Goal: Task Accomplishment & Management: Complete application form

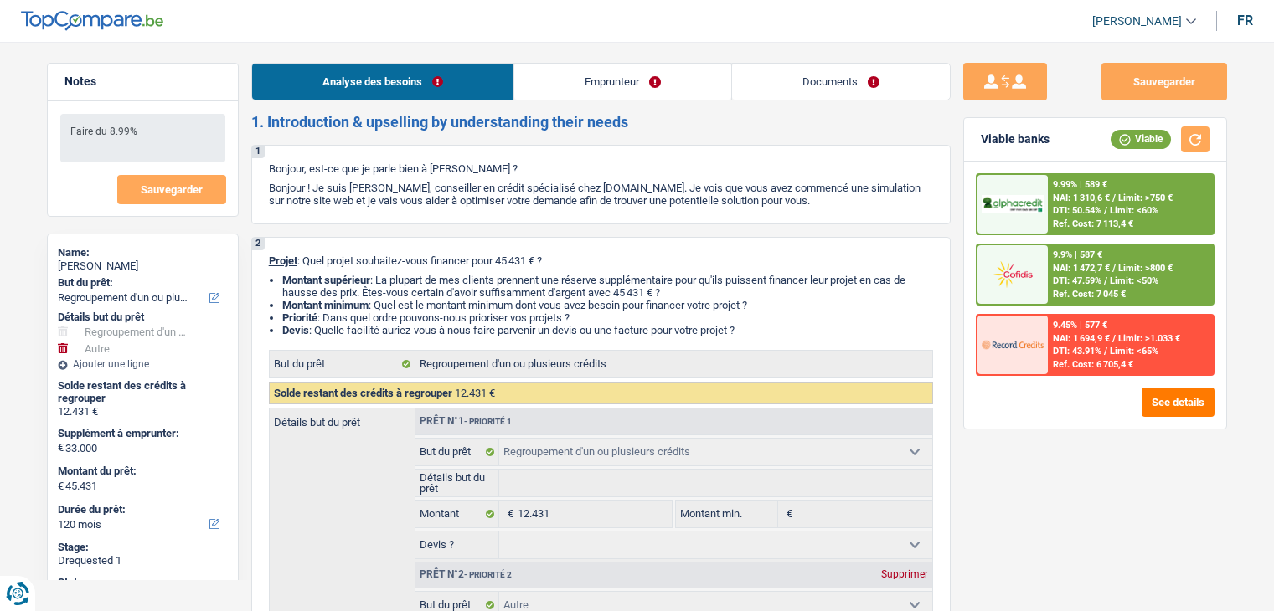
select select "refinancing"
select select "other"
select select "120"
select select "refinancing"
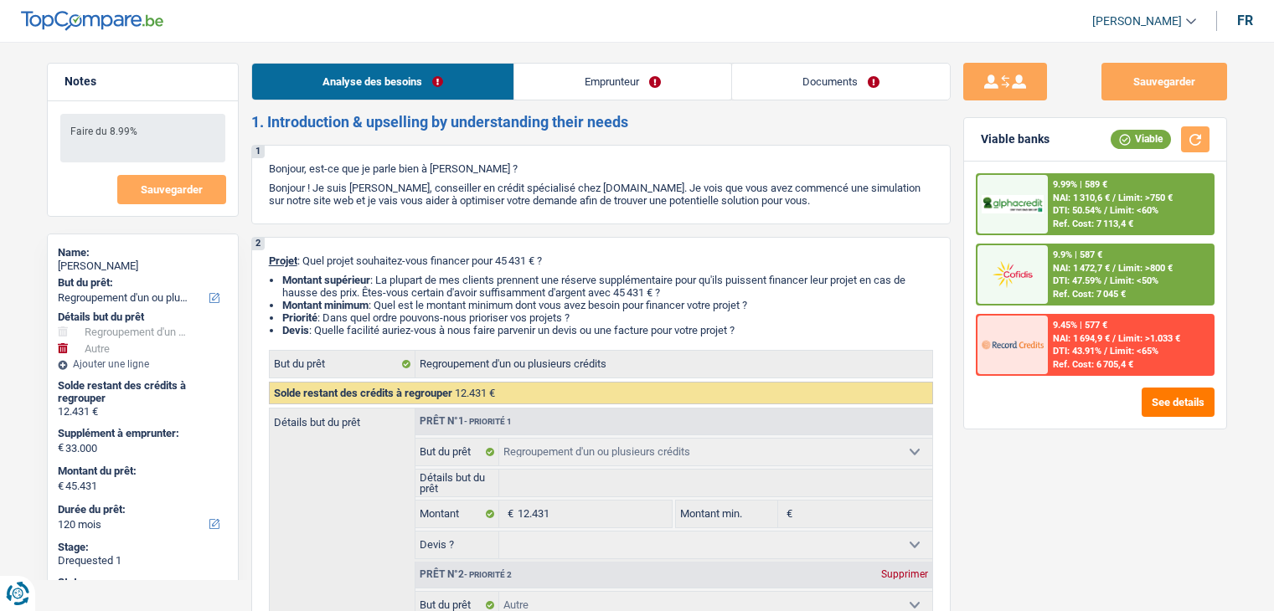
select select "refinancing"
select select "other"
select select "yes"
select select "120"
select select "privateEmployee"
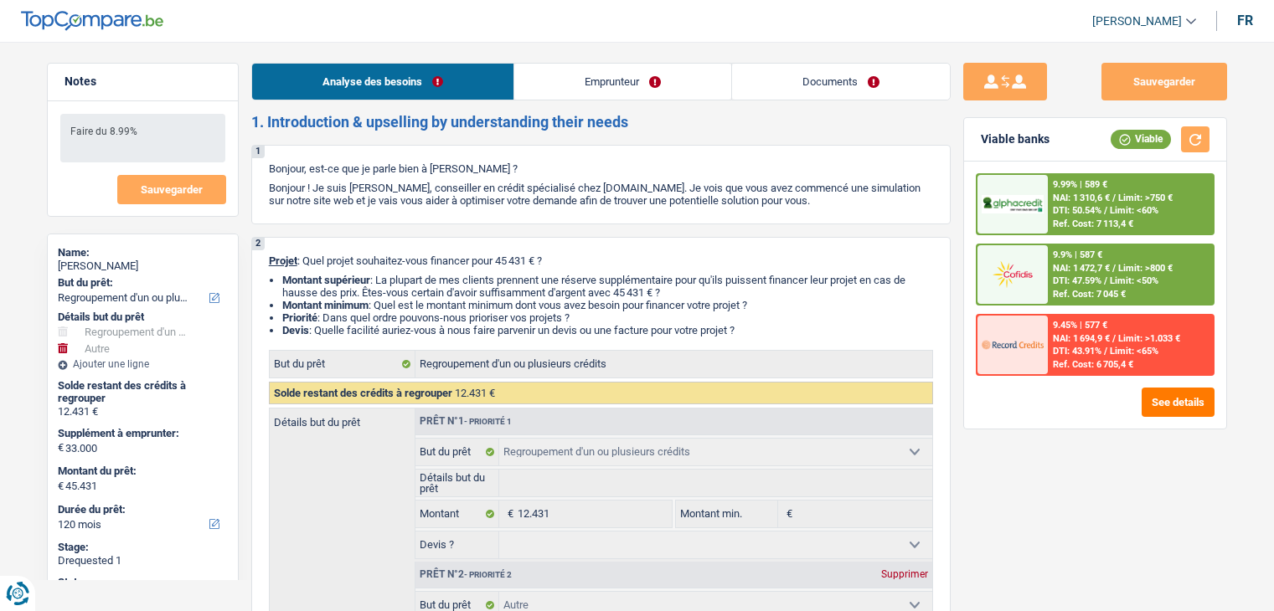
select select "netSalary"
select select "mealVouchers"
select select "rents"
select select "personalLoan"
select select "homeFurnishingOrRelocation"
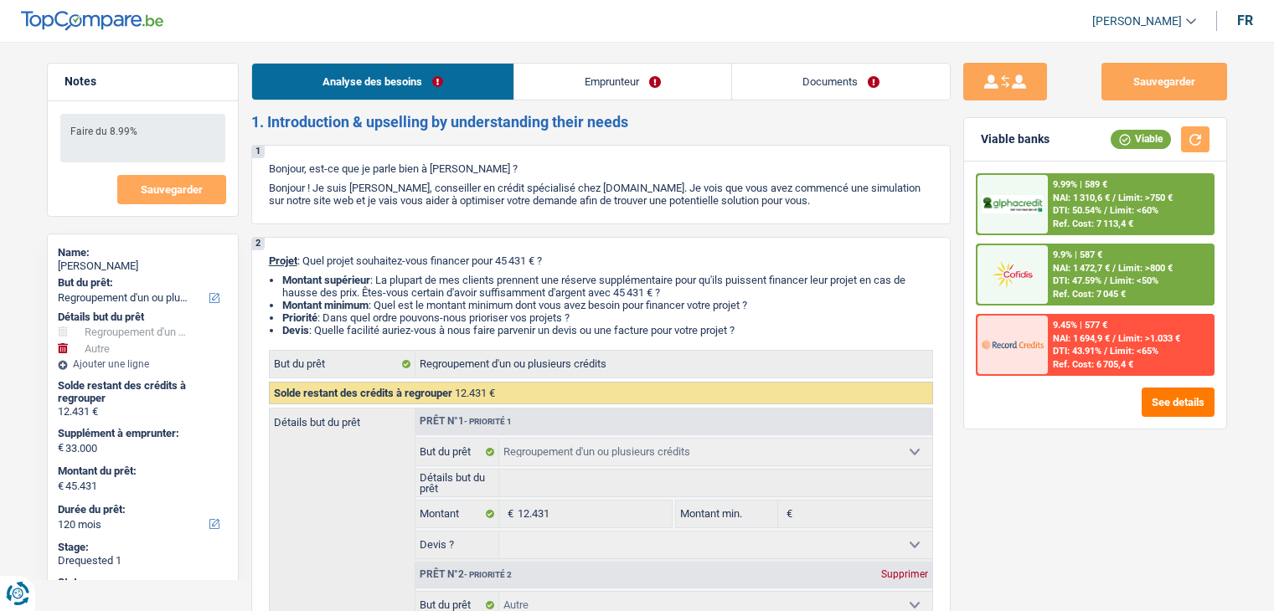
select select "84"
select select "refinancing"
select select "other"
select select "yes"
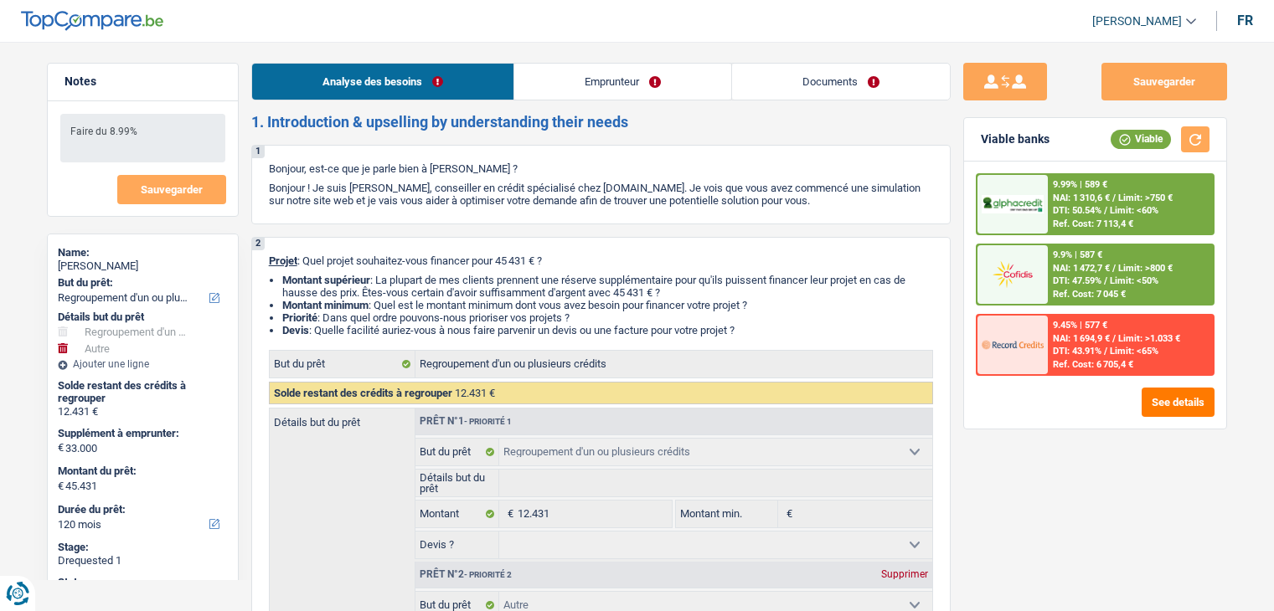
select select "120"
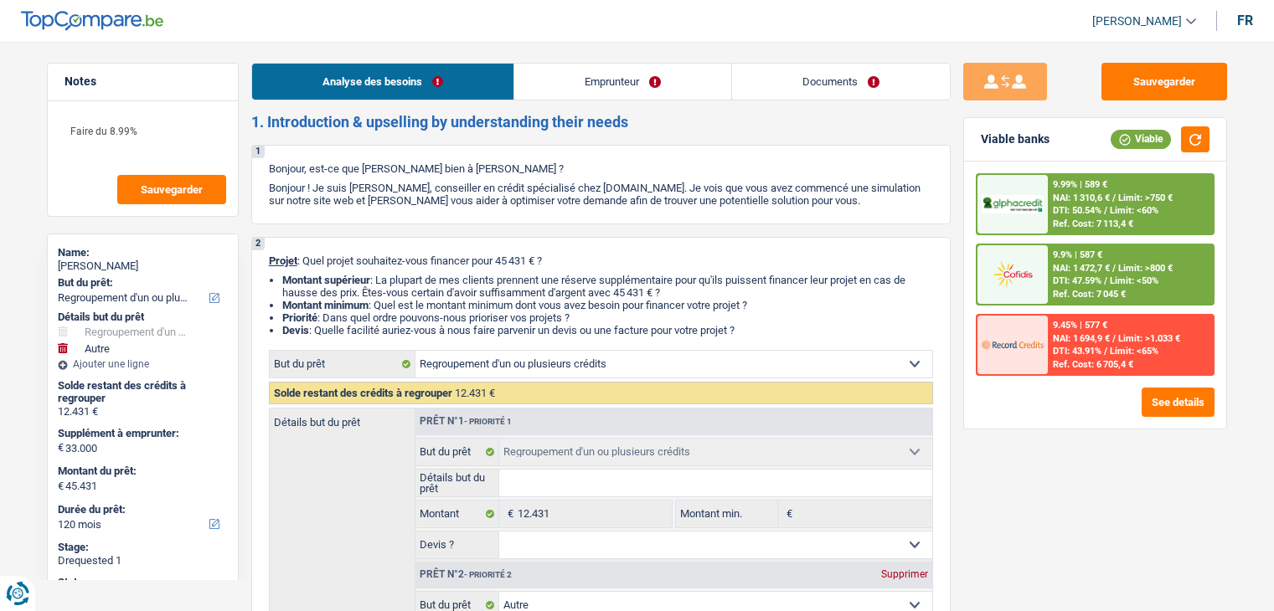
select select "refinancing"
select select "other"
select select "120"
select select "refinancing"
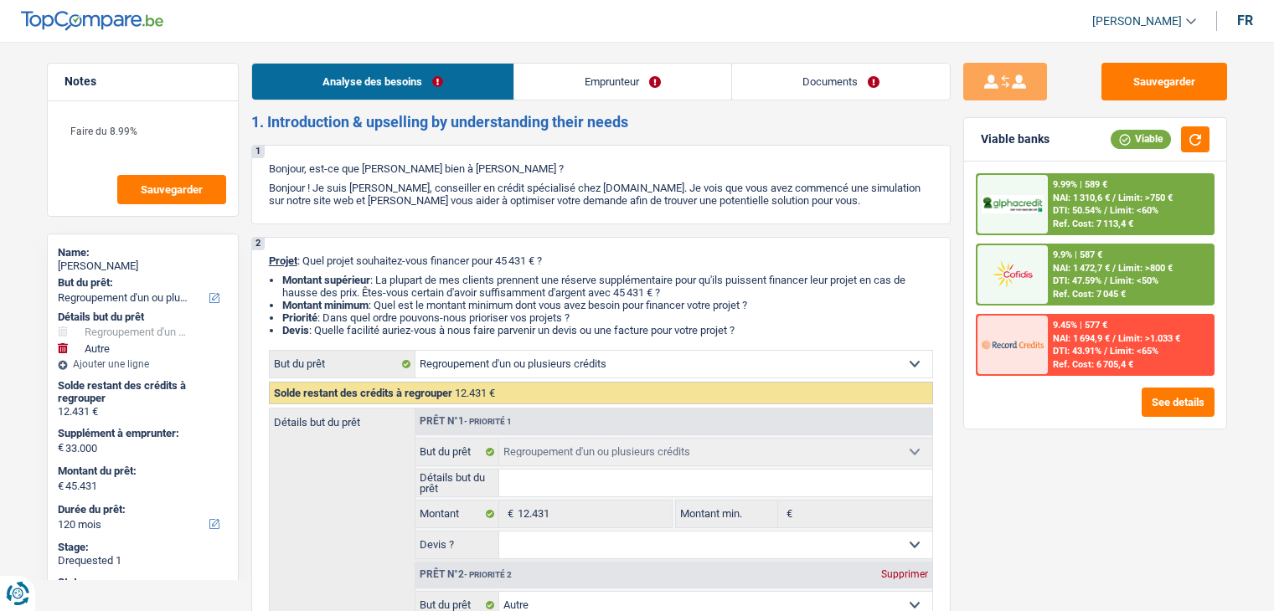
select select "refinancing"
select select "other"
select select "yes"
select select "120"
select select "privateEmployee"
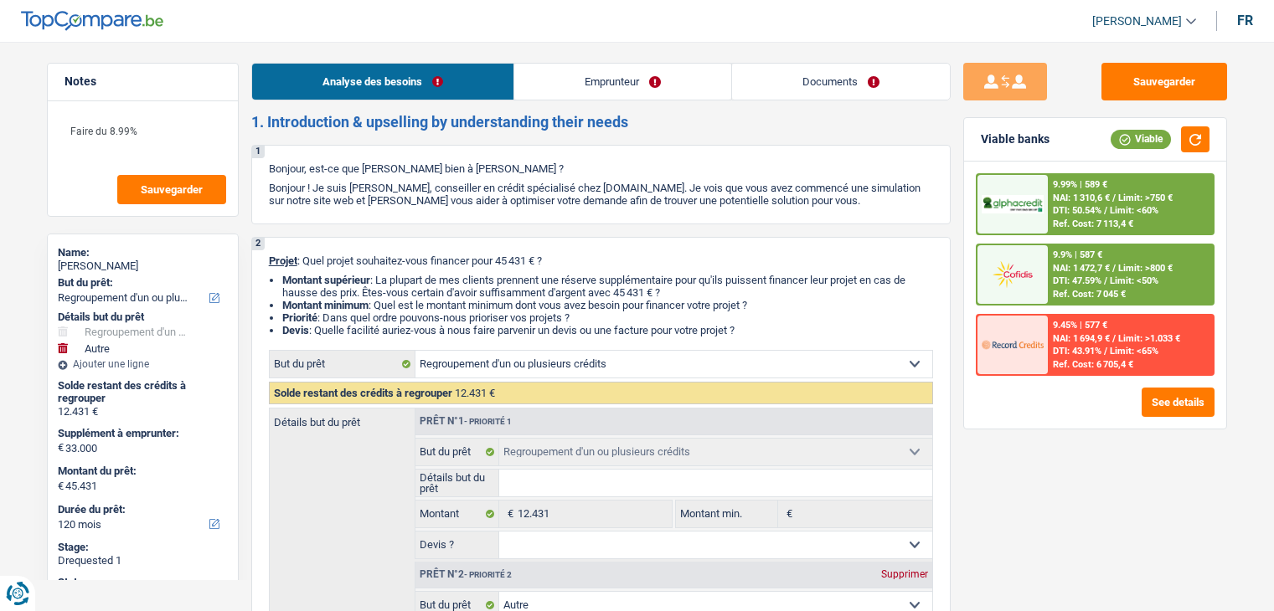
select select "netSalary"
select select "mealVouchers"
select select "rents"
select select "personalLoan"
select select "homeFurnishingOrRelocation"
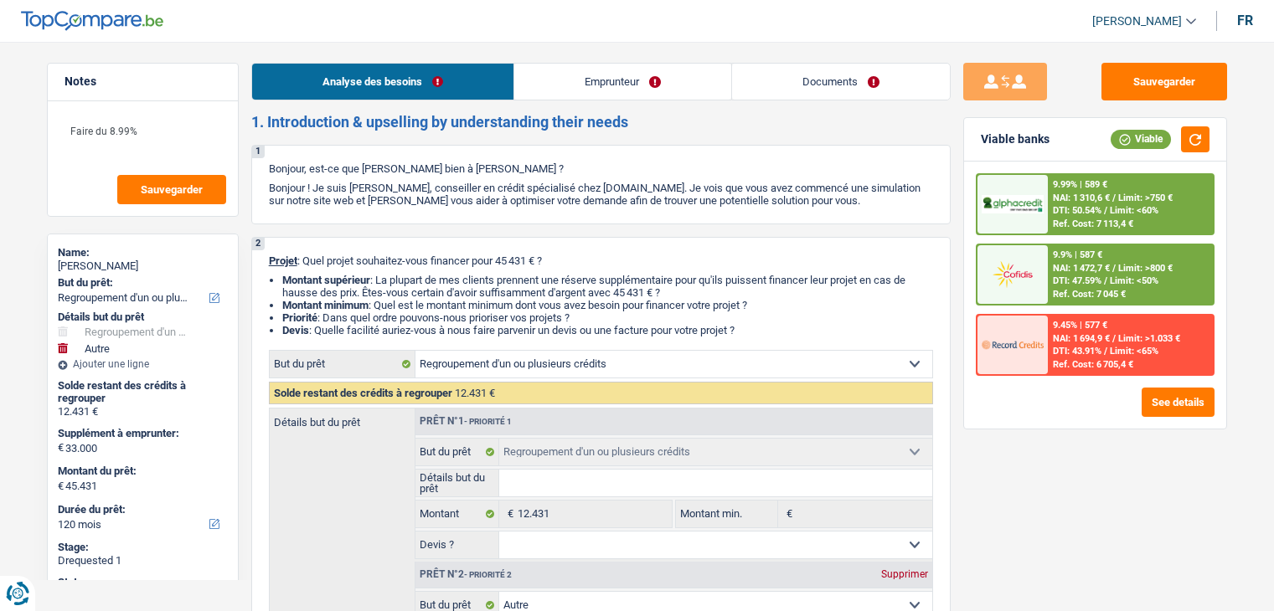
select select "84"
select select "refinancing"
select select "other"
select select "yes"
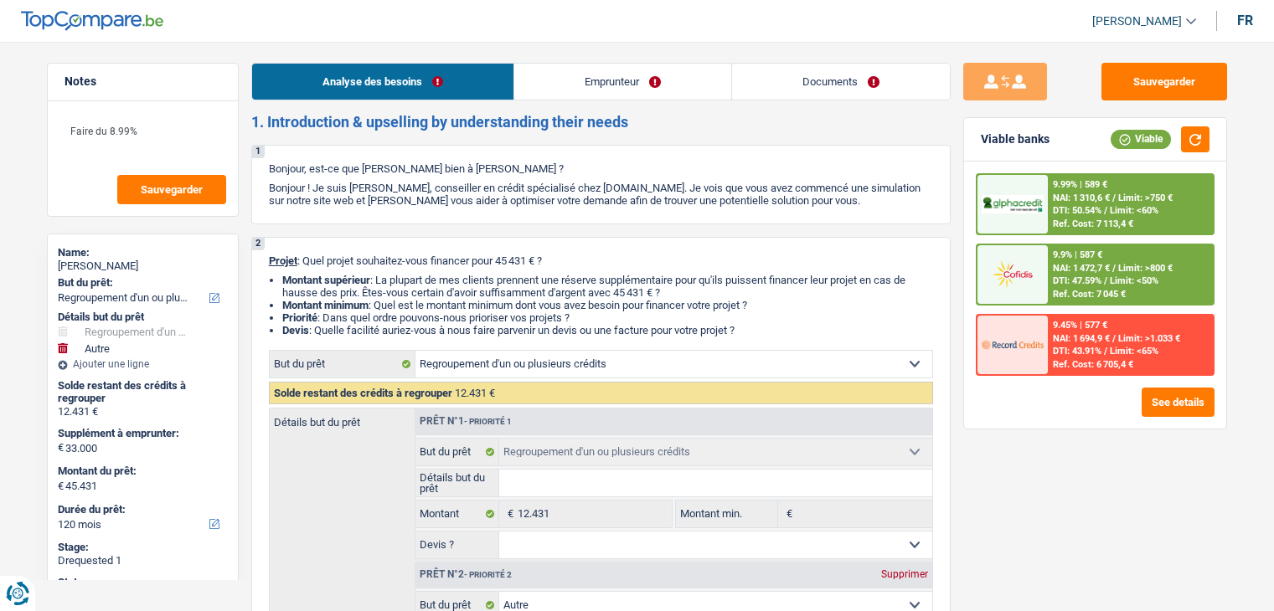
select select "120"
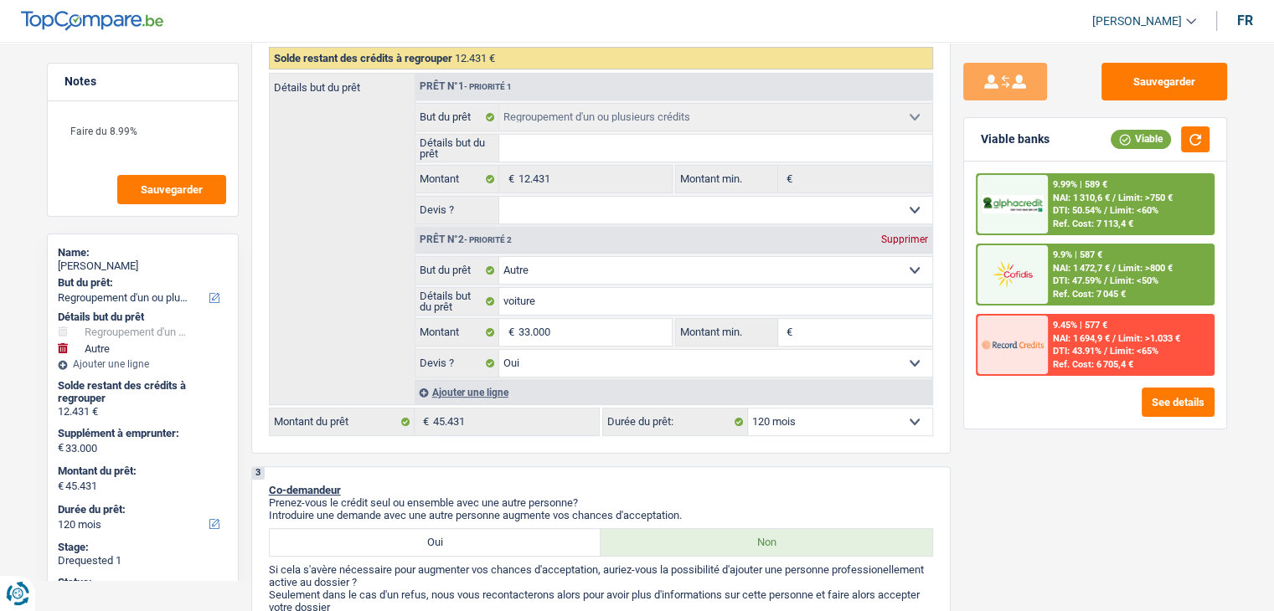
type input "3.300"
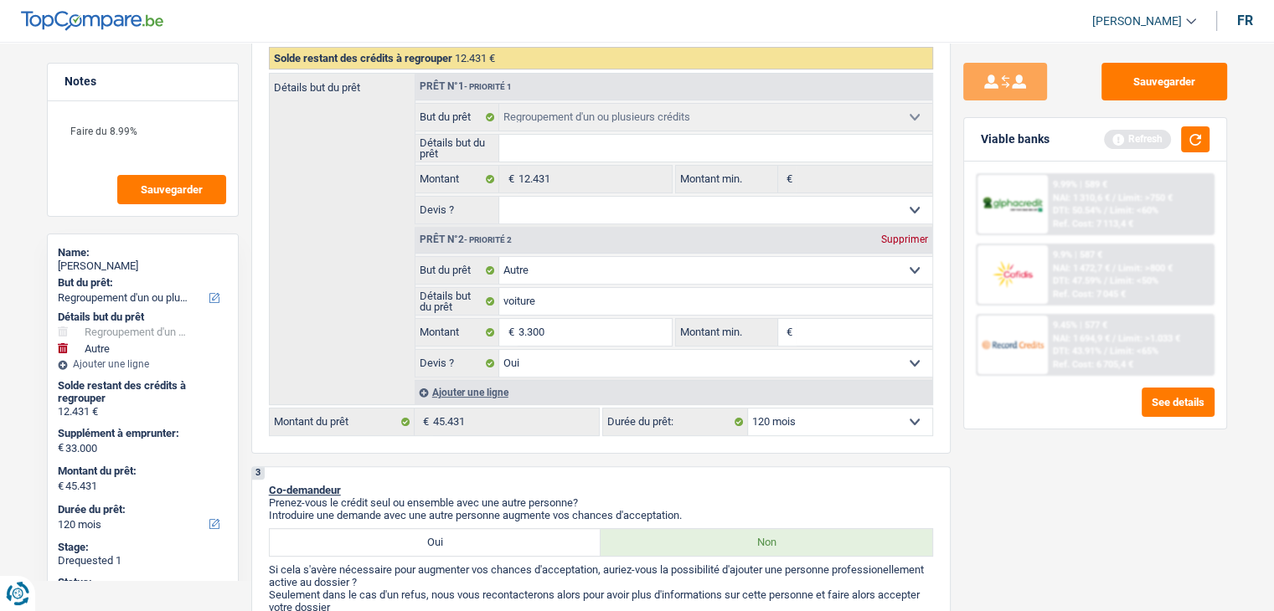
type input "330"
type input "33"
type input "3"
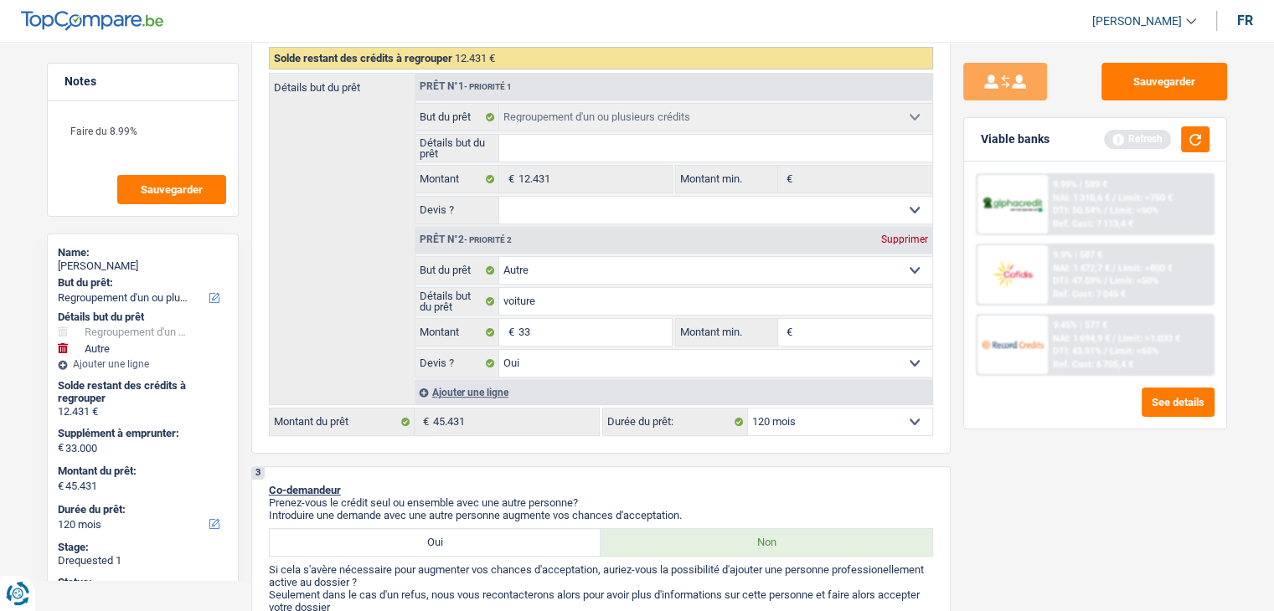
type input "3"
type input "2"
type input "23"
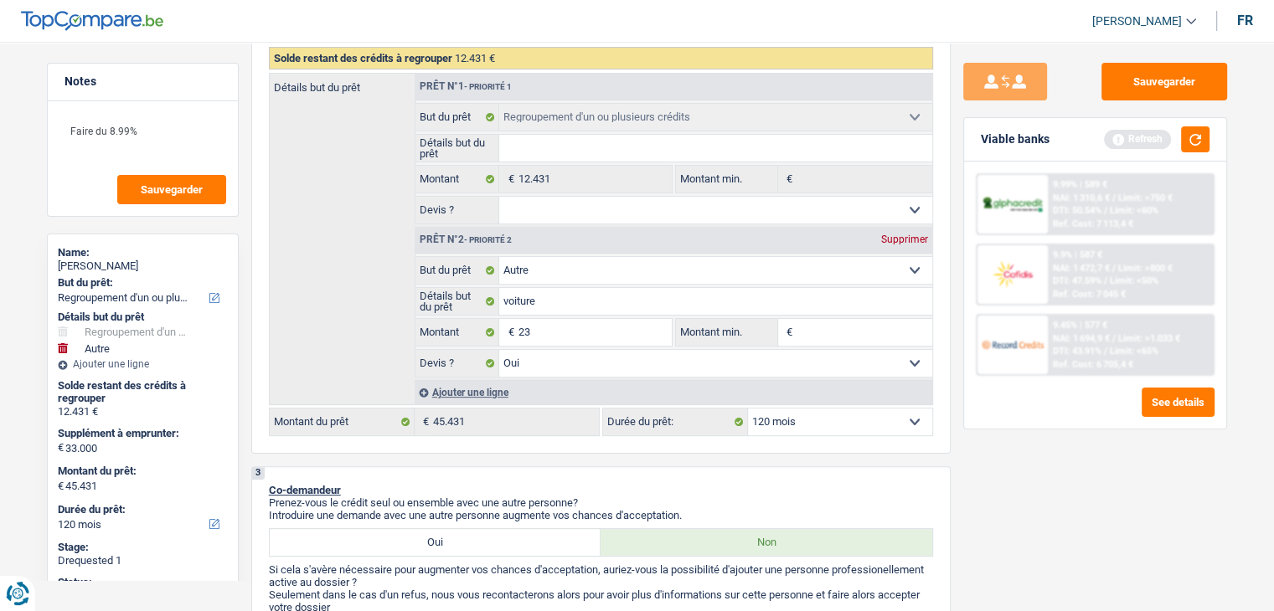
type input "230"
type input "2.300"
type input "23.000"
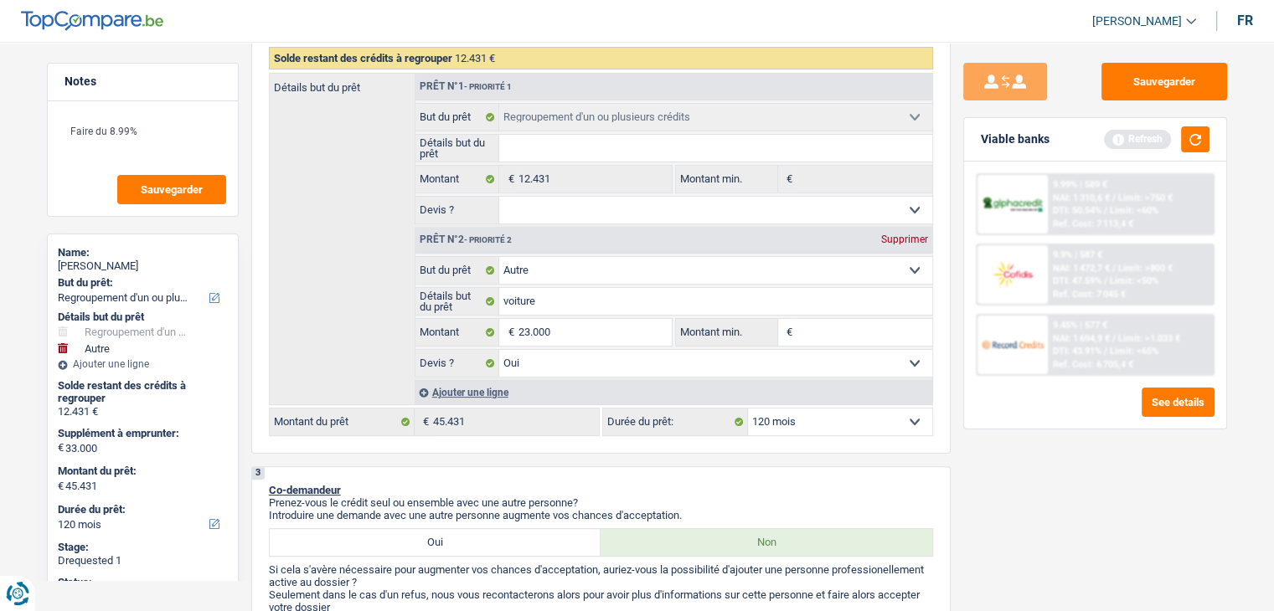
type input "23.000"
type input "35.431"
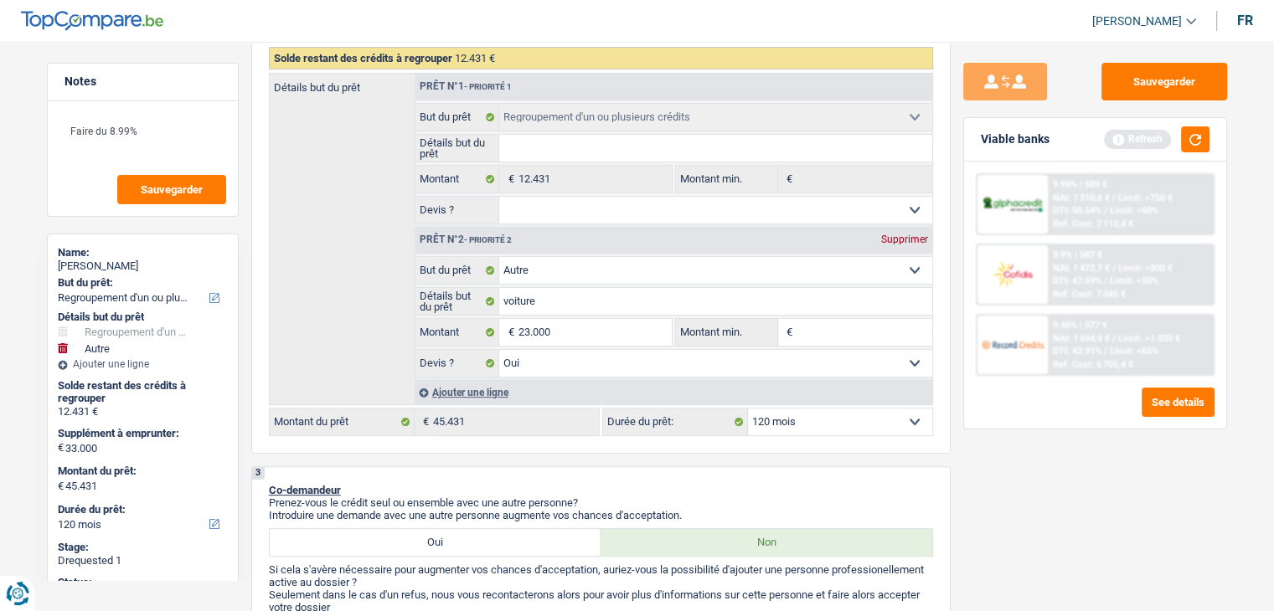
type input "35.431"
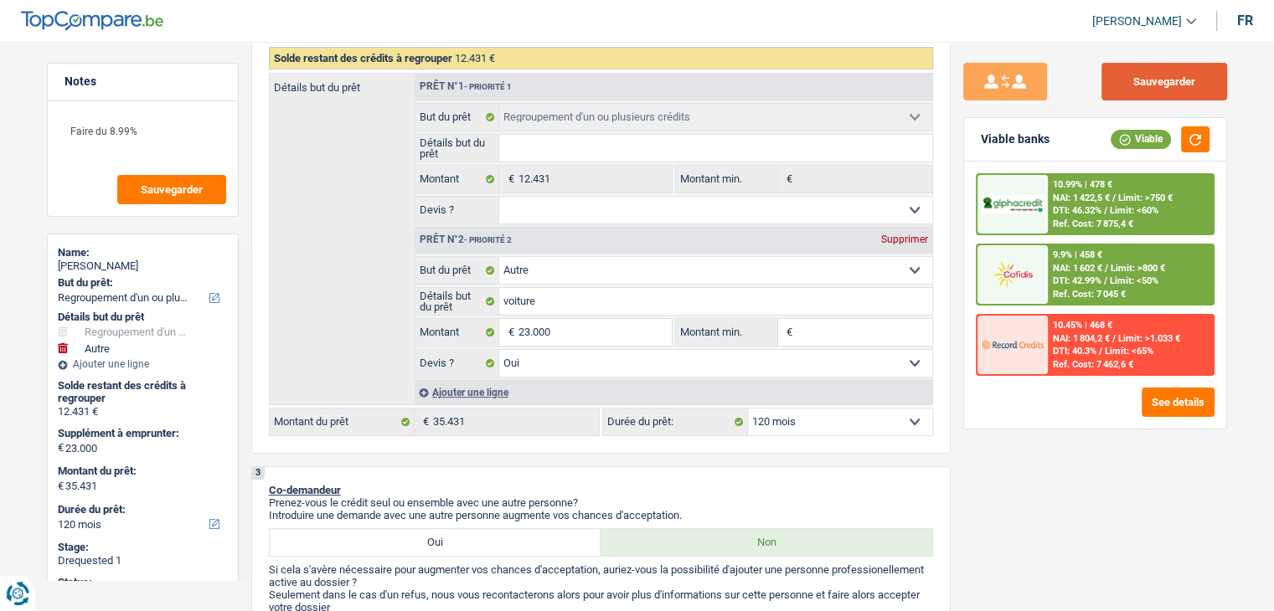
click at [1145, 88] on button "Sauvegarder" at bounding box center [1164, 82] width 126 height 38
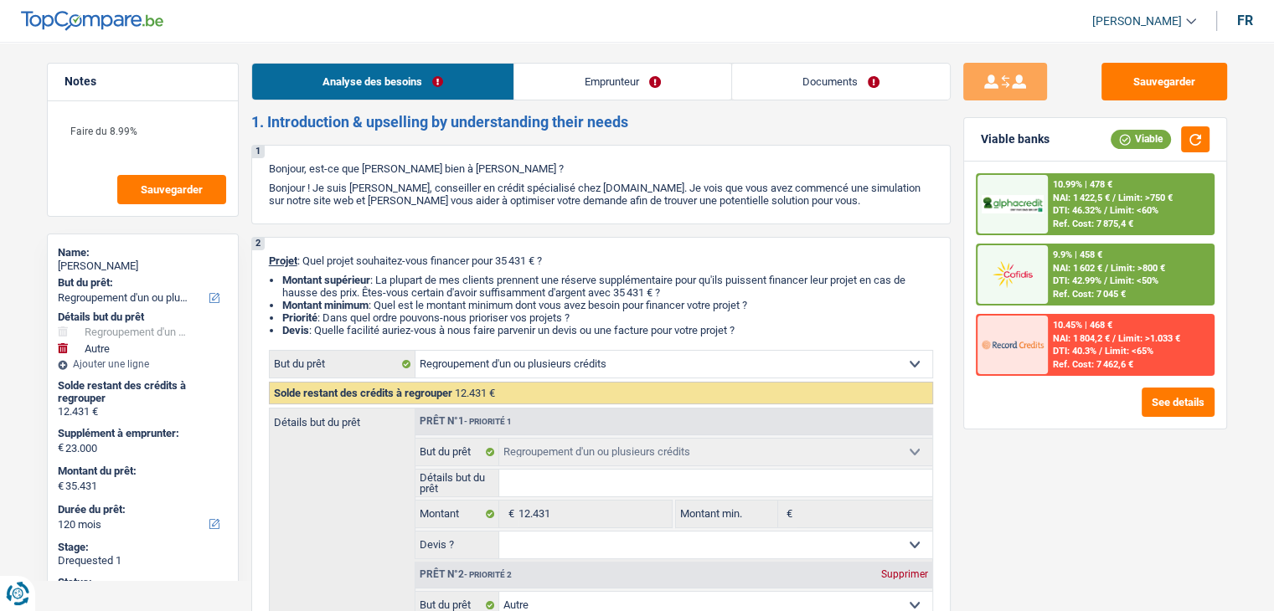
click at [850, 85] on link "Documents" at bounding box center [841, 82] width 218 height 36
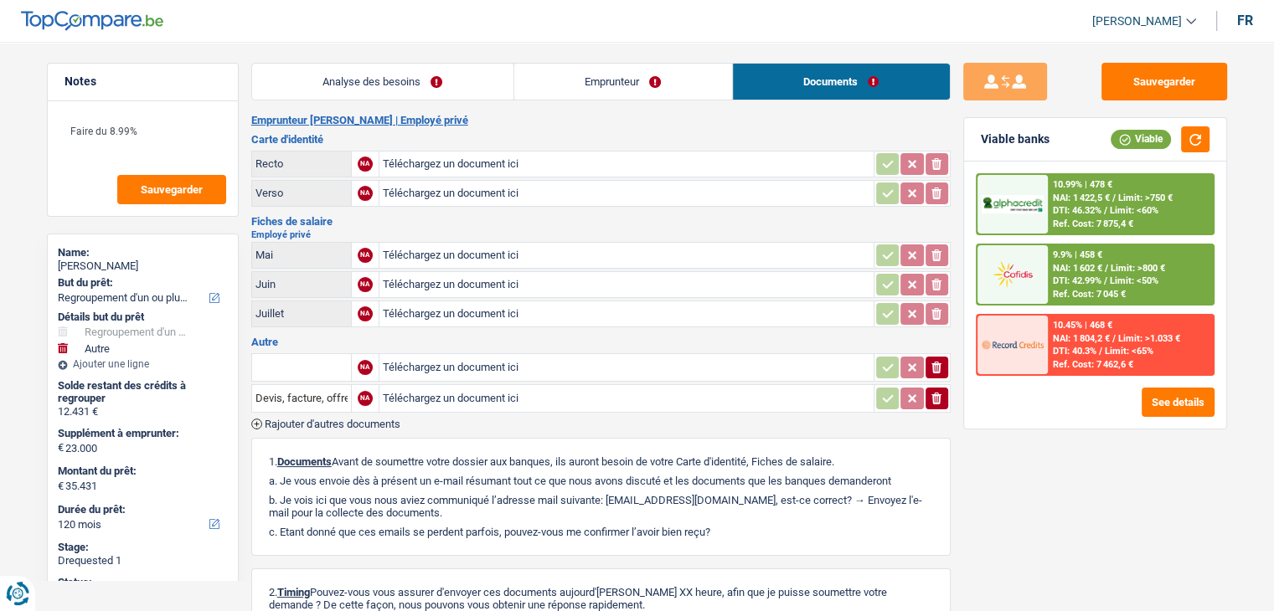
click at [430, 84] on link "Analyse des besoins" at bounding box center [382, 82] width 261 height 36
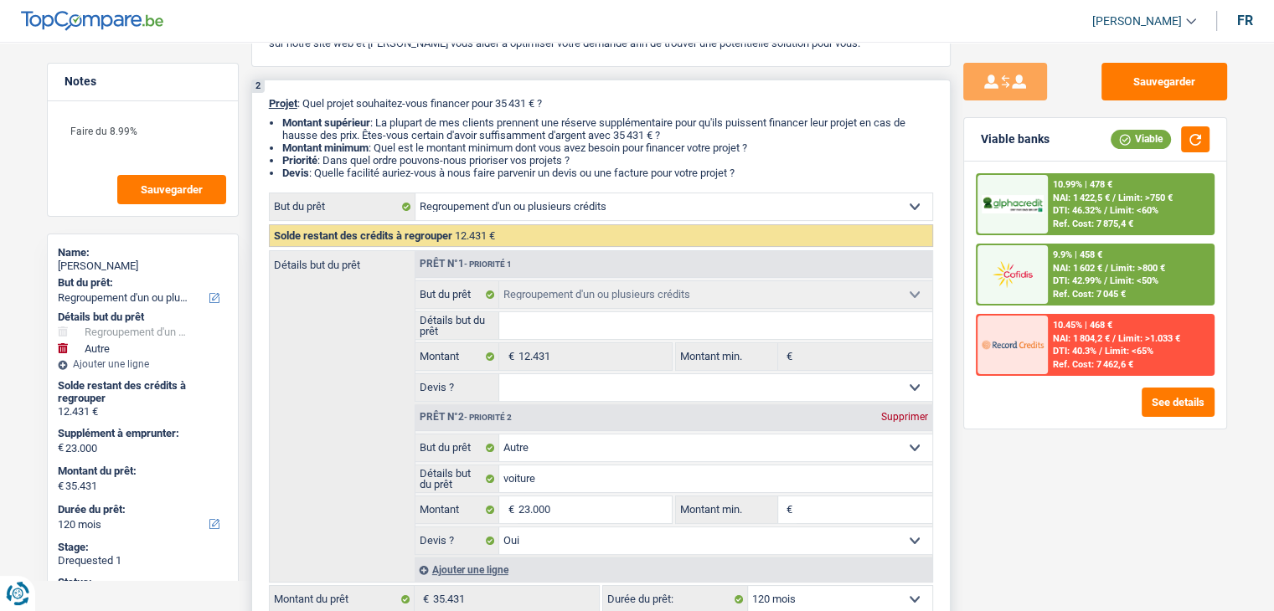
scroll to position [251, 0]
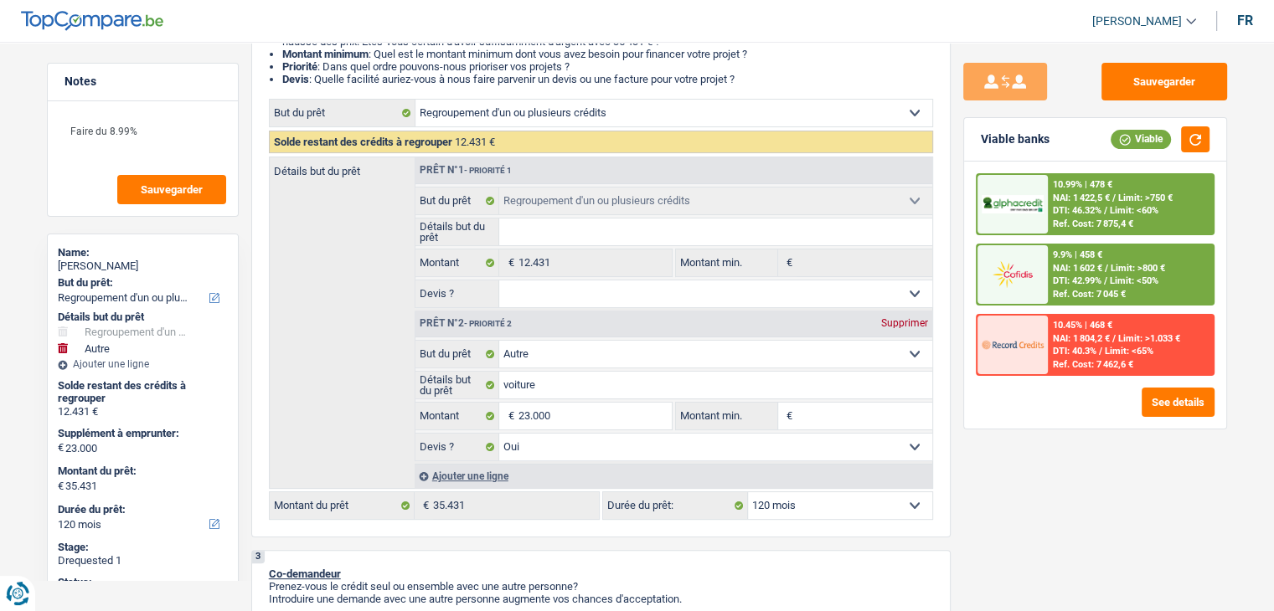
click at [1095, 245] on div "9.9% | 458 € NAI: 1 602 € / Limit: >800 € DTI: 42.99% / Limit: <50% Ref. Cost: …" at bounding box center [1130, 274] width 165 height 59
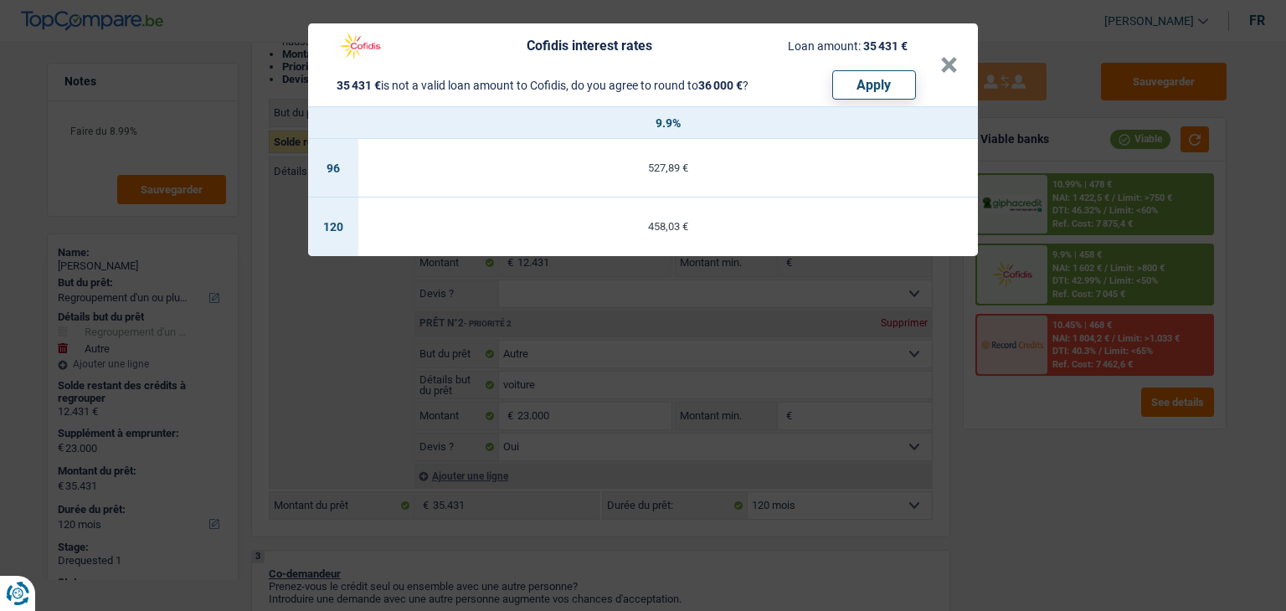
click at [1082, 286] on div "Cofidis interest rates Loan amount: 35 431 € 35 431 € is not a valid loan amoun…" at bounding box center [643, 305] width 1286 height 611
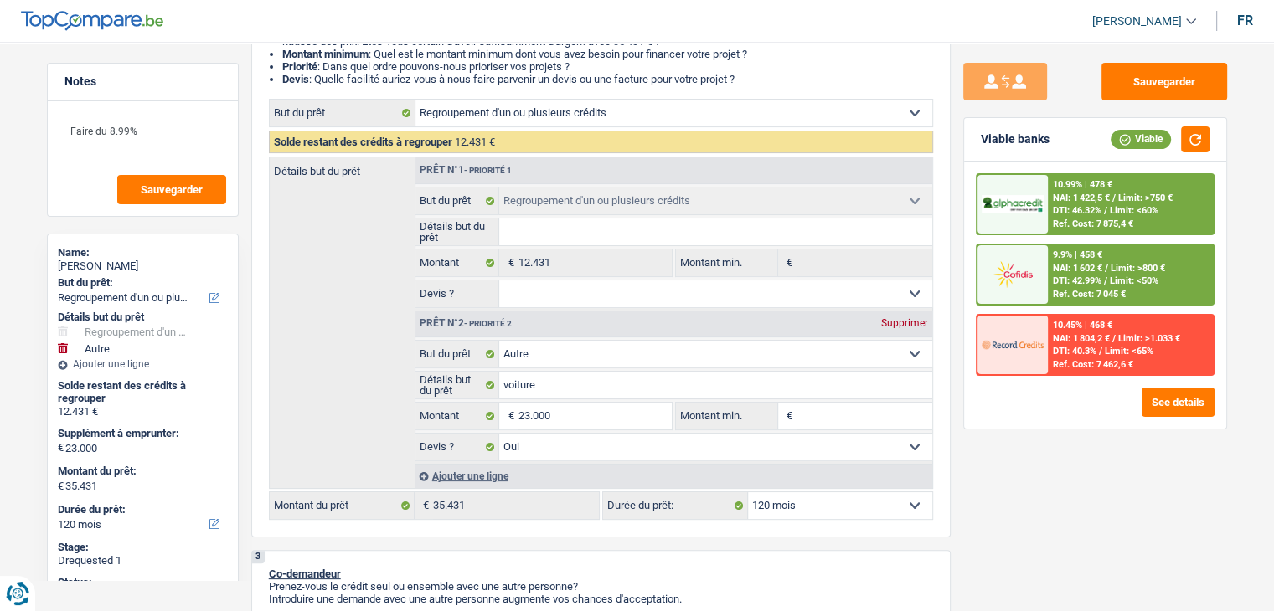
click at [1158, 188] on div "10.99% | 478 € NAI: 1 422,5 € / Limit: >750 € DTI: 46.32% / Limit: <60% Ref. Co…" at bounding box center [1130, 204] width 165 height 59
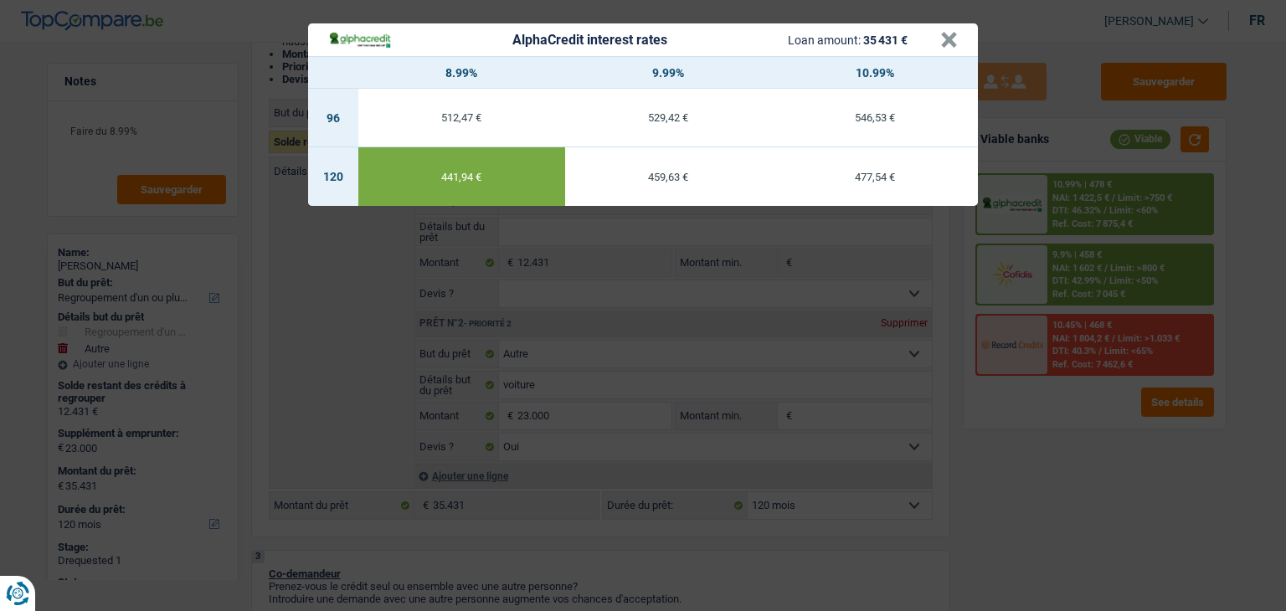
drag, startPoint x: 1045, startPoint y: 482, endPoint x: 1020, endPoint y: 467, distance: 29.3
click at [1032, 469] on div "AlphaCredit interest rates Loan amount: 35 431 € × 8.99% 9.99% 10.99% 96 512,47…" at bounding box center [643, 305] width 1286 height 611
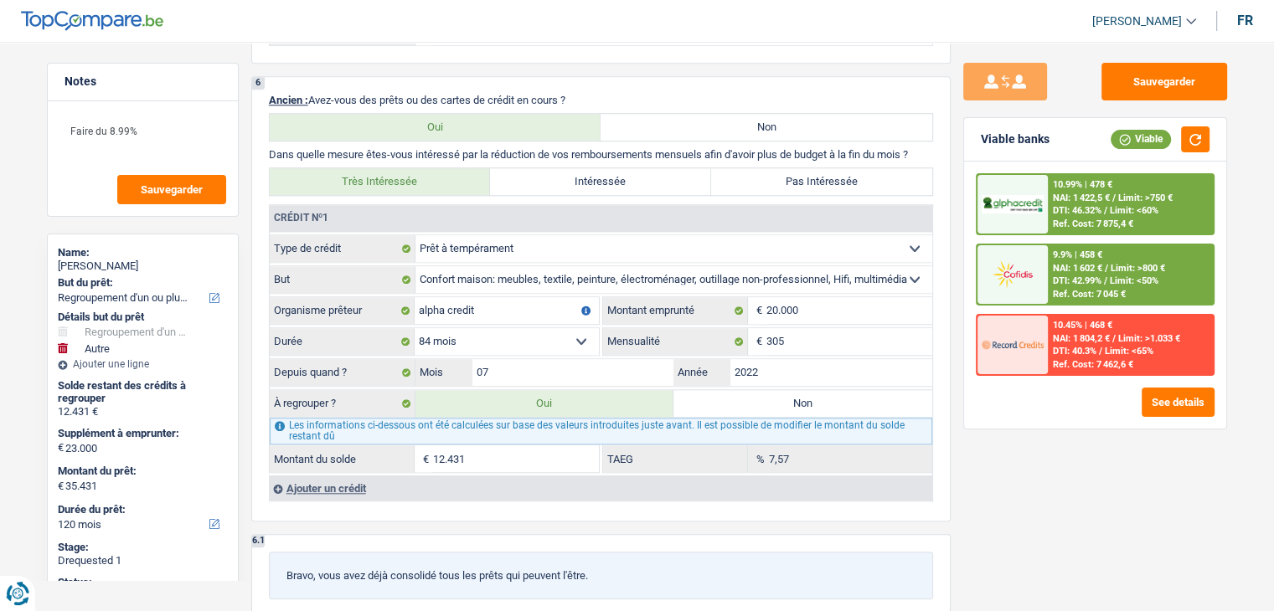
scroll to position [1675, 0]
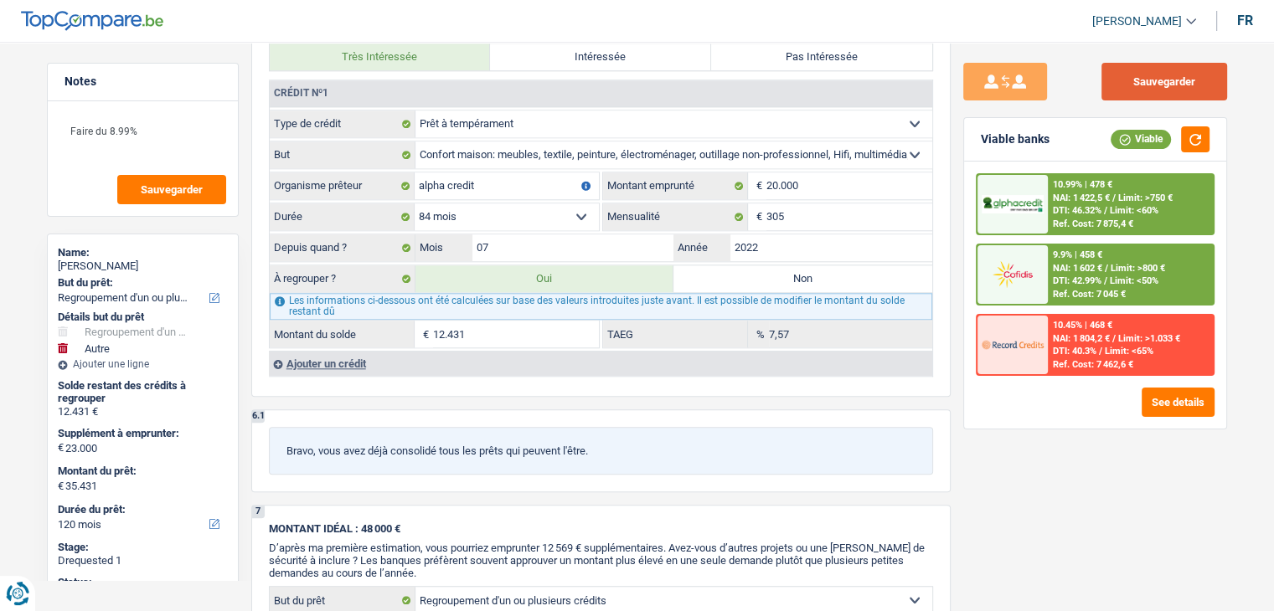
click at [1145, 79] on button "Sauvegarder" at bounding box center [1164, 82] width 126 height 38
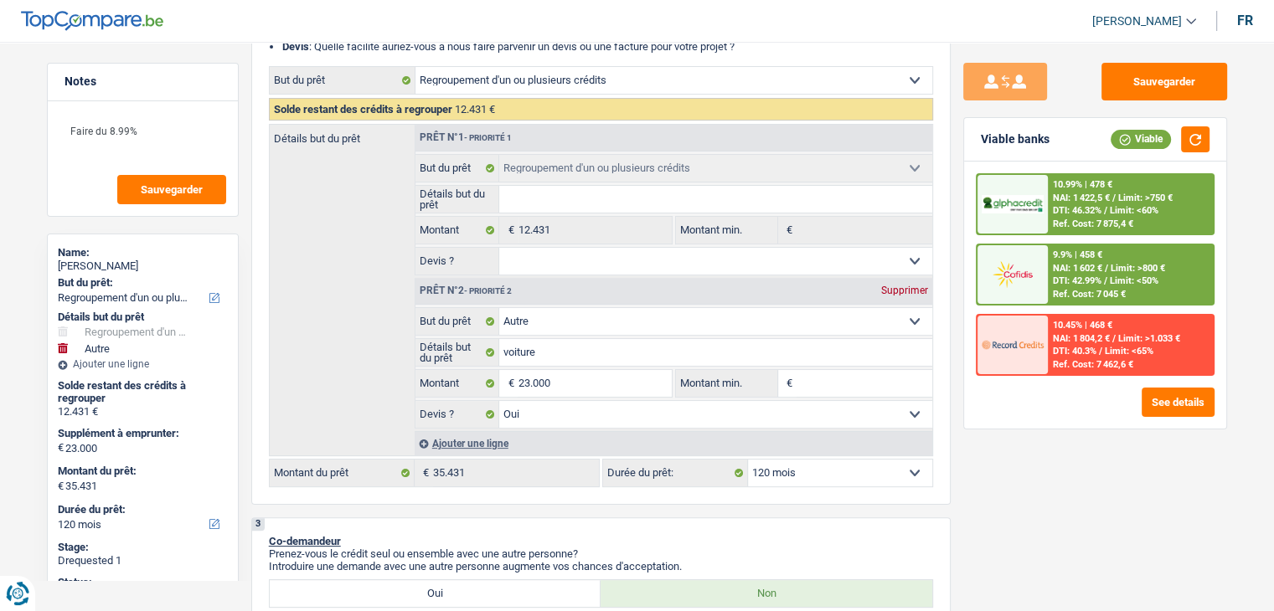
scroll to position [419, 0]
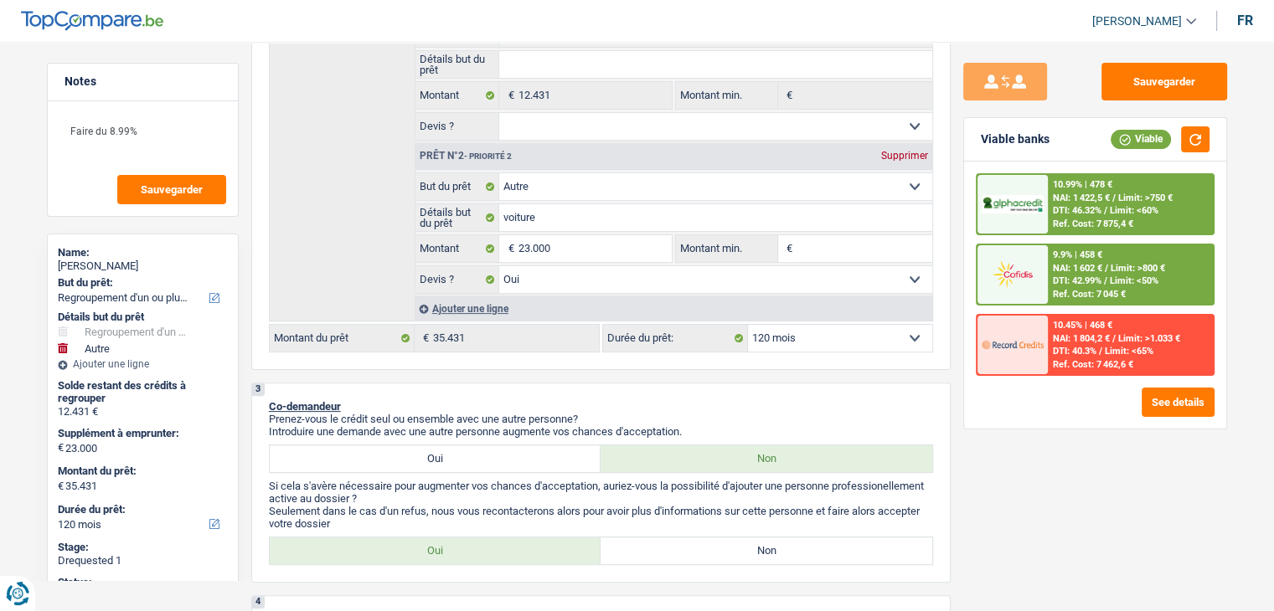
click at [1145, 199] on span "Limit: >750 €" at bounding box center [1145, 198] width 54 height 11
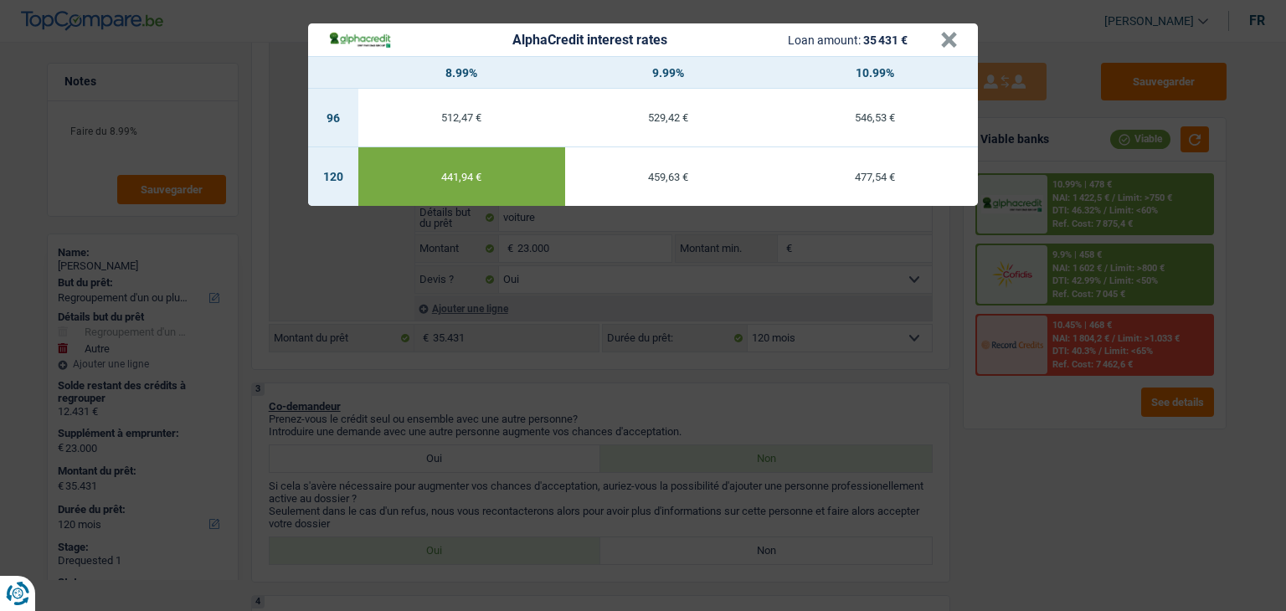
click at [998, 455] on div "AlphaCredit interest rates Loan amount: 35 431 € × 8.99% 9.99% 10.99% 96 512,47…" at bounding box center [643, 305] width 1286 height 611
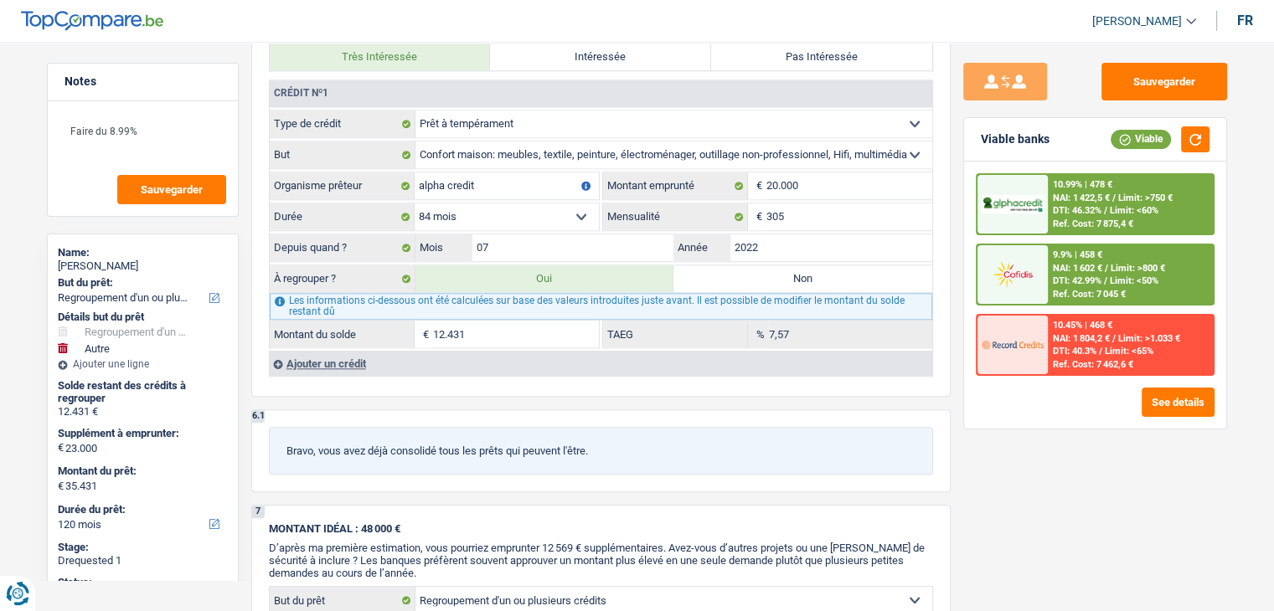
scroll to position [1507, 0]
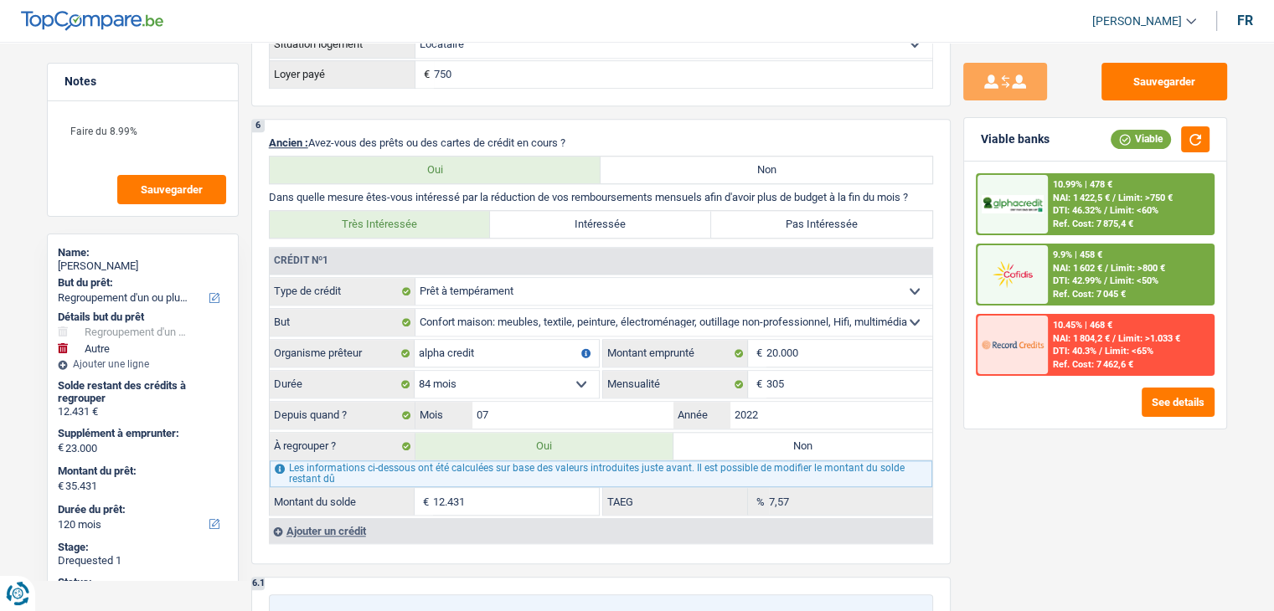
click at [1081, 184] on div "10.99% | 478 €" at bounding box center [1082, 184] width 59 height 11
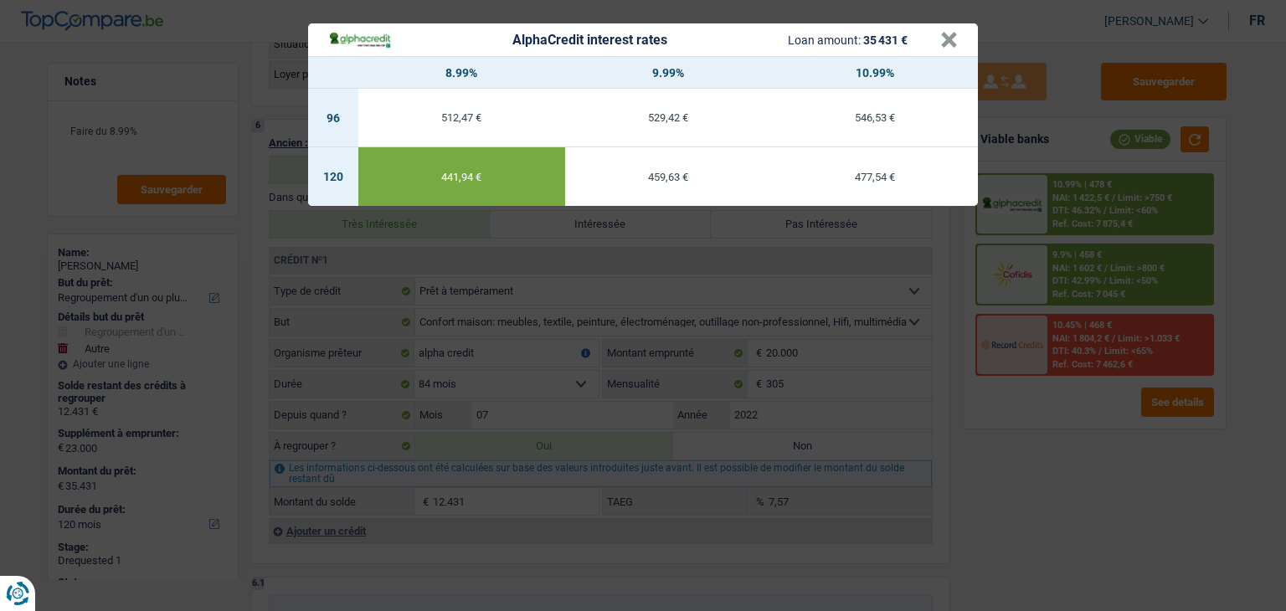
click at [1041, 433] on div "AlphaCredit interest rates Loan amount: 35 431 € × 8.99% 9.99% 10.99% 96 512,47…" at bounding box center [643, 305] width 1286 height 611
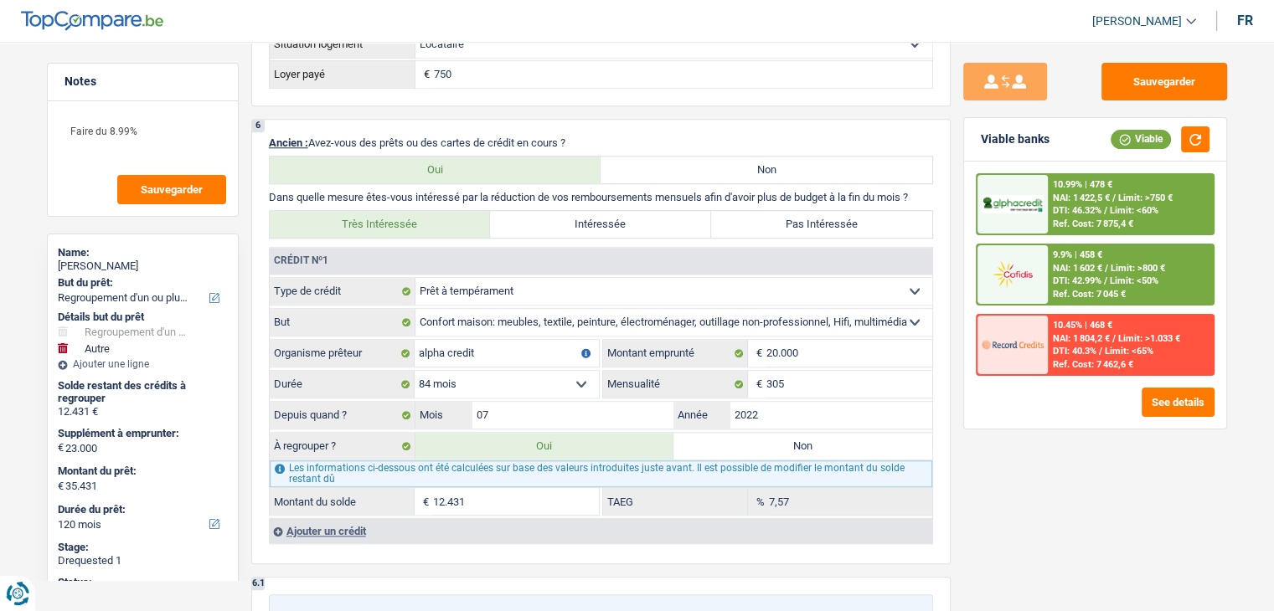
click at [1101, 179] on div "10.99% | 478 €" at bounding box center [1082, 184] width 59 height 11
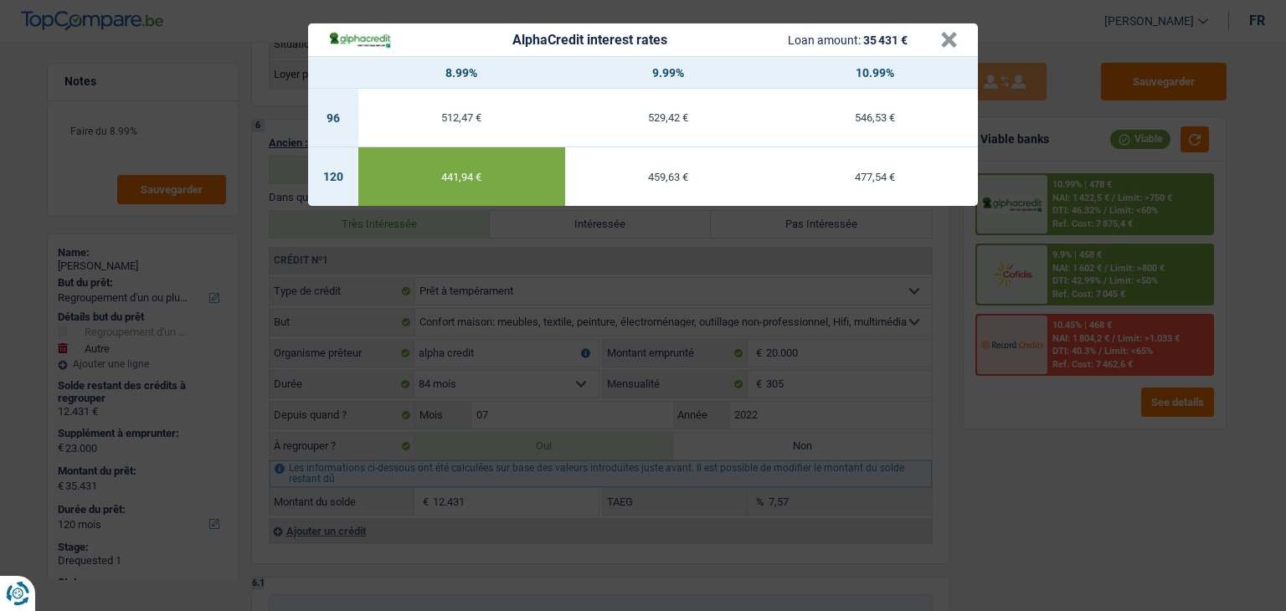
click at [1074, 476] on div "AlphaCredit interest rates Loan amount: 35 431 € × 8.99% 9.99% 10.99% 96 512,47…" at bounding box center [643, 305] width 1286 height 611
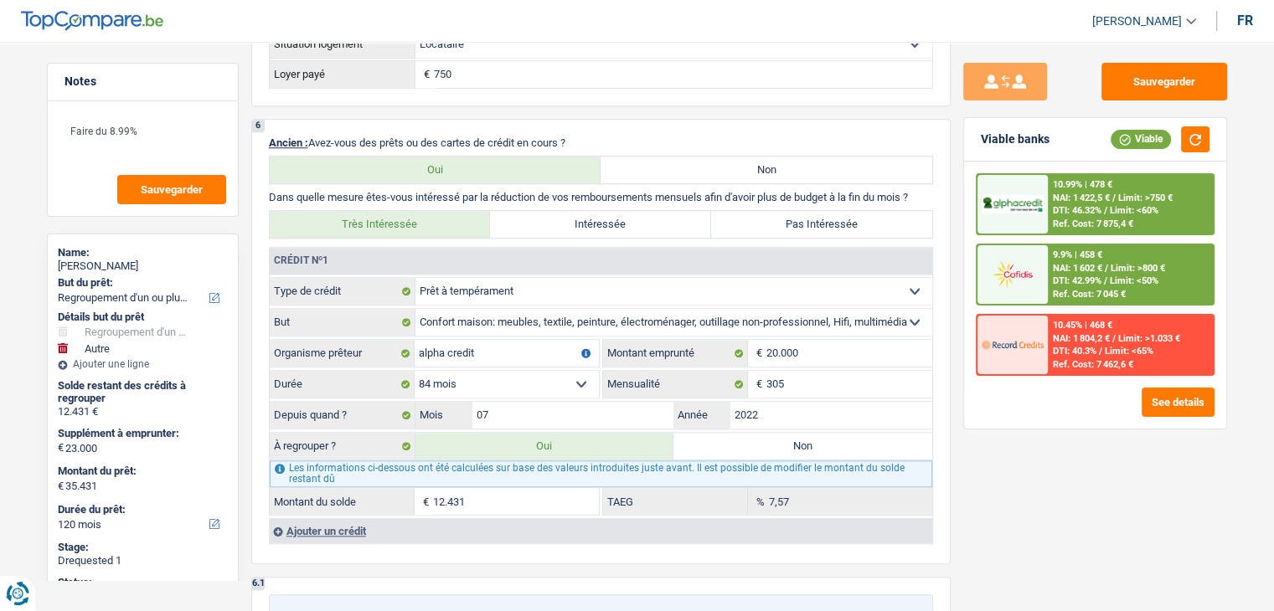
click at [1075, 359] on div "Ref. Cost: 7 462,6 €" at bounding box center [1093, 364] width 80 height 11
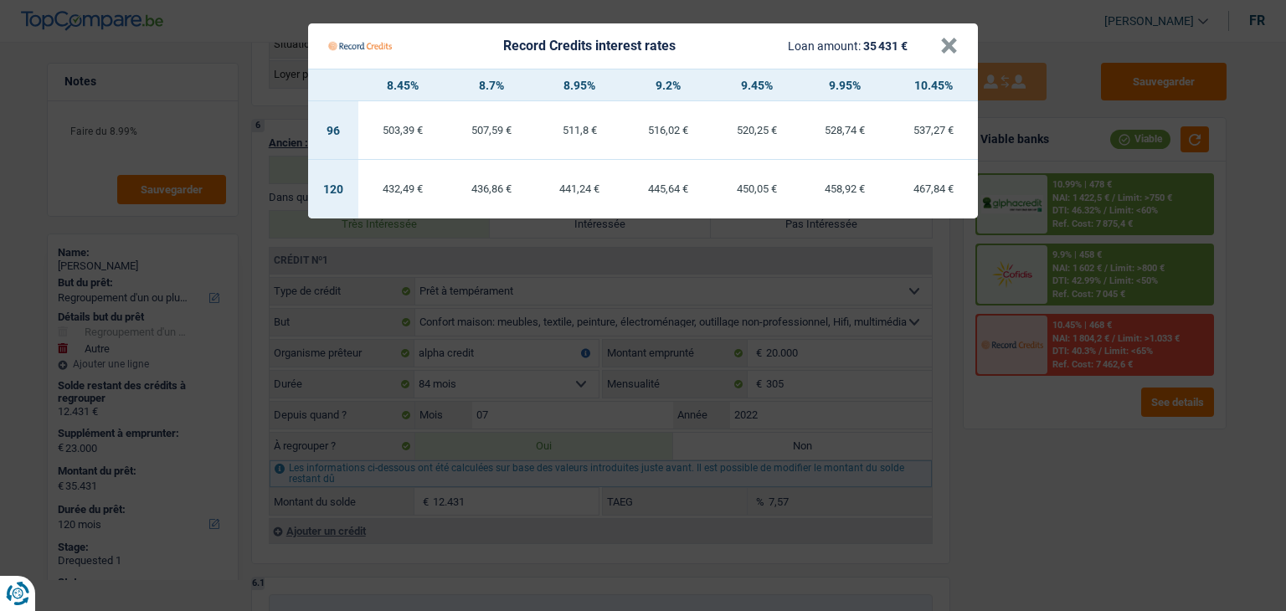
click at [1052, 503] on Credits "Record Credits interest rates Loan amount: 35 431 € × 8.45% 8.7% 8.95% 9.2% 9.4…" at bounding box center [643, 305] width 1286 height 611
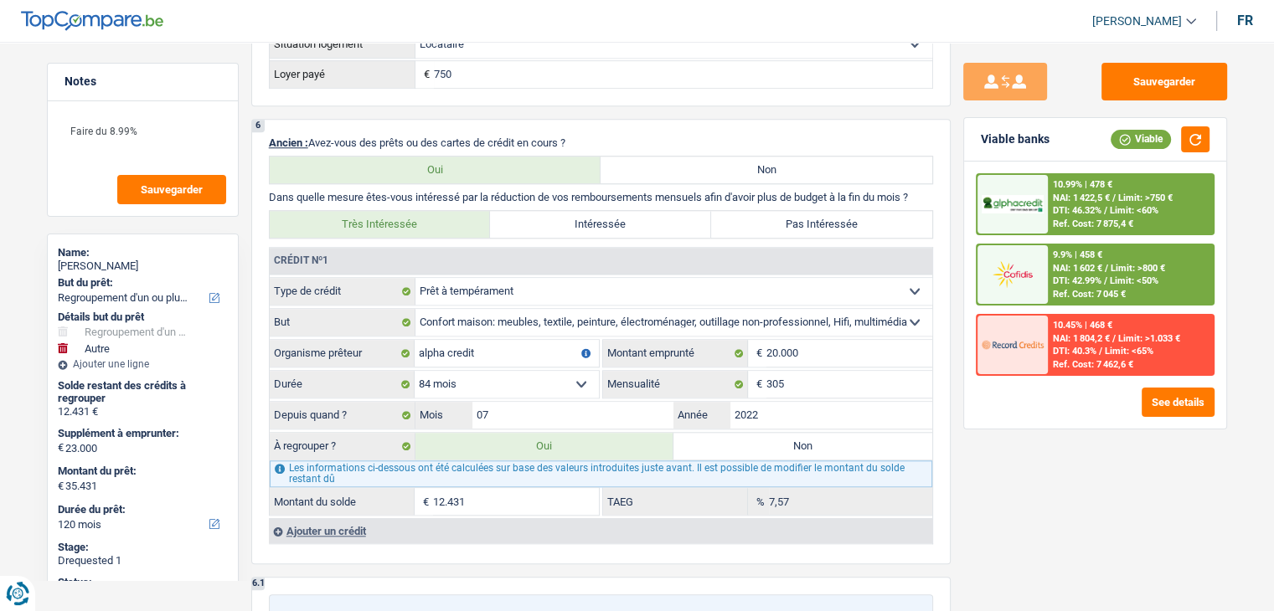
click at [1083, 349] on span "DTI: 40.3%" at bounding box center [1075, 351] width 44 height 11
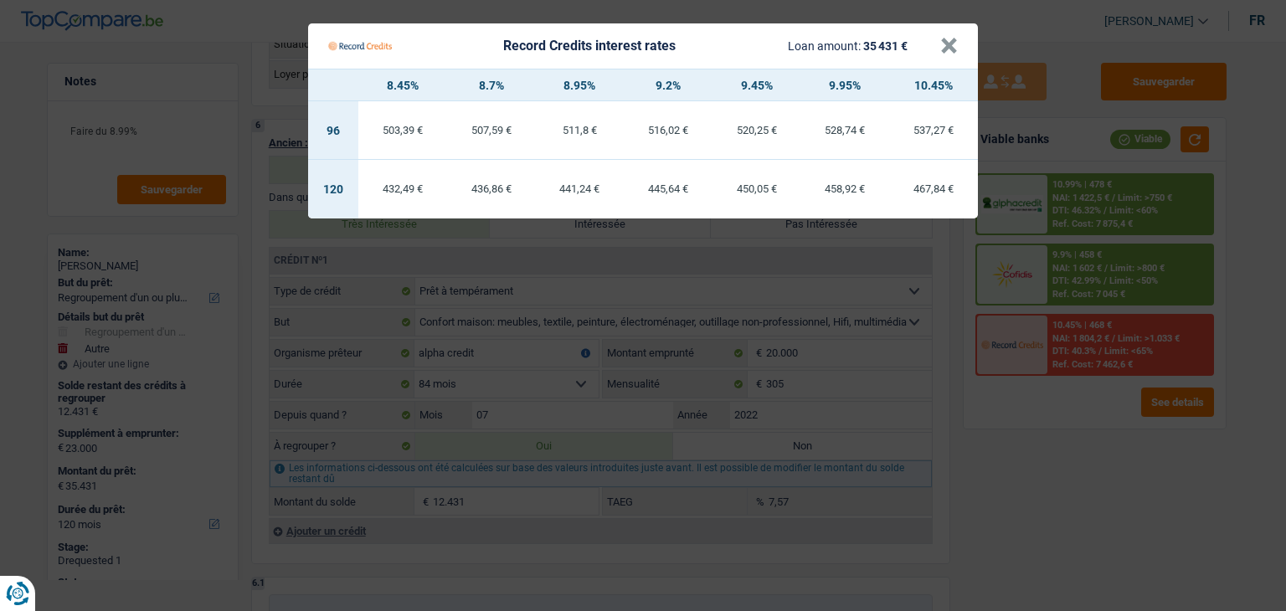
click at [1066, 452] on Credits "Record Credits interest rates Loan amount: 35 431 € × 8.45% 8.7% 8.95% 9.2% 9.4…" at bounding box center [643, 305] width 1286 height 611
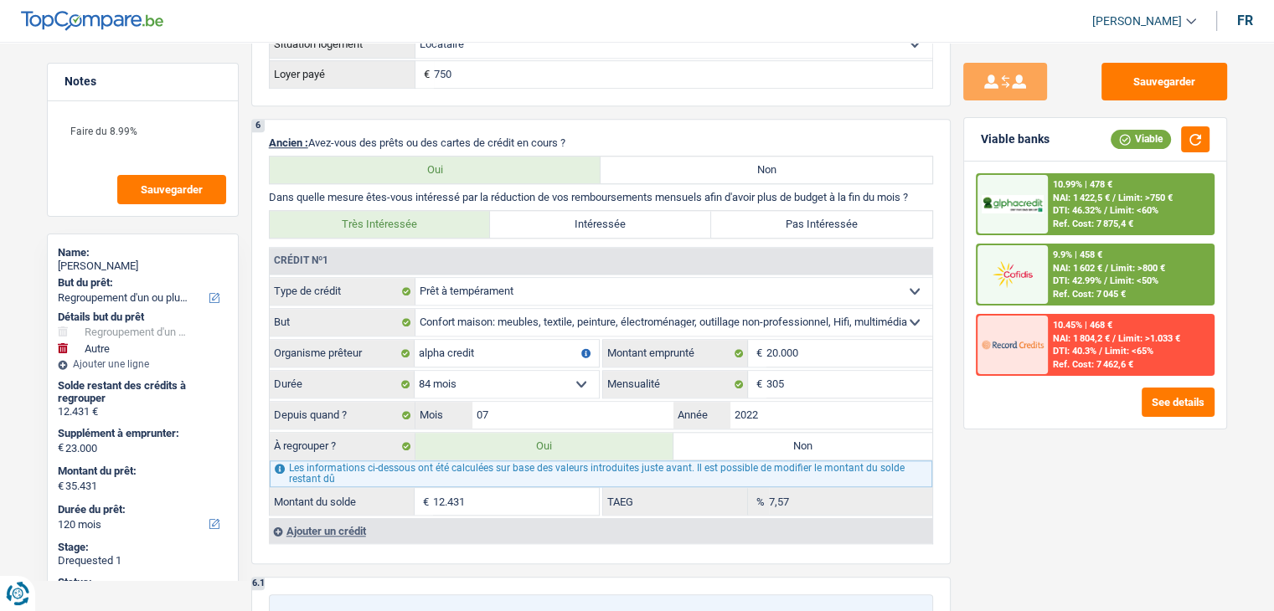
click at [1145, 206] on span "Limit: <60%" at bounding box center [1133, 210] width 49 height 11
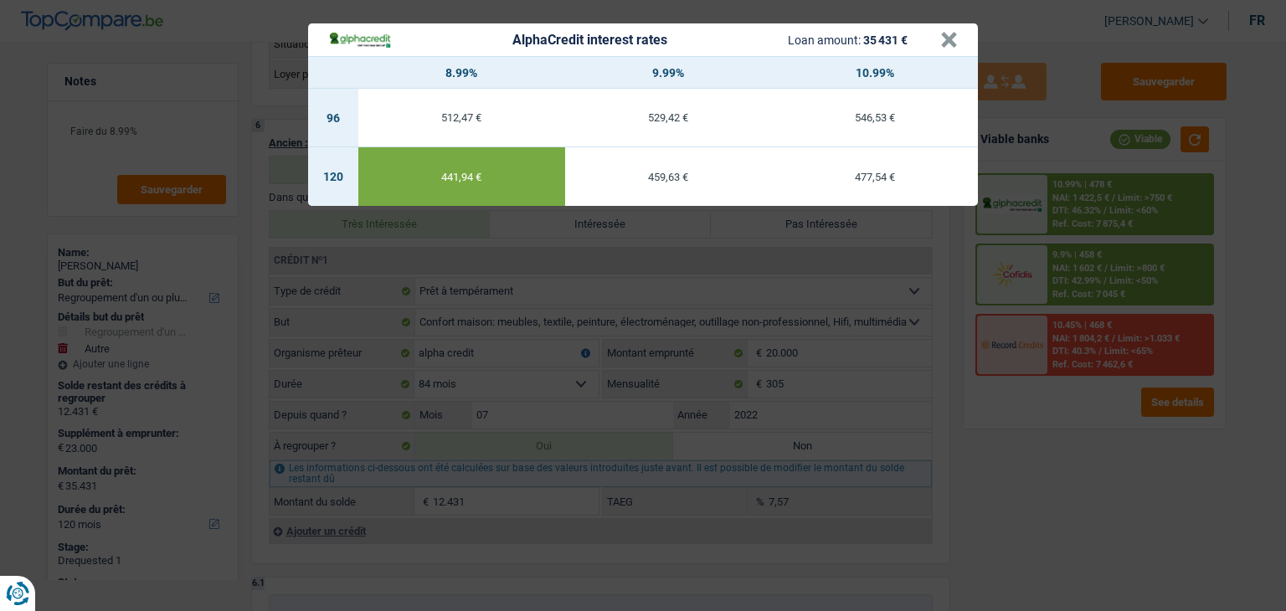
click at [1062, 453] on div "AlphaCredit interest rates Loan amount: 35 431 € × 8.99% 9.99% 10.99% 96 512,47…" at bounding box center [643, 305] width 1286 height 611
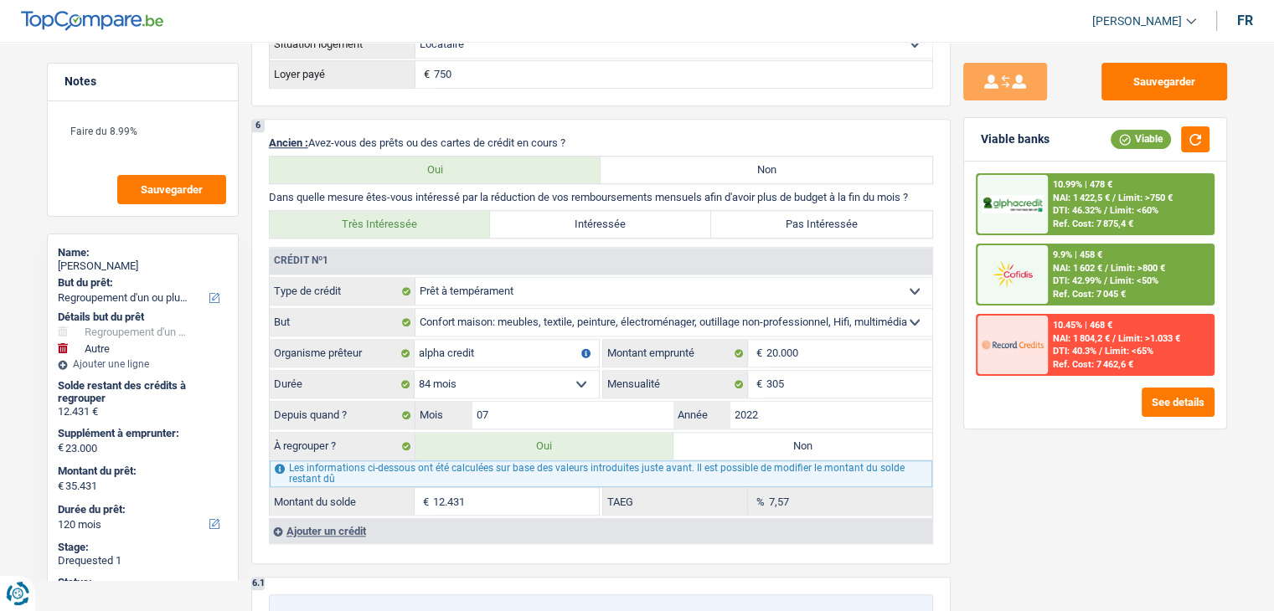
click at [1072, 355] on div "10.45% | 468 € NAI: 1 804,2 € / Limit: >1.033 € DTI: 40.3% / Limit: <65% Ref. C…" at bounding box center [1130, 345] width 165 height 59
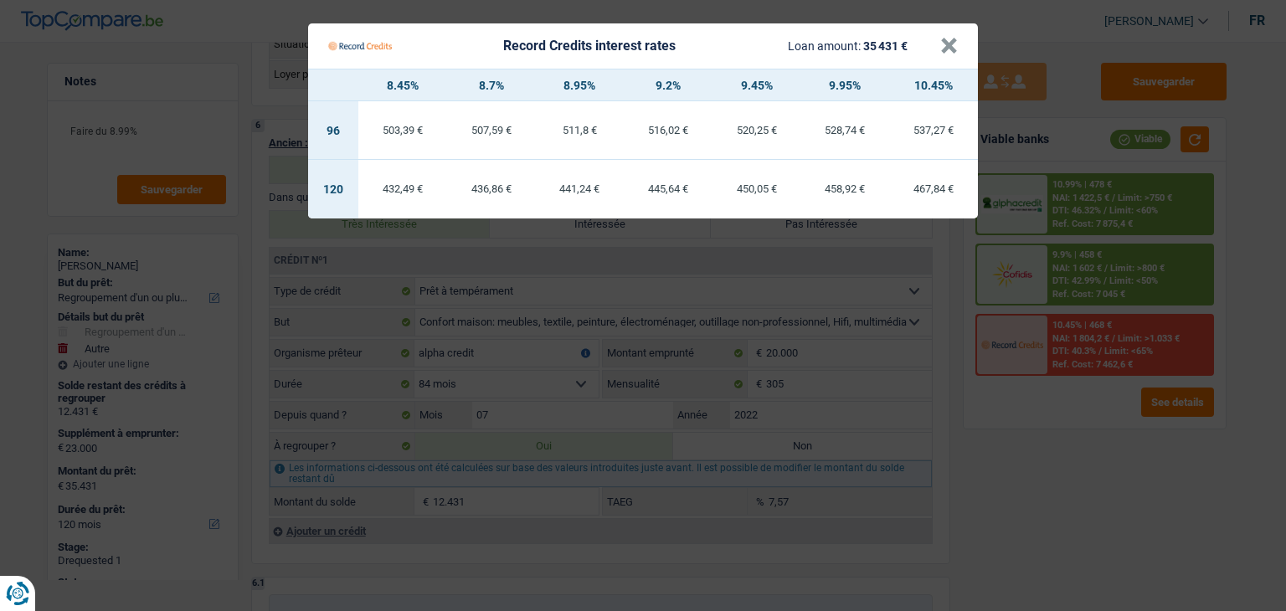
click at [1144, 224] on Credits "Record Credits interest rates Loan amount: 35 431 € × 8.45% 8.7% 8.95% 9.2% 9.4…" at bounding box center [643, 305] width 1286 height 611
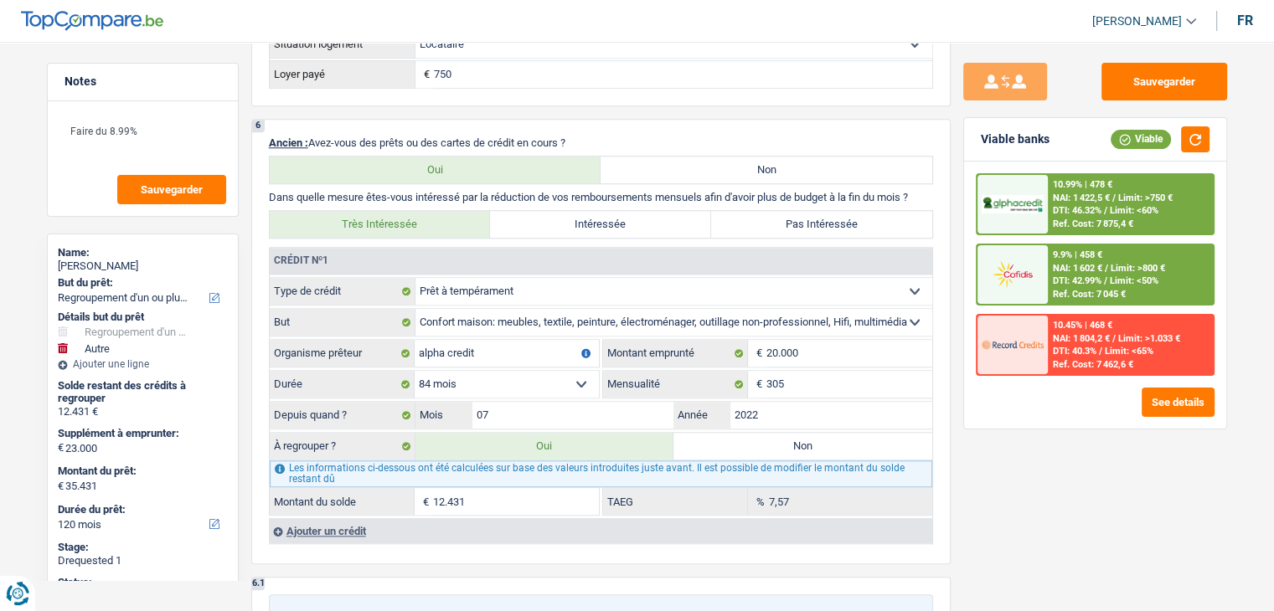
click at [1102, 270] on span "NAI: 1 602 €" at bounding box center [1077, 268] width 49 height 11
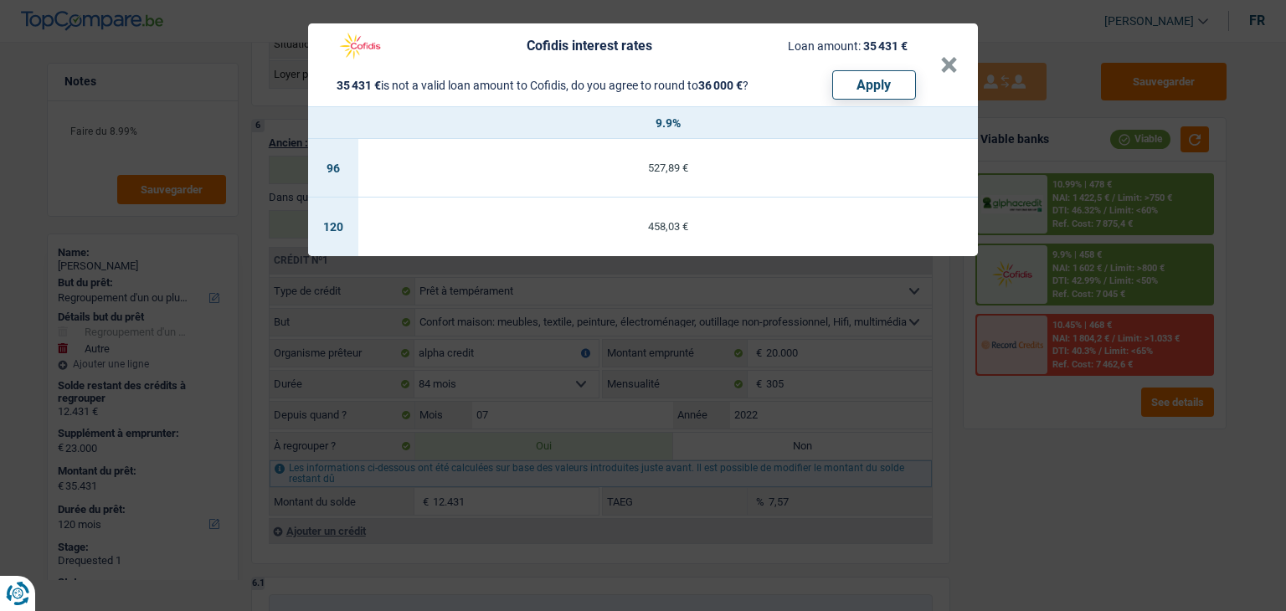
click at [1021, 432] on div "Cofidis interest rates Loan amount: 35 431 € 35 431 € is not a valid loan amoun…" at bounding box center [643, 305] width 1286 height 611
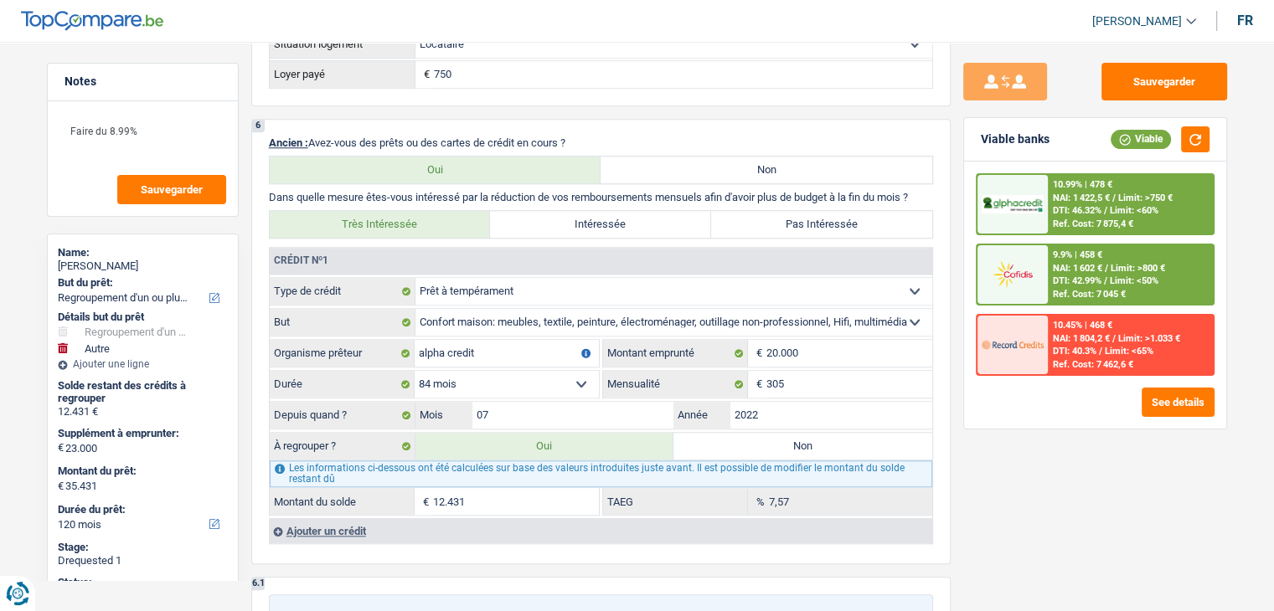
click at [1148, 172] on div "10.99% | 478 € NAI: 1 422,5 € / Limit: >750 € DTI: 46.32% / Limit: <60% Ref. Co…" at bounding box center [1095, 295] width 262 height 267
click at [1137, 206] on span "Limit: <60%" at bounding box center [1133, 210] width 49 height 11
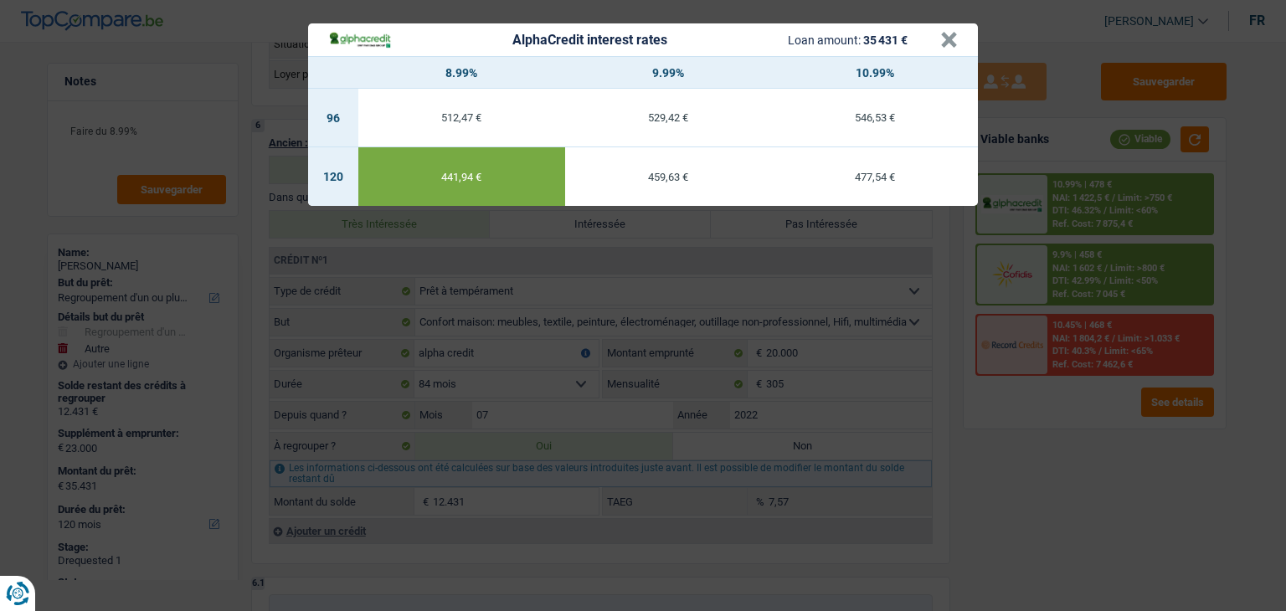
click at [1033, 409] on div "AlphaCredit interest rates Loan amount: 35 431 € × 8.99% 9.99% 10.99% 96 512,47…" at bounding box center [643, 305] width 1286 height 611
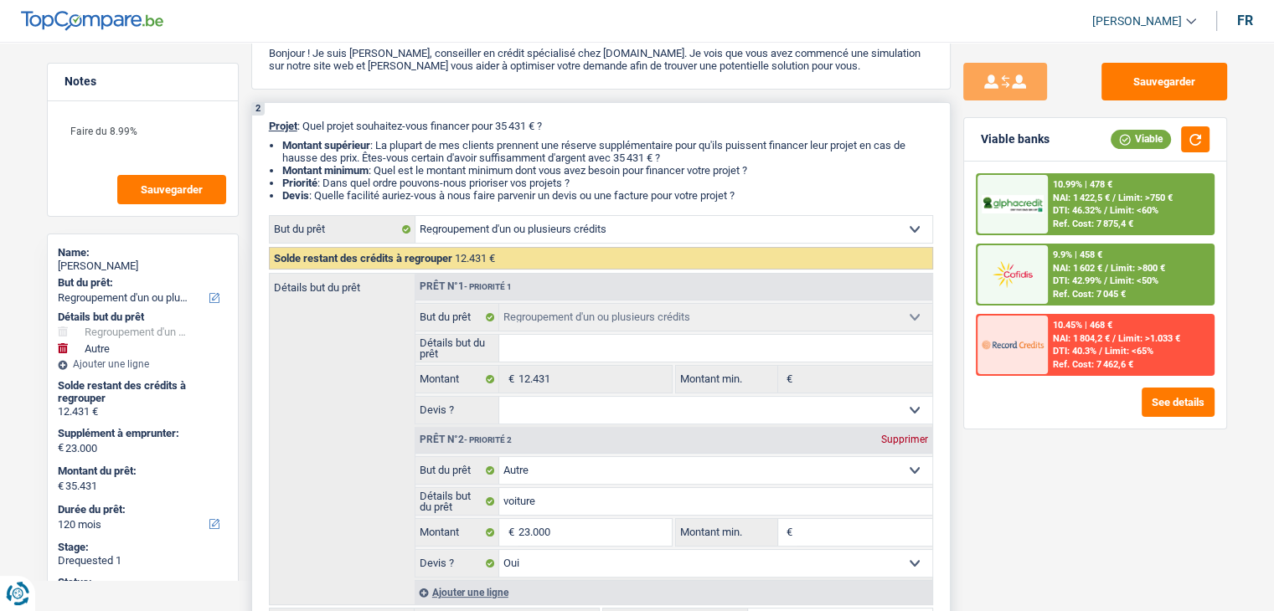
scroll to position [0, 0]
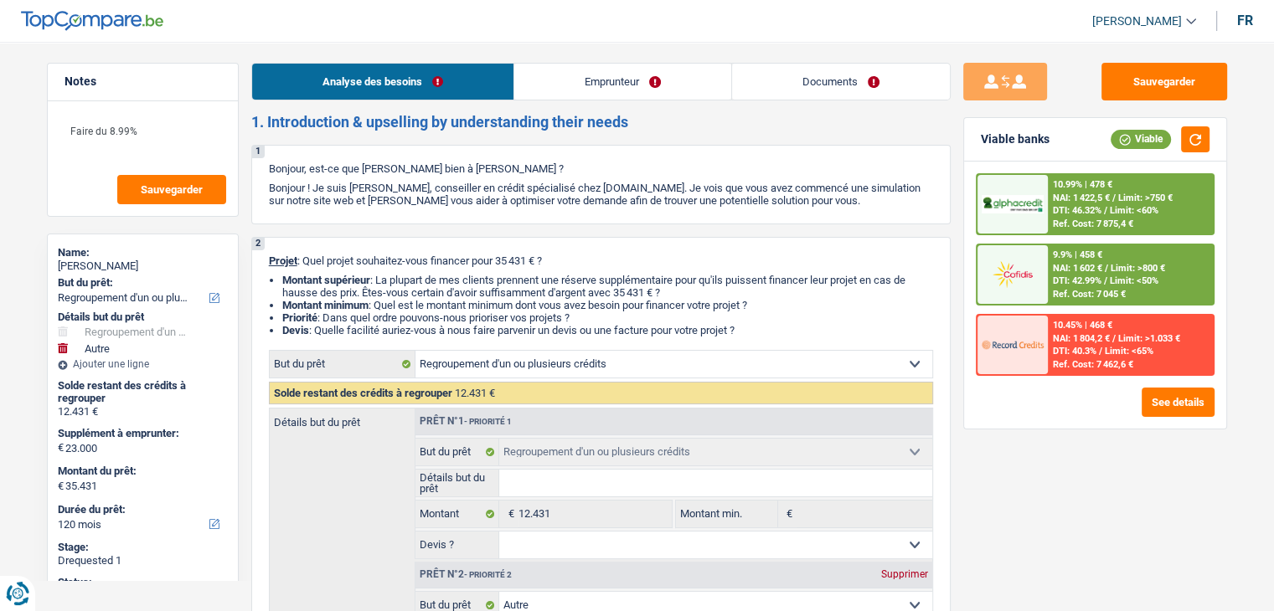
drag, startPoint x: 821, startPoint y: 76, endPoint x: 831, endPoint y: 69, distance: 12.8
click at [821, 76] on link "Documents" at bounding box center [841, 82] width 218 height 36
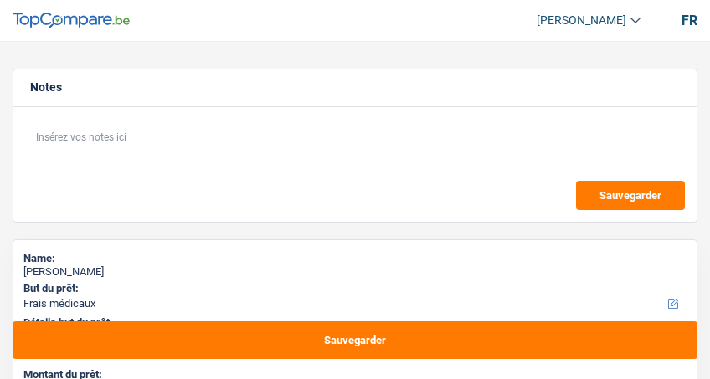
select select "medical"
select select "60"
select select "medical"
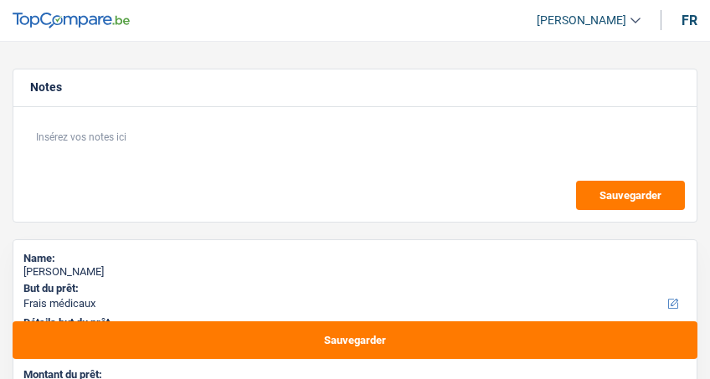
select select "60"
select select "mutuality"
select select "mutualityIndemnity"
select select "ownerWithMortgage"
select select "medical"
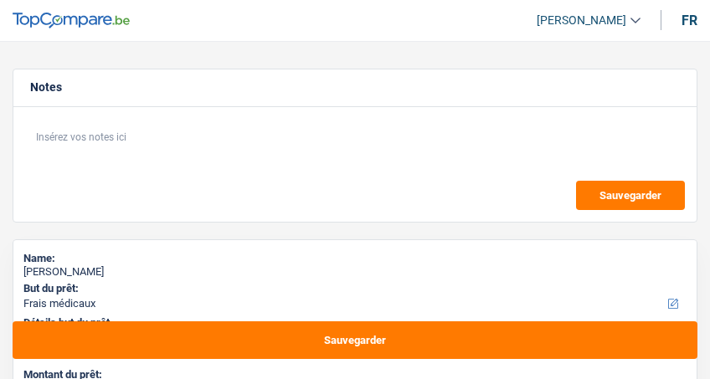
select select "medical"
select select "60"
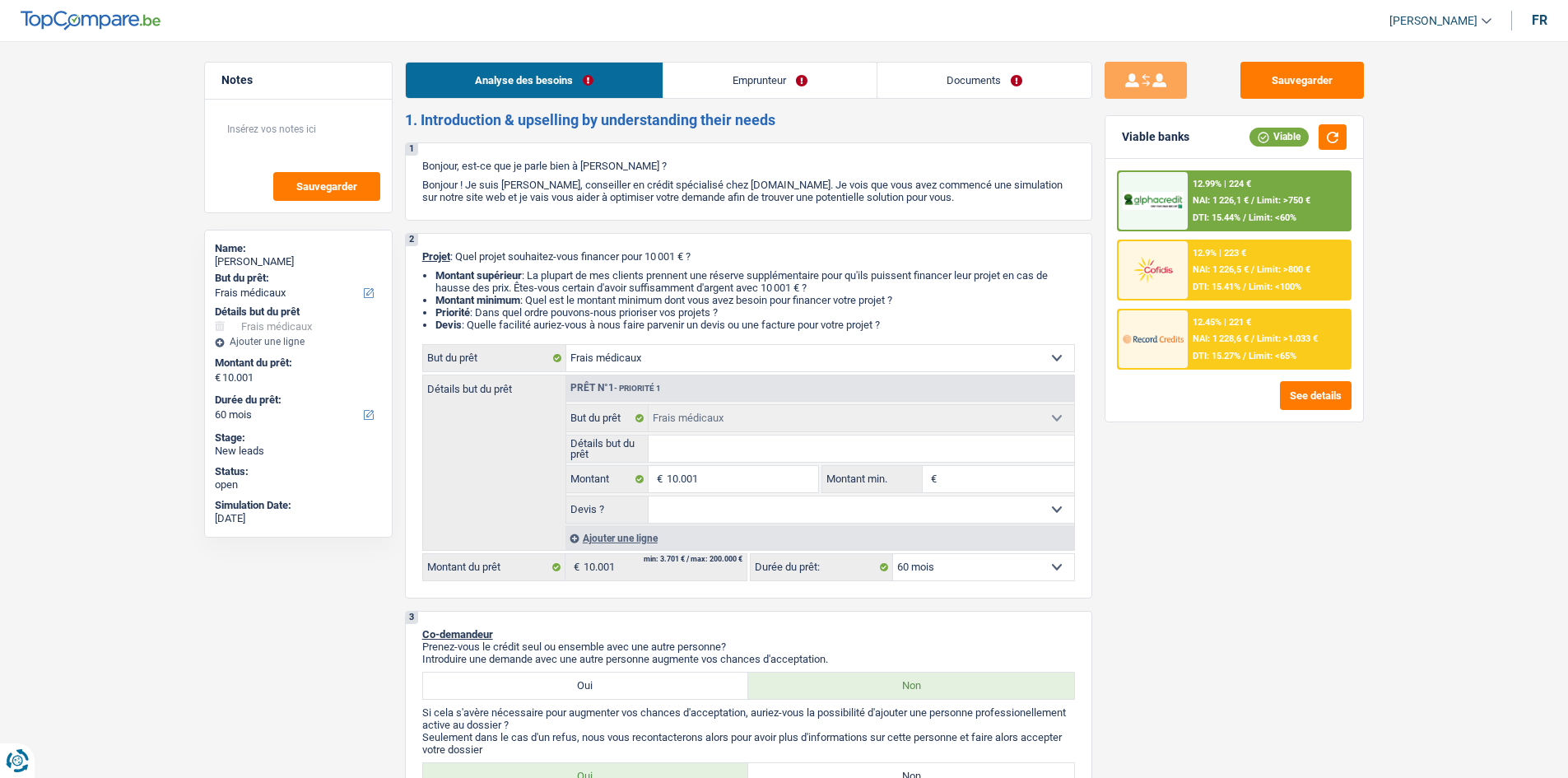
click at [697, 88] on link "Documents" at bounding box center [985, 81] width 214 height 35
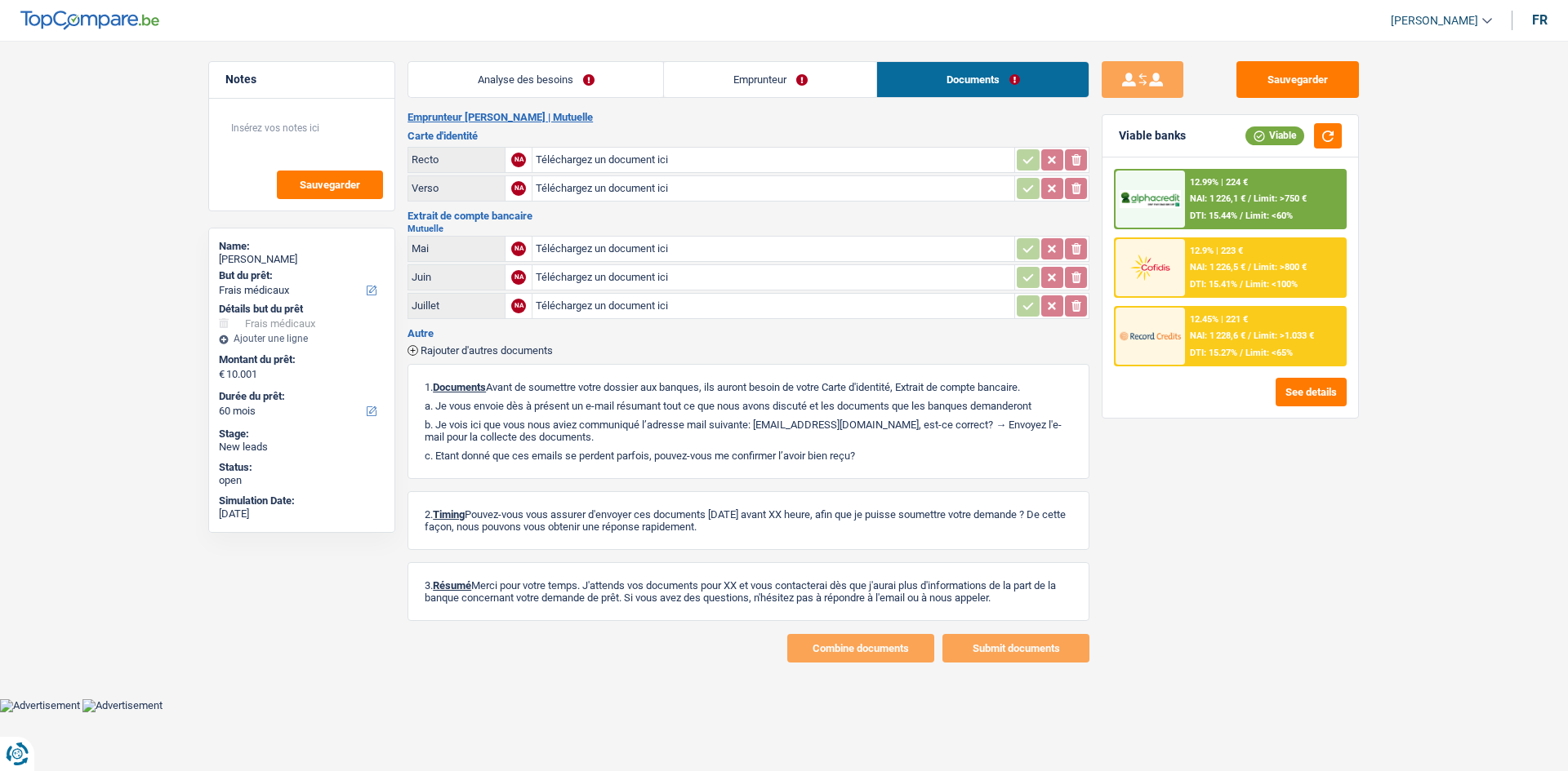
click at [580, 82] on link "Analyse des besoins" at bounding box center [535, 80] width 255 height 35
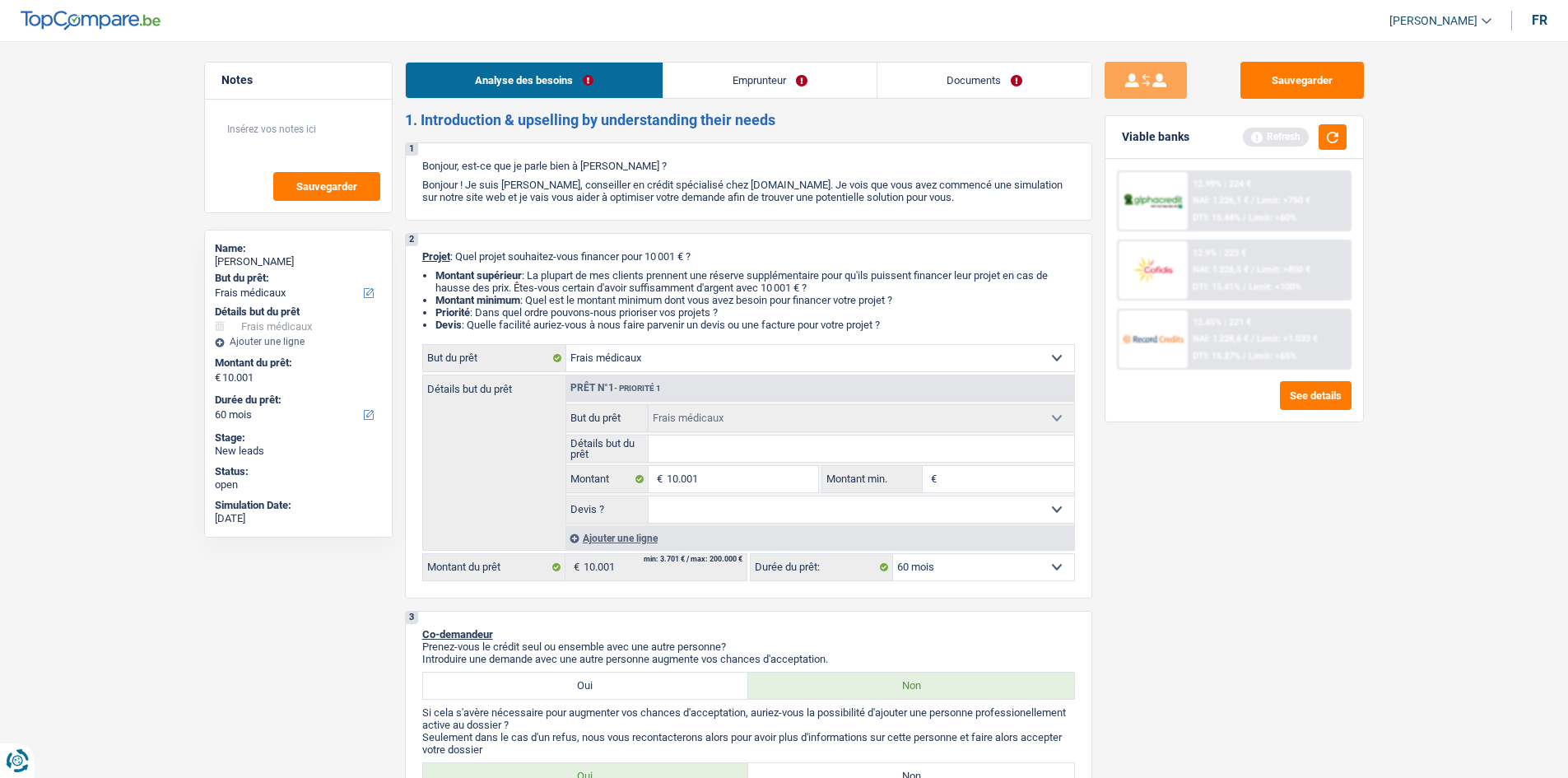
type input "o"
type input "op"
type input "opé"
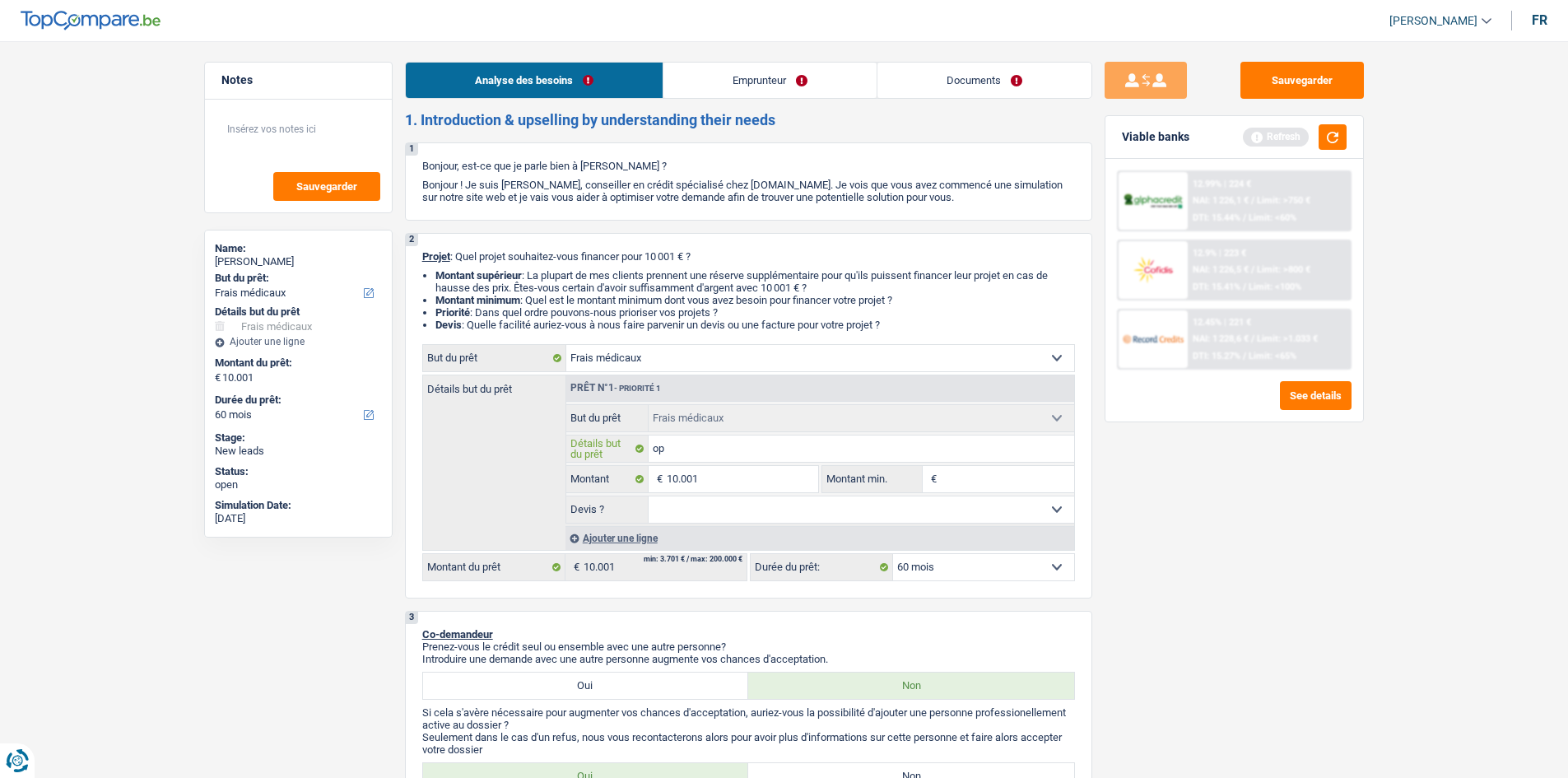
type input "opé"
type input "opér"
type input "opéra"
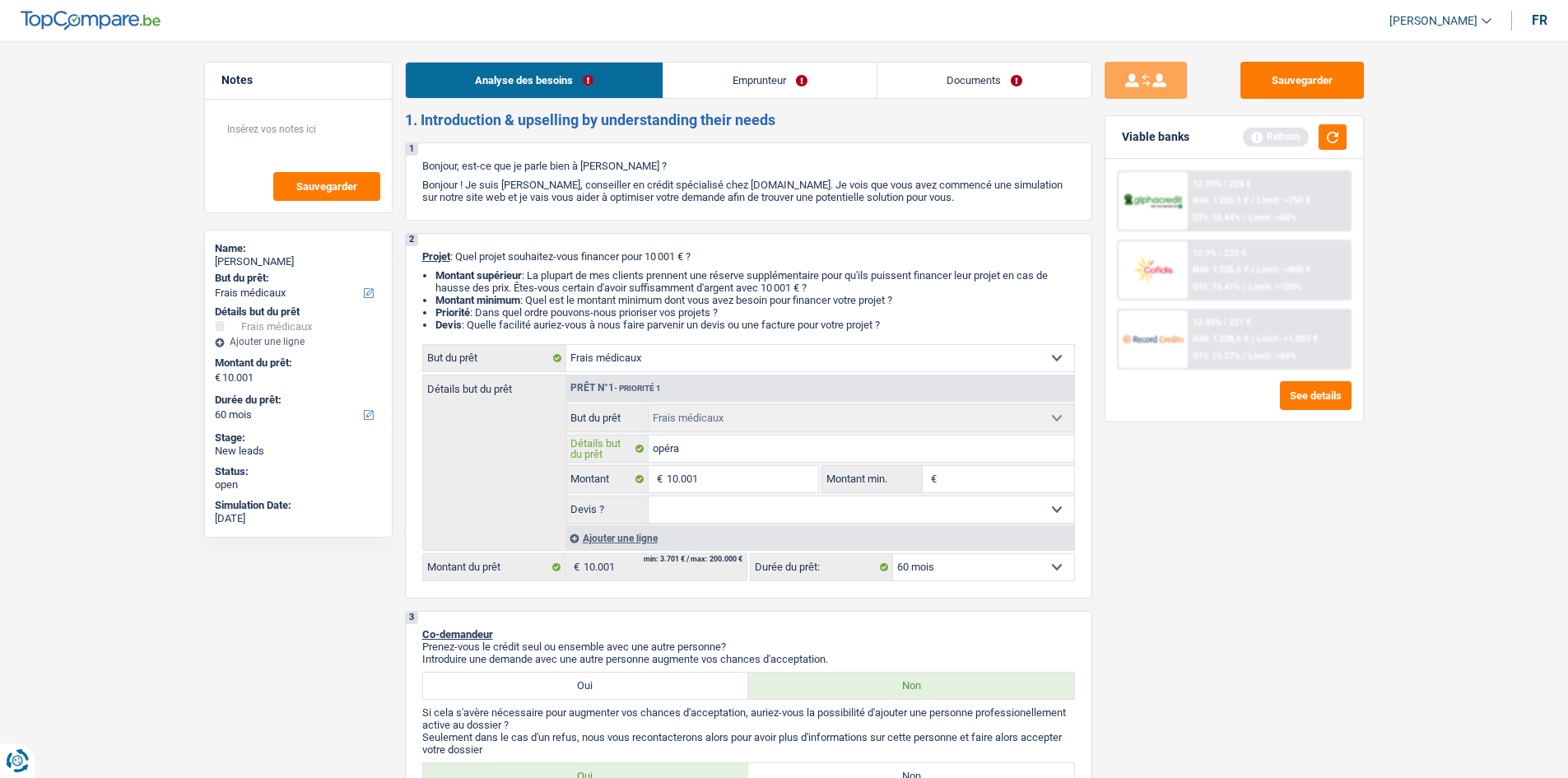
type input "opérat"
type input "opérati"
type input "opératio"
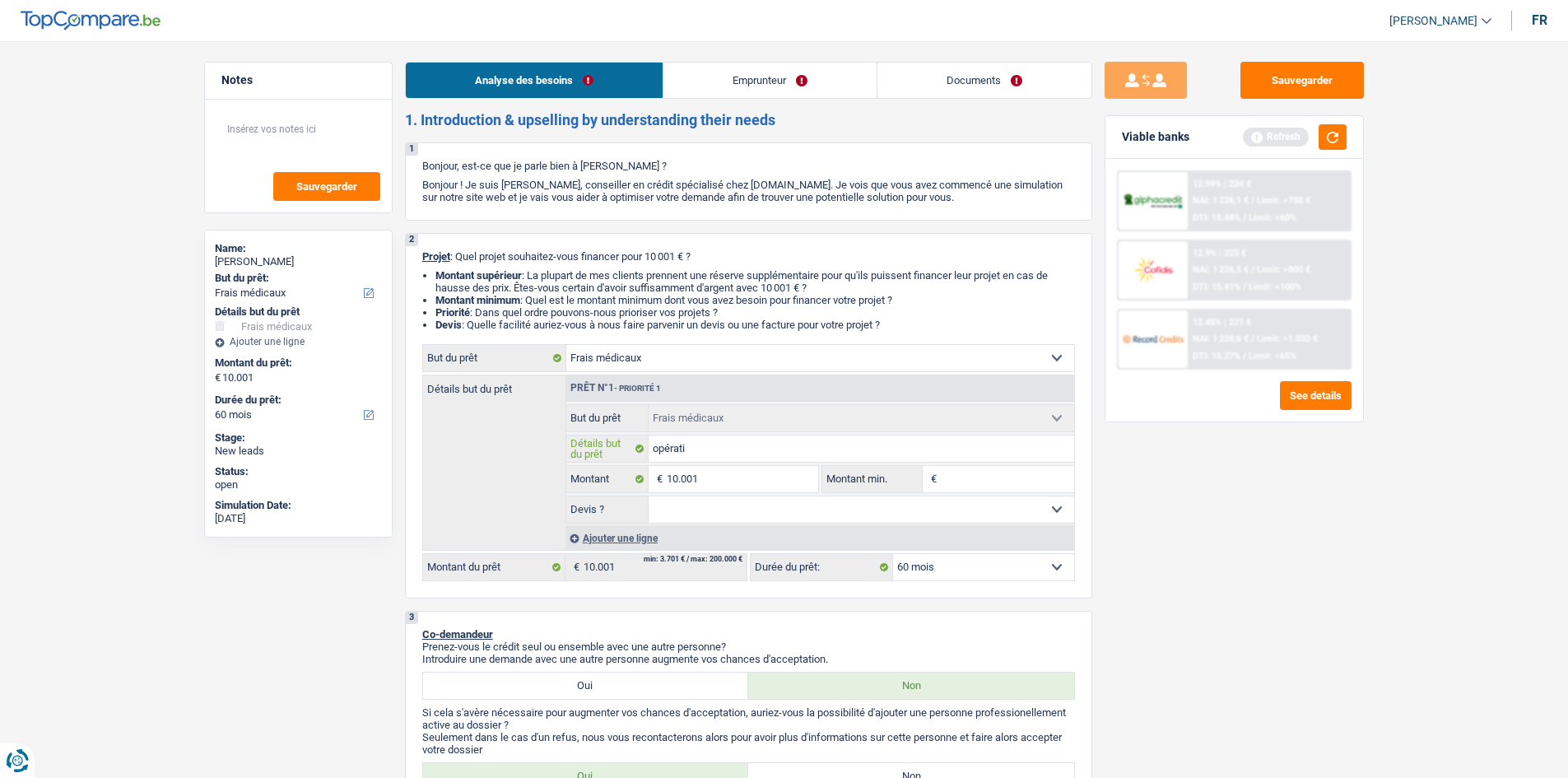
type input "opératio"
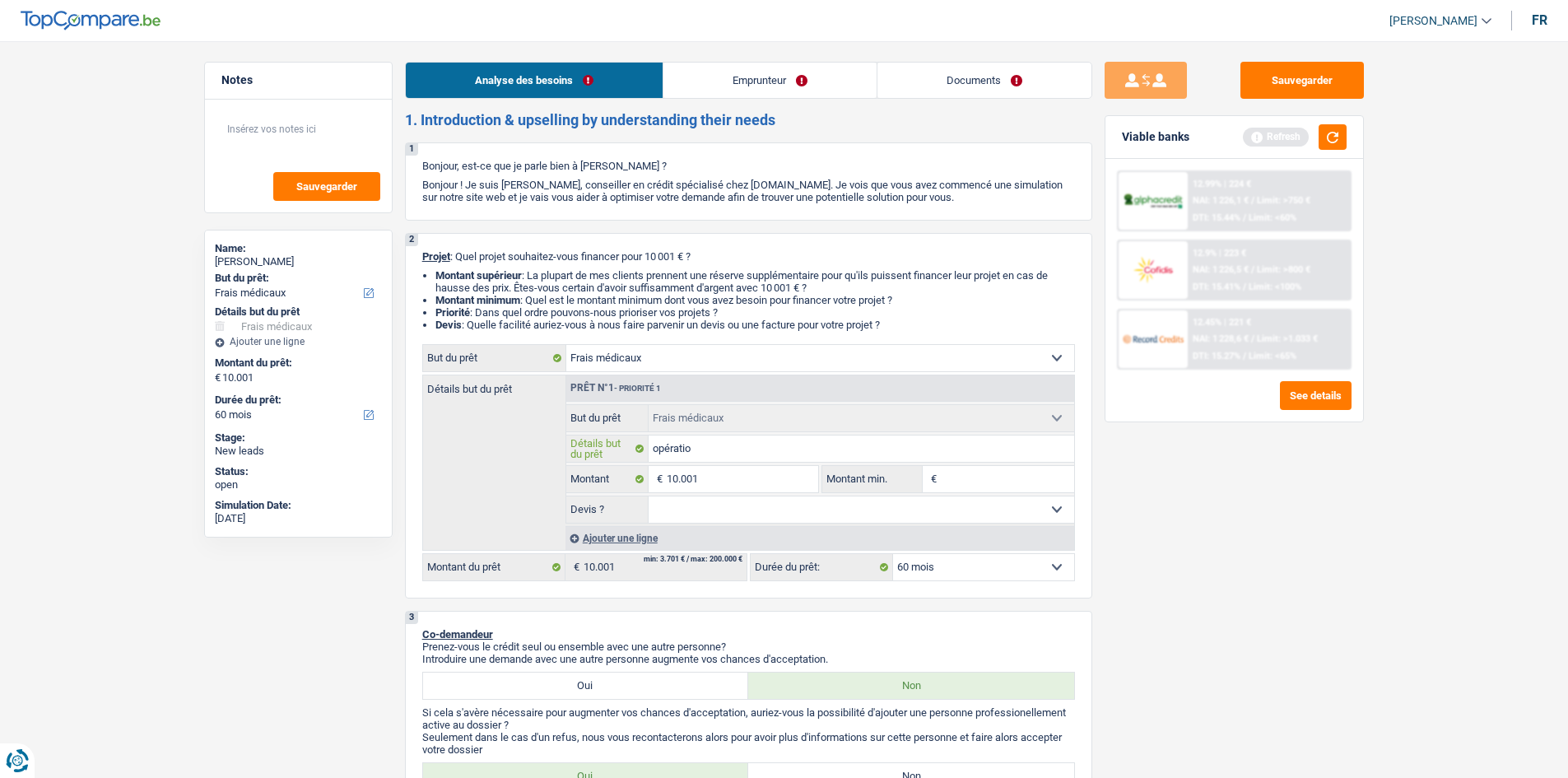
type input "opération"
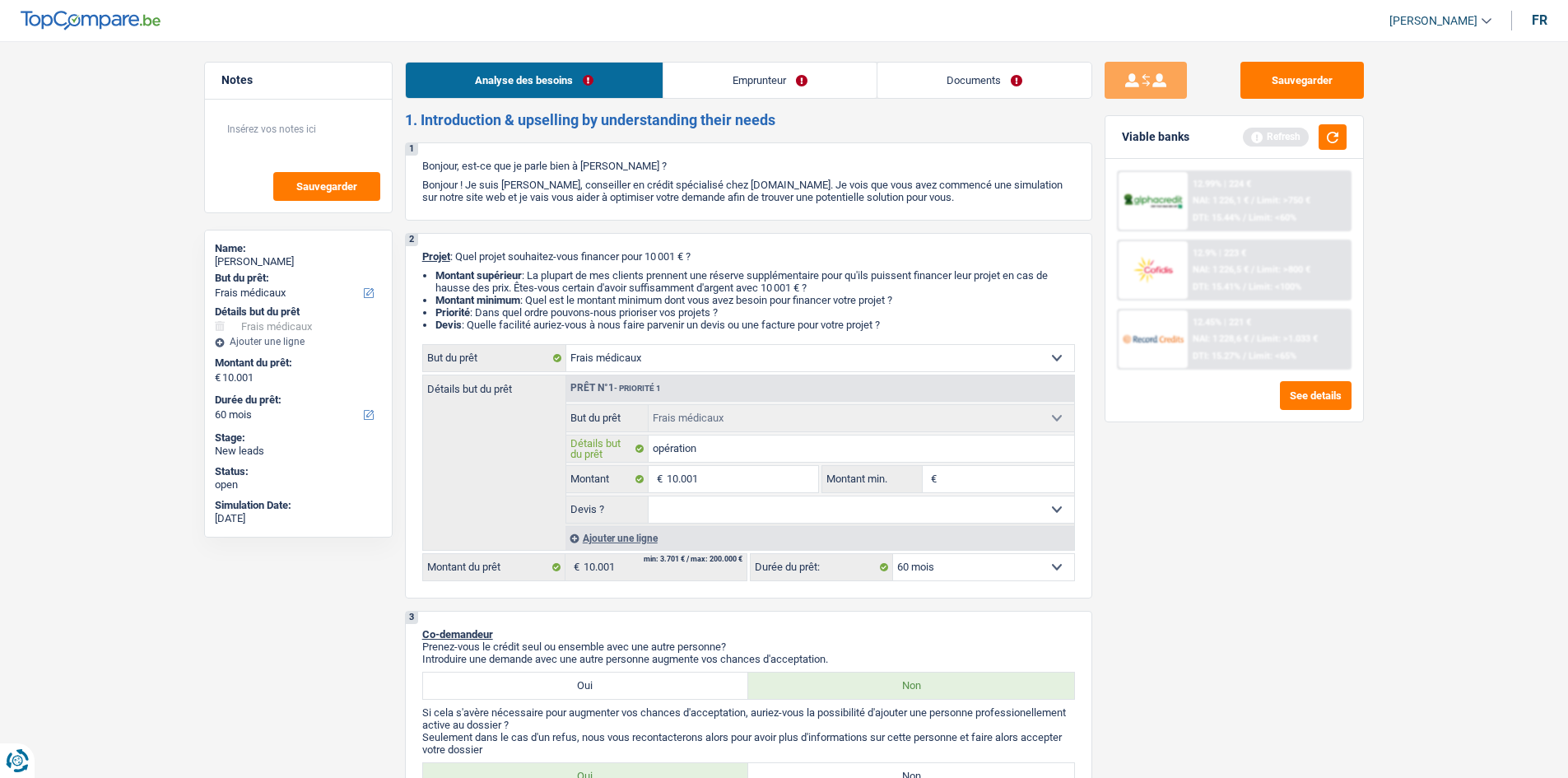
type input "opération"
type input "opération,"
type input "opération"
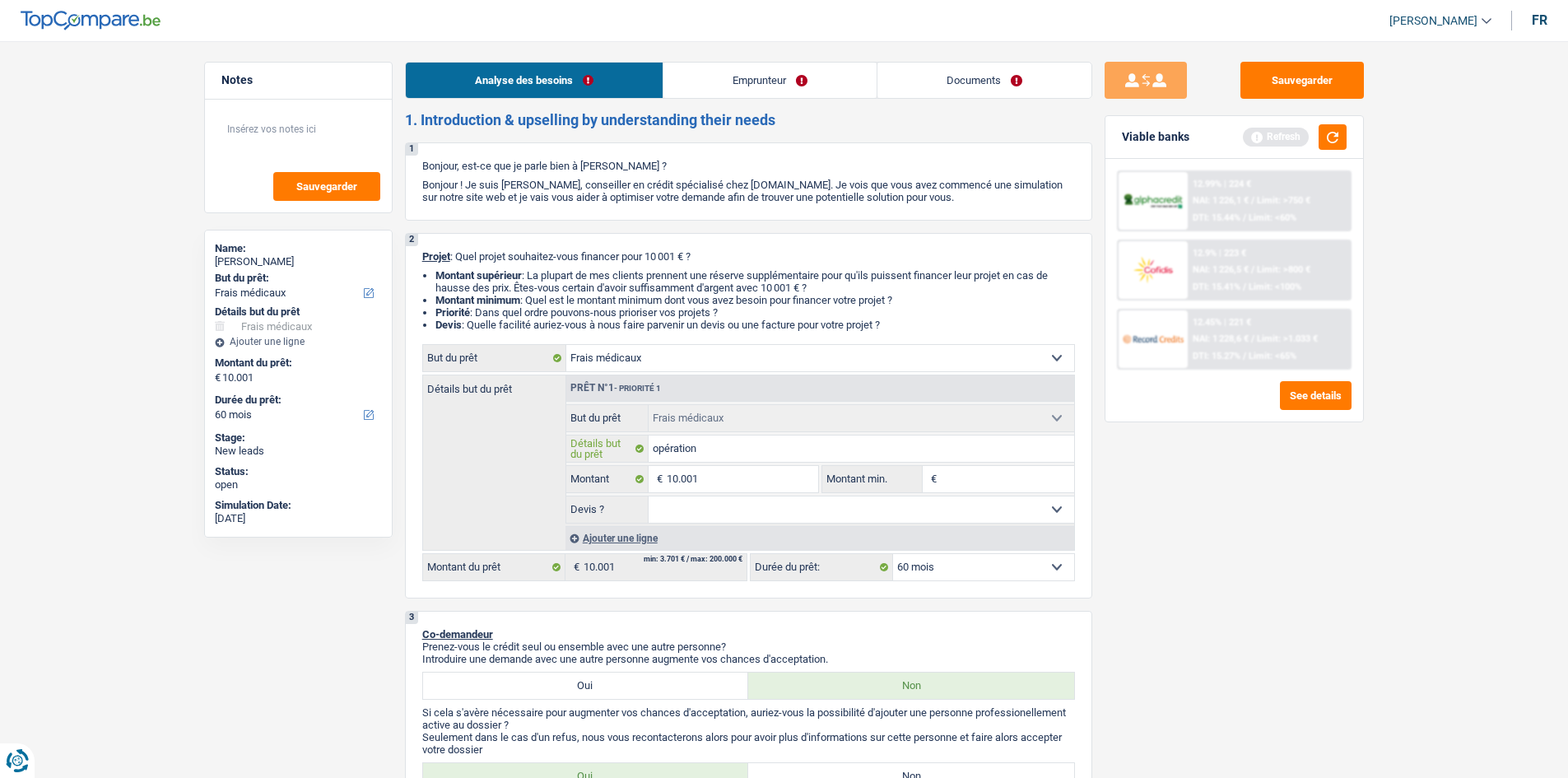
type input "opération"
type input "opération."
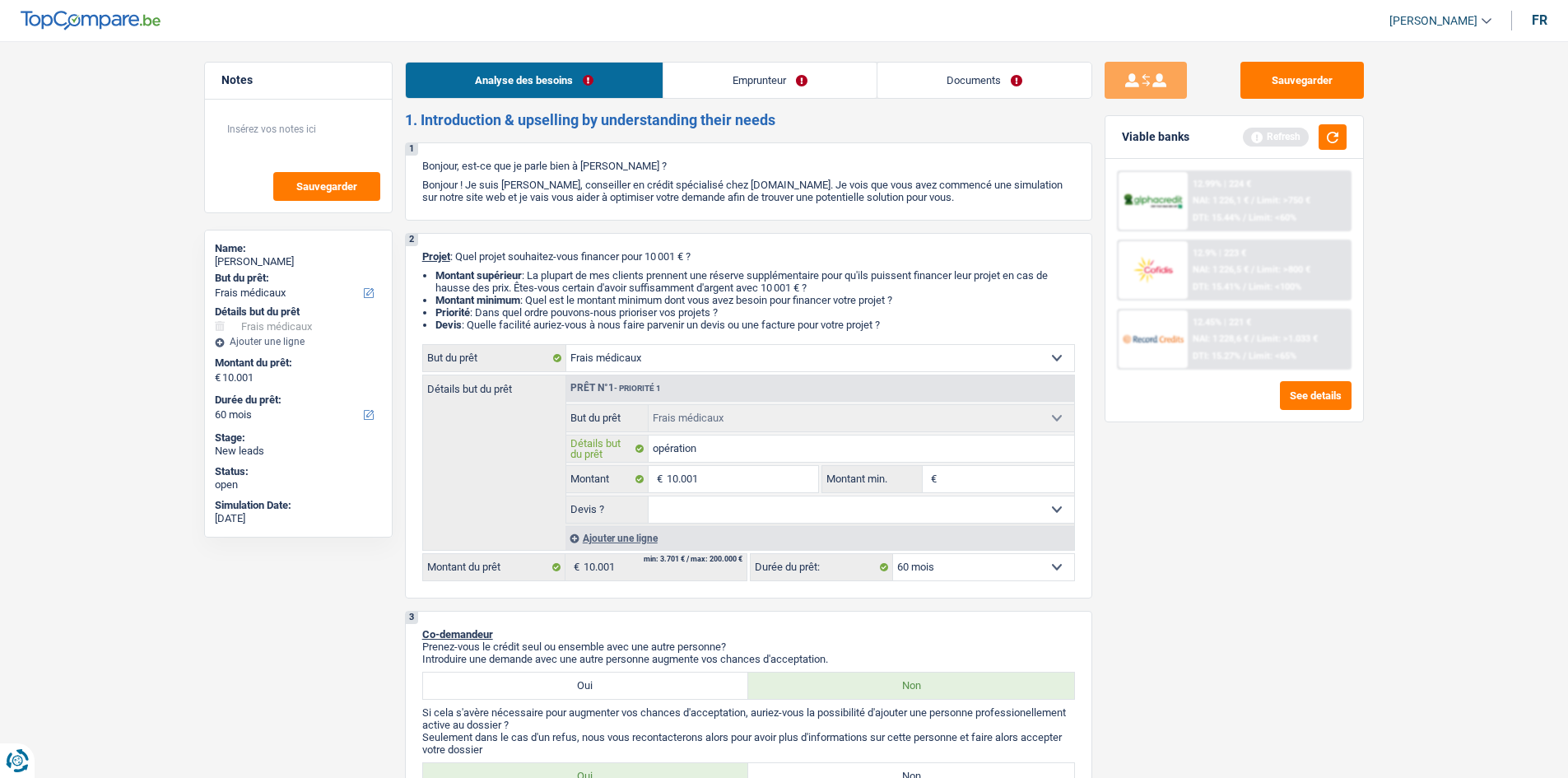
type input "opération."
click at [697, 372] on select "Oui Non Non répondu Sélectionner une option" at bounding box center [861, 509] width 426 height 27
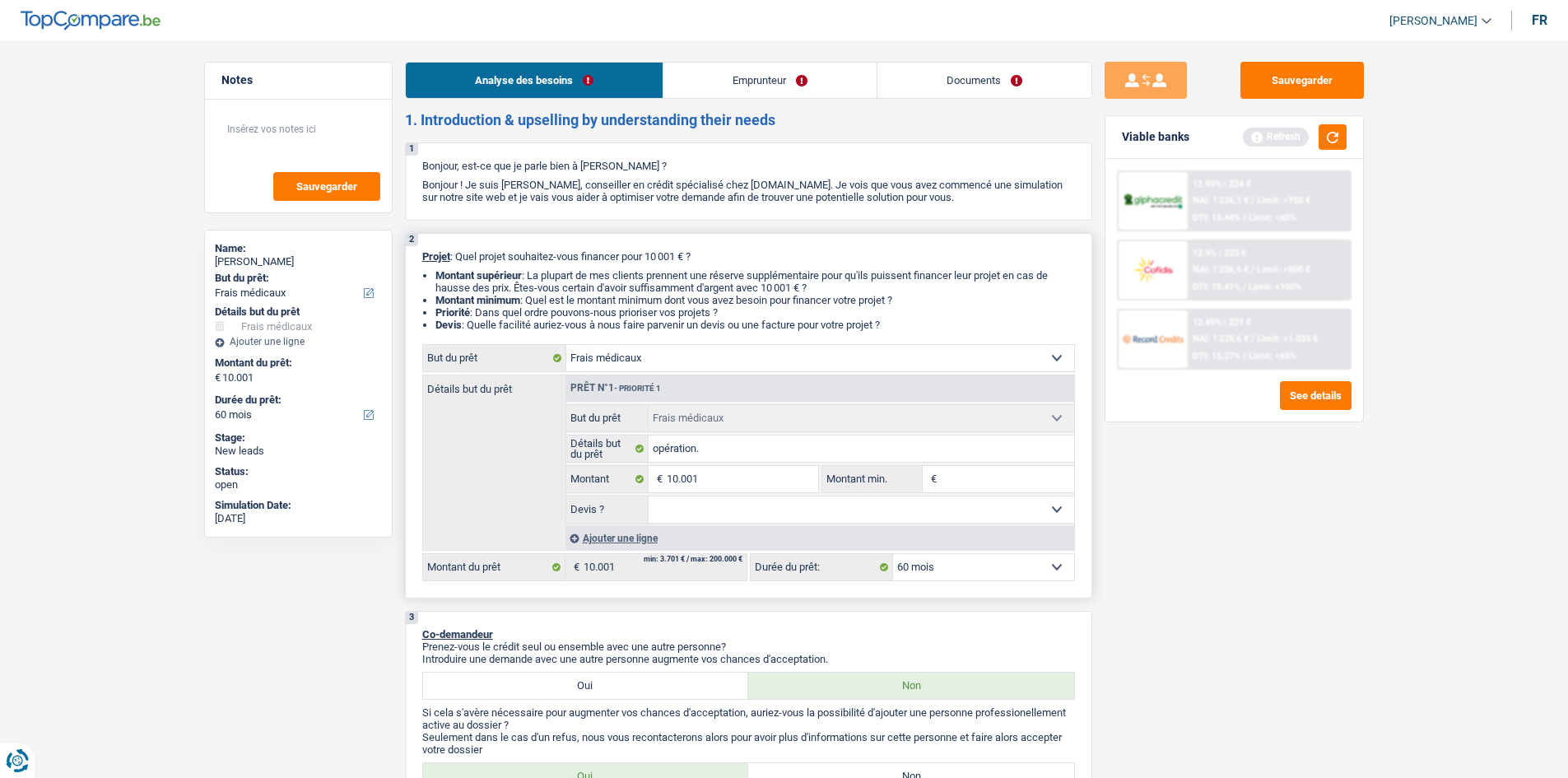
select select "yes"
click at [649, 372] on select "Oui Non Non répondu Sélectionner une option" at bounding box center [861, 509] width 426 height 27
select select "yes"
click at [697, 90] on link "Emprunteur" at bounding box center [770, 81] width 213 height 35
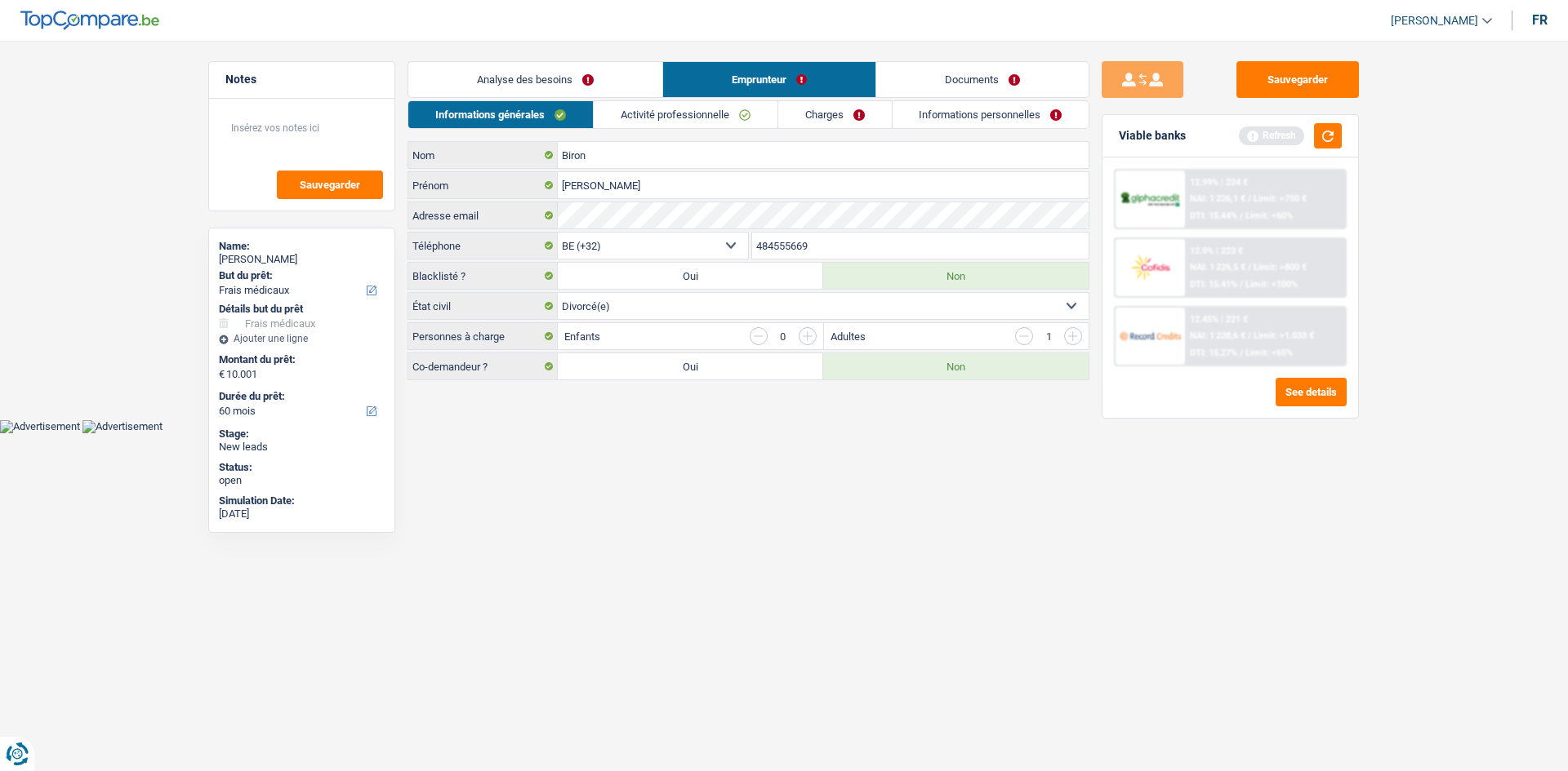
click at [691, 132] on div "Informations générales Activité professionnelle Charges Informations personnell…" at bounding box center [748, 240] width 682 height 280
click at [691, 115] on link "Charges" at bounding box center [835, 115] width 113 height 27
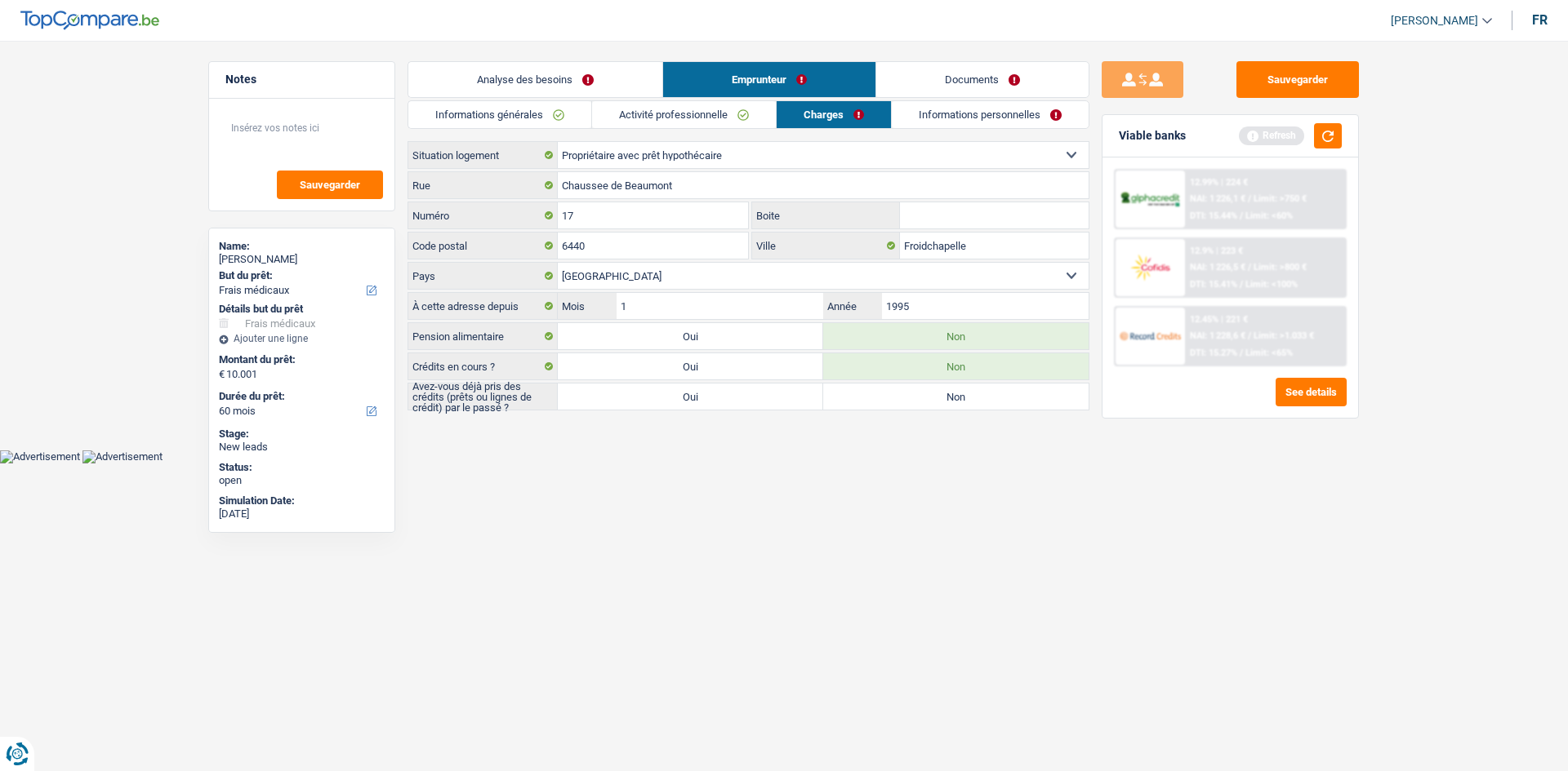
click at [691, 113] on link "Informations personnelles" at bounding box center [990, 115] width 197 height 27
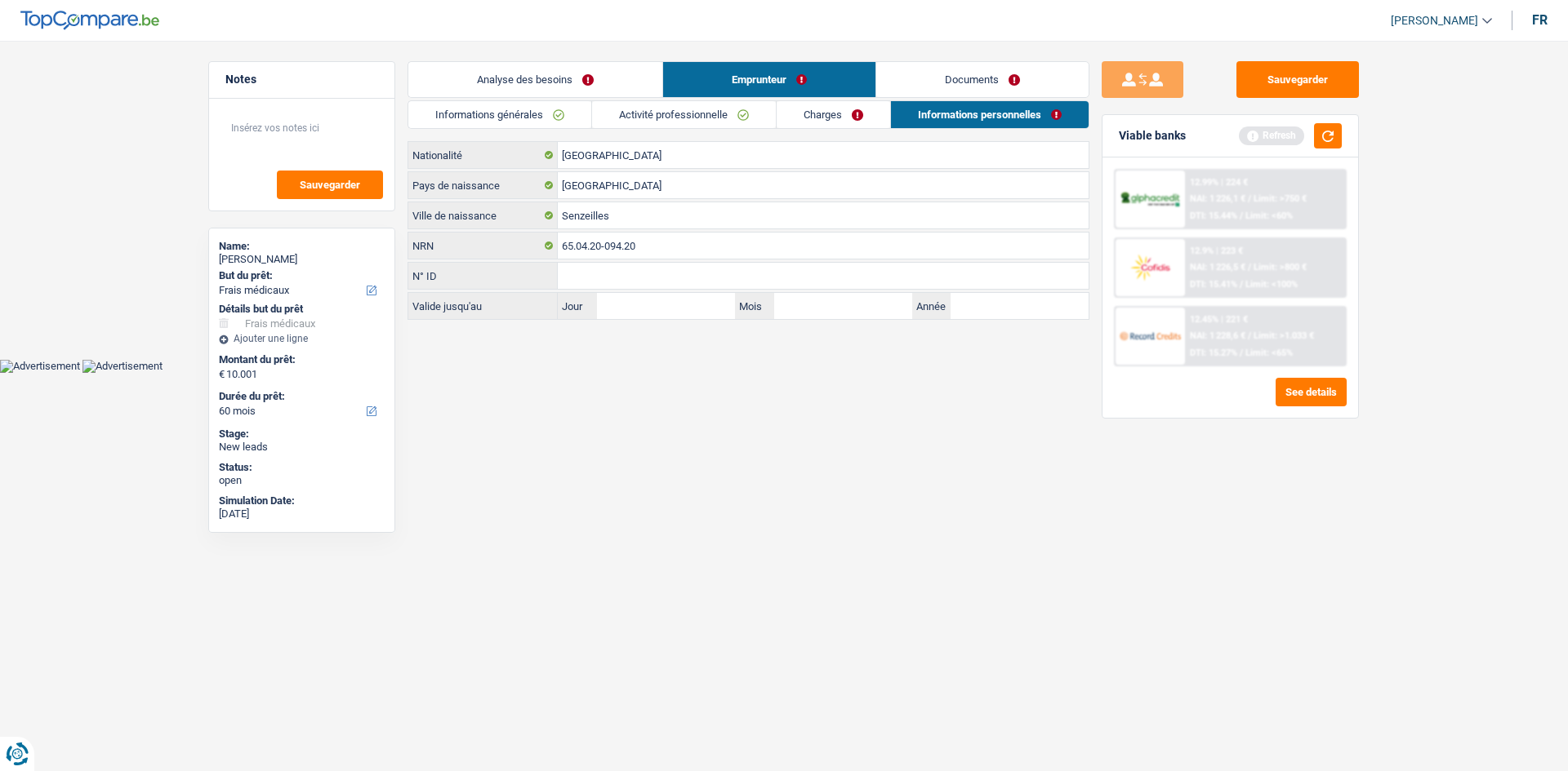
click at [691, 95] on link "Emprunteur" at bounding box center [769, 80] width 213 height 35
click at [677, 113] on link "Activité professionnelle" at bounding box center [684, 115] width 183 height 27
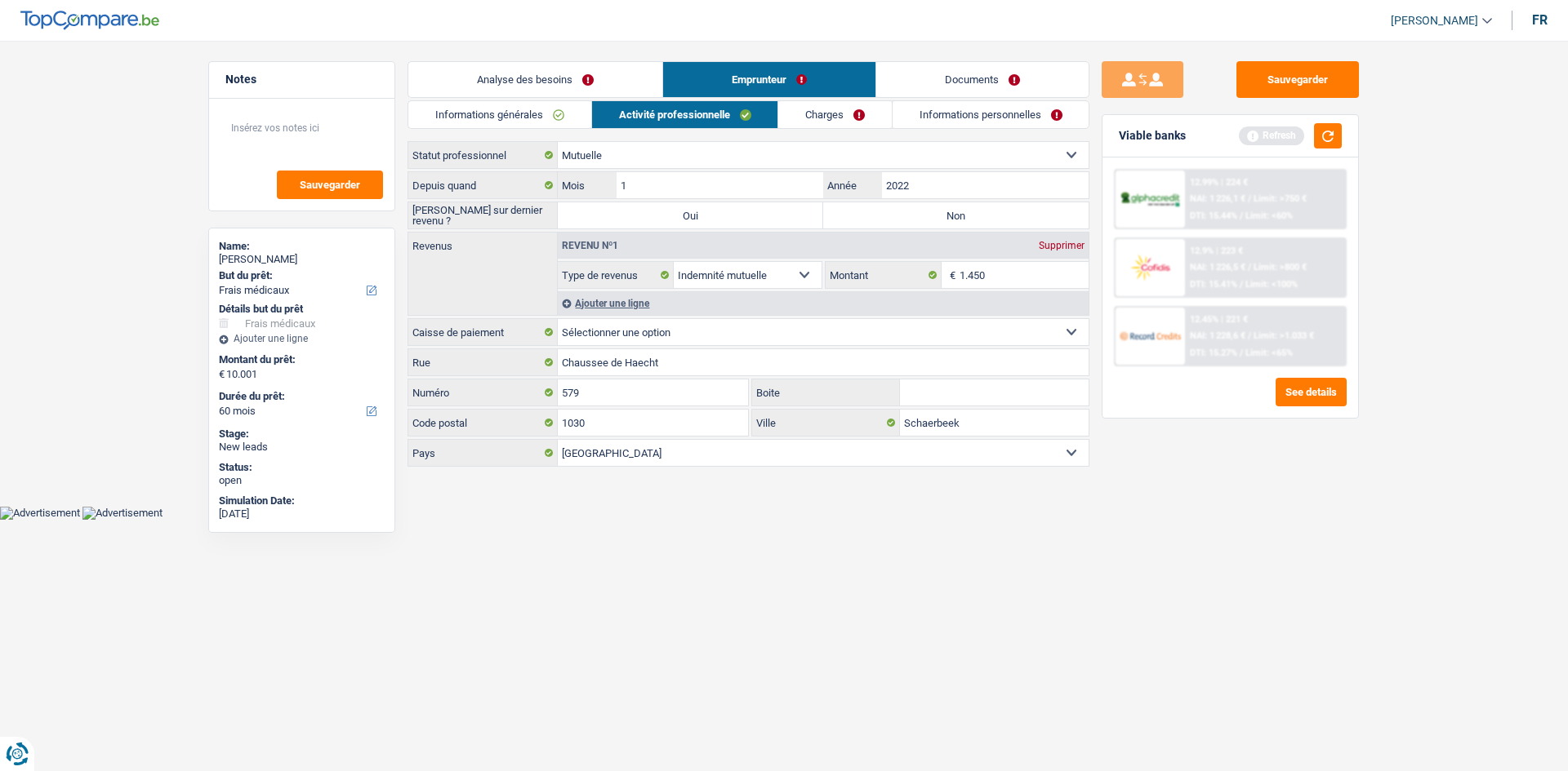
click at [489, 113] on link "Informations générales" at bounding box center [500, 115] width 183 height 27
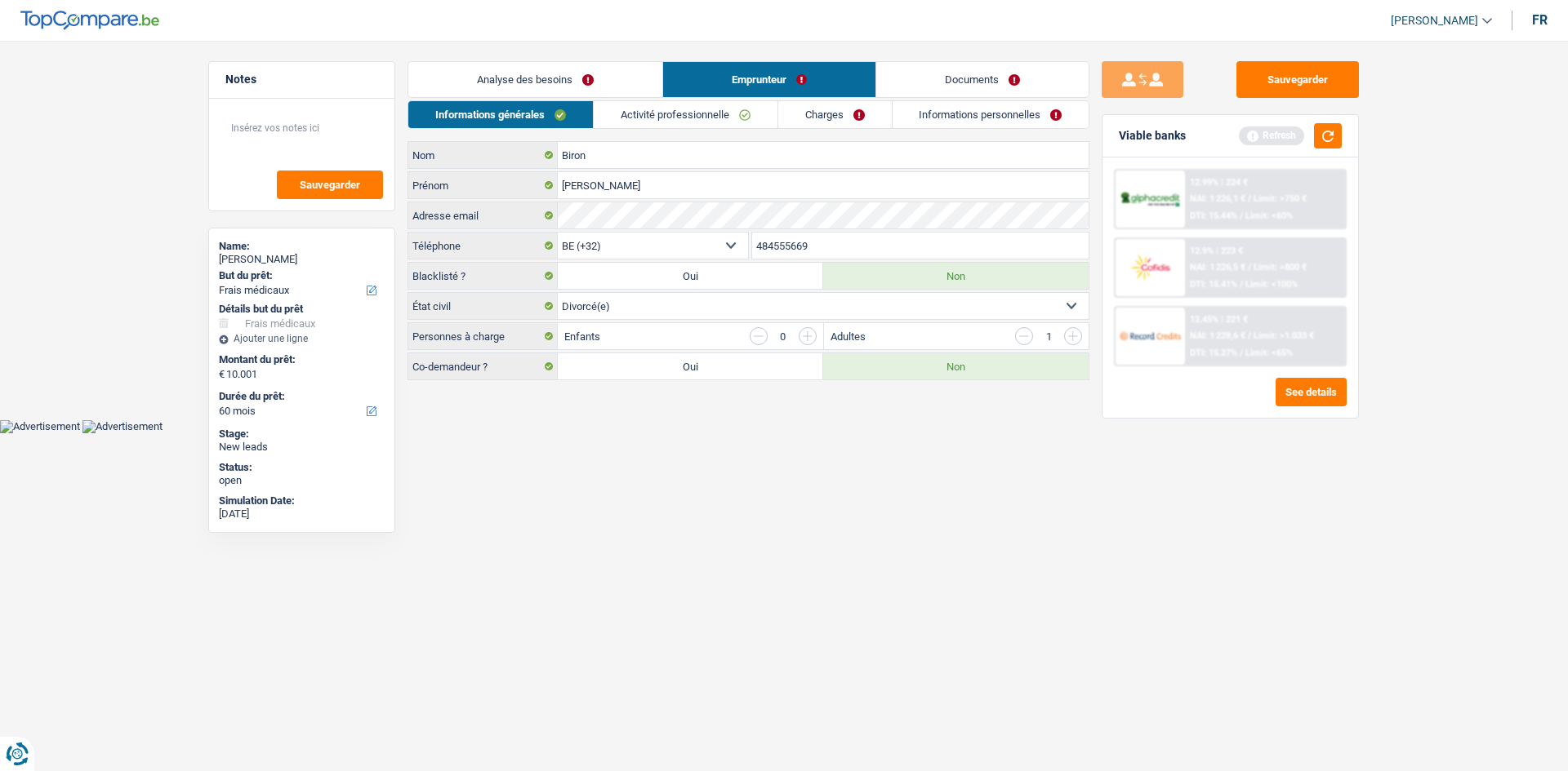
click at [691, 84] on link "Documents" at bounding box center [982, 80] width 213 height 35
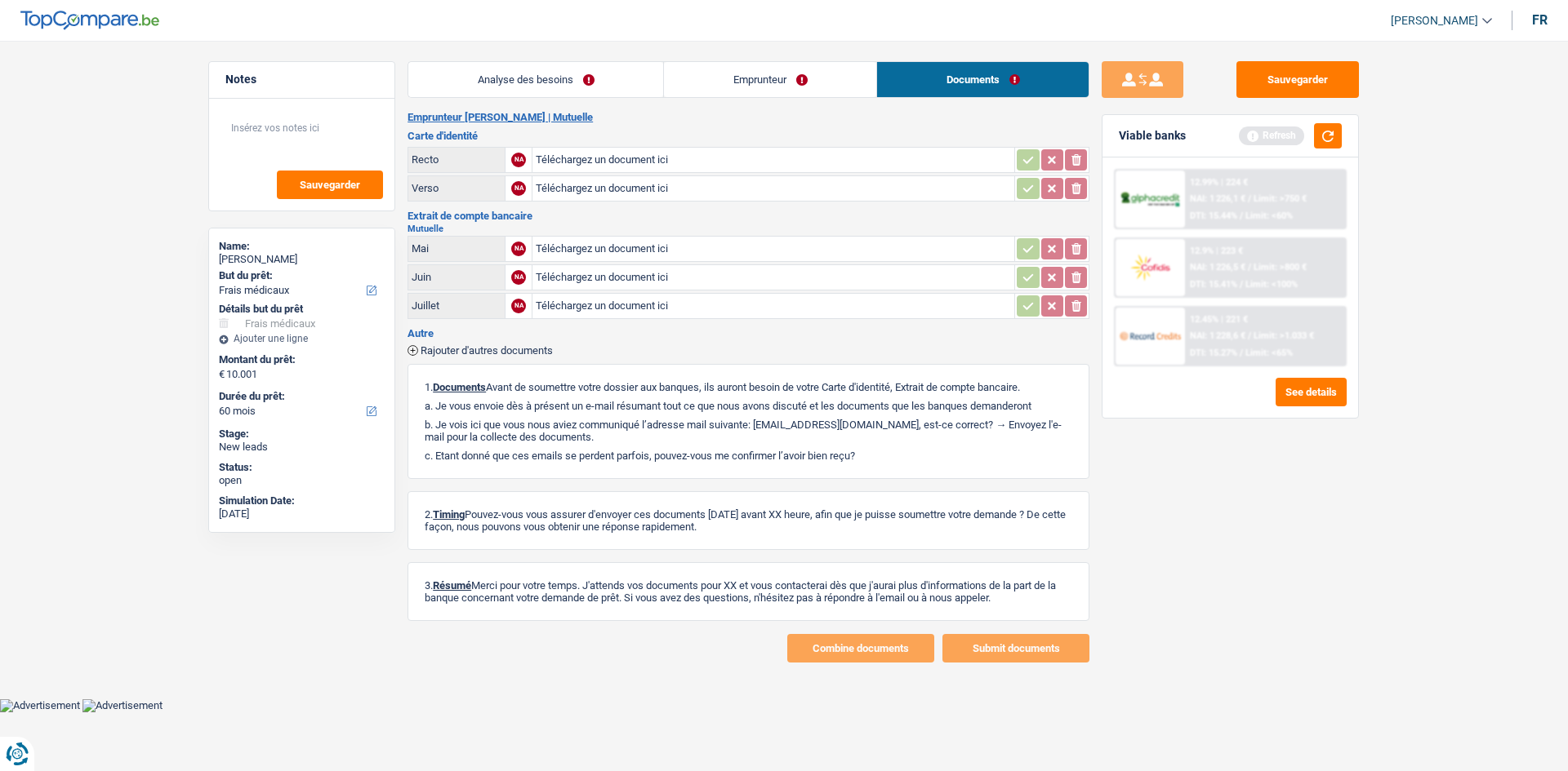
click at [553, 73] on link "Analyse des besoins" at bounding box center [535, 80] width 255 height 35
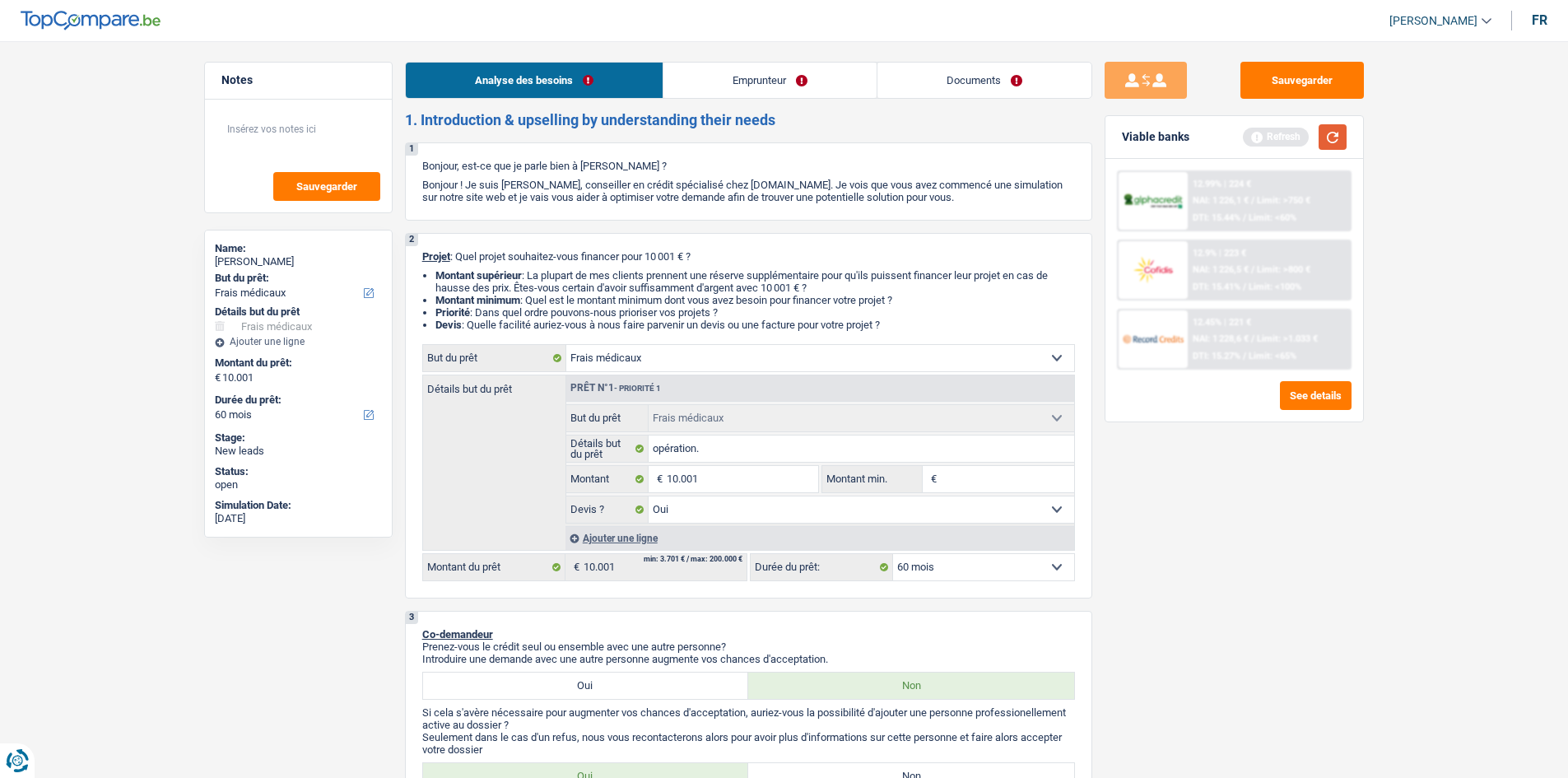
click at [697, 135] on button "button" at bounding box center [1332, 137] width 28 height 26
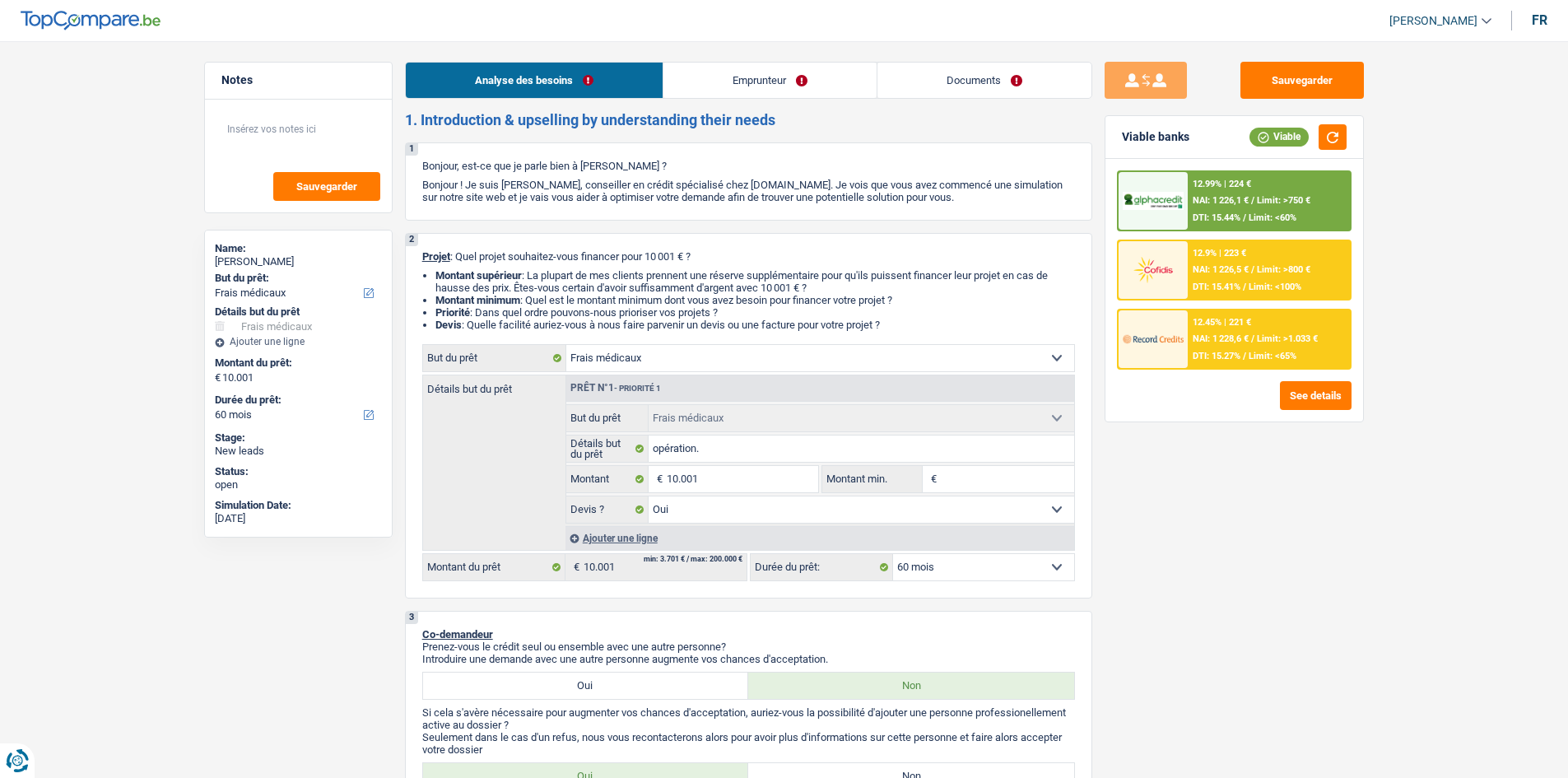
click at [697, 90] on link "Emprunteur" at bounding box center [770, 81] width 213 height 35
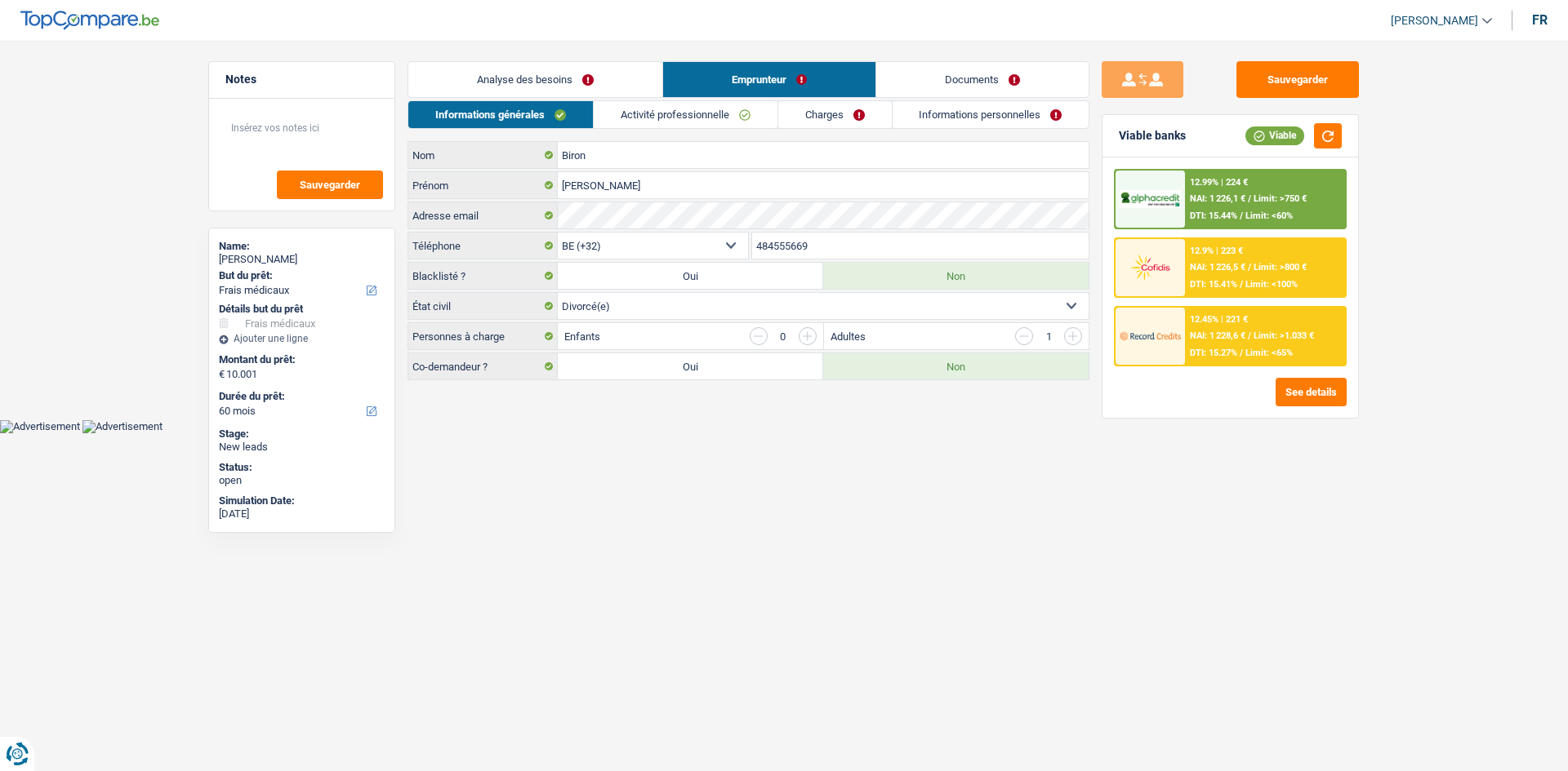
click at [690, 119] on link "Activité professionnelle" at bounding box center [686, 115] width 183 height 27
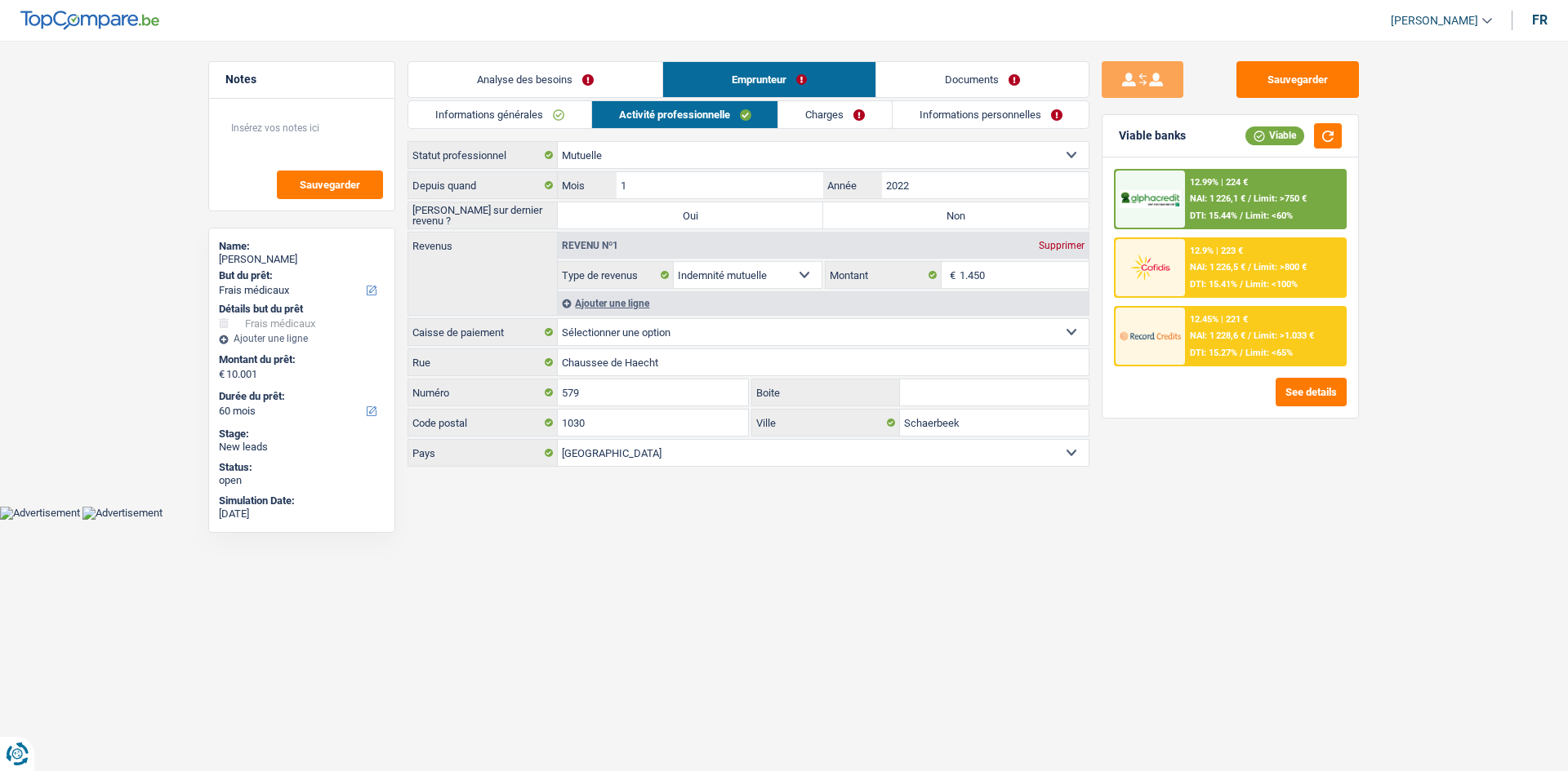
click at [691, 123] on link "Charges" at bounding box center [835, 115] width 113 height 27
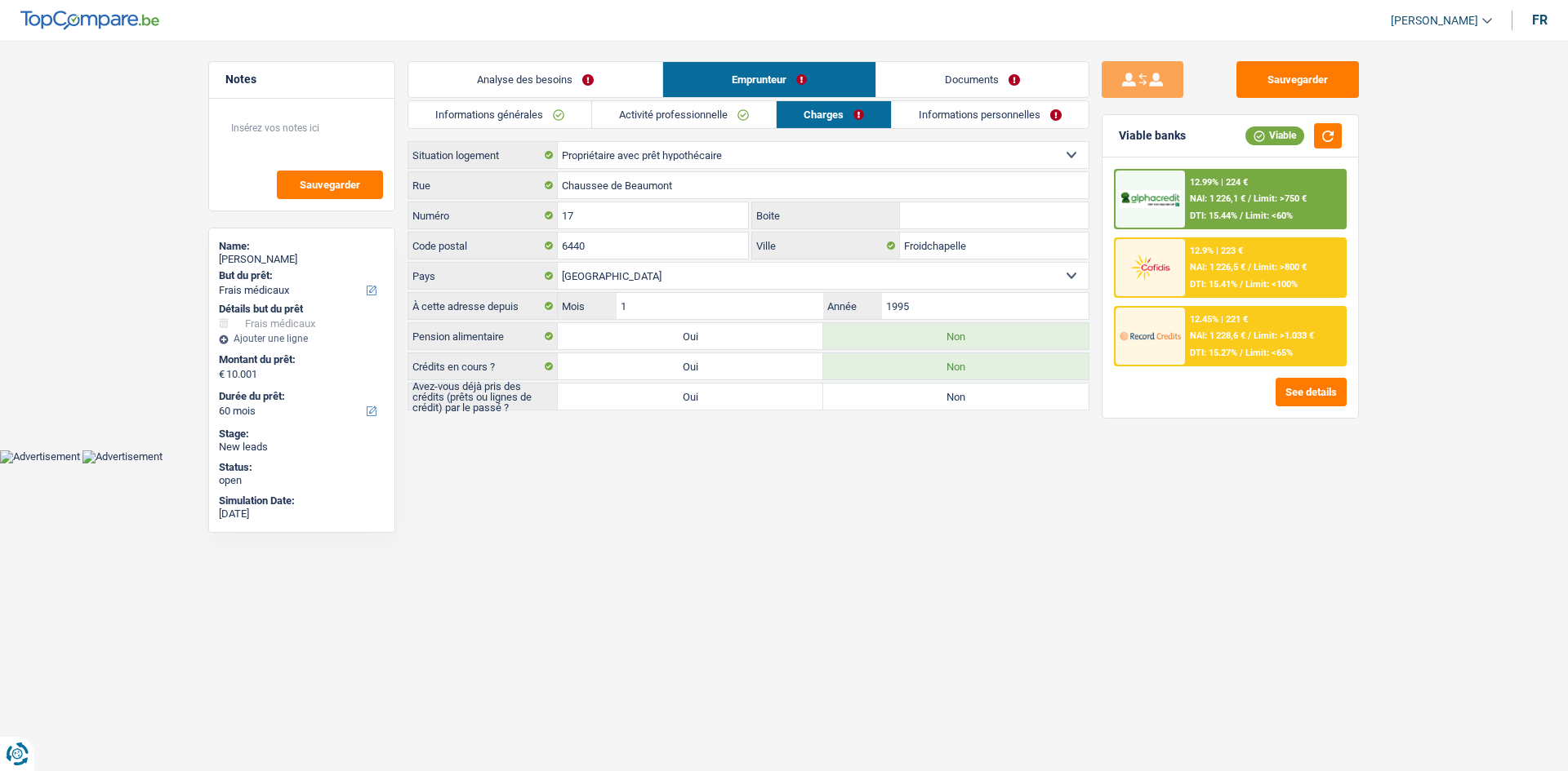
click at [691, 114] on link "Informations personnelles" at bounding box center [990, 115] width 197 height 27
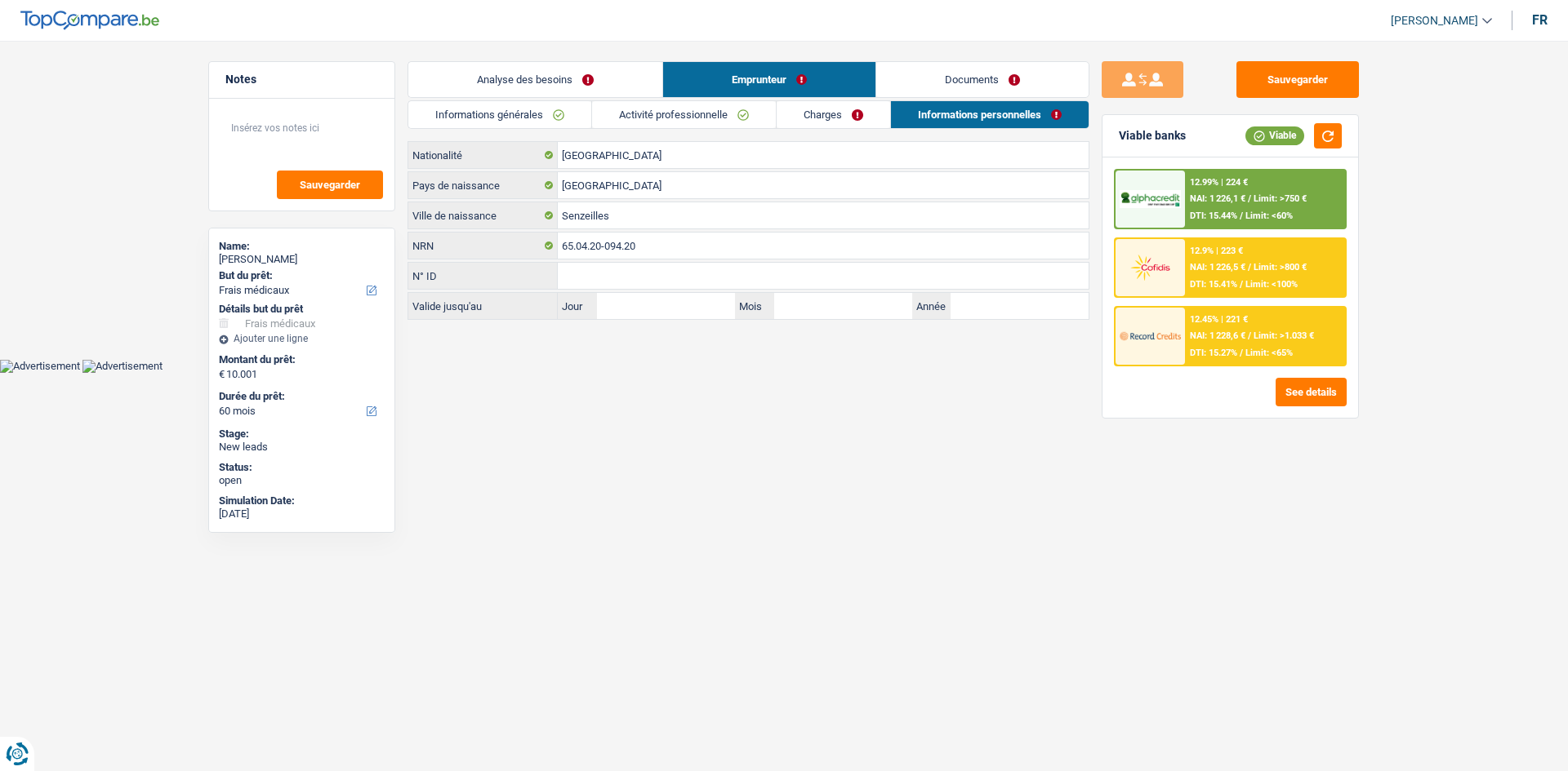
click at [523, 107] on link "Informations générales" at bounding box center [500, 115] width 183 height 27
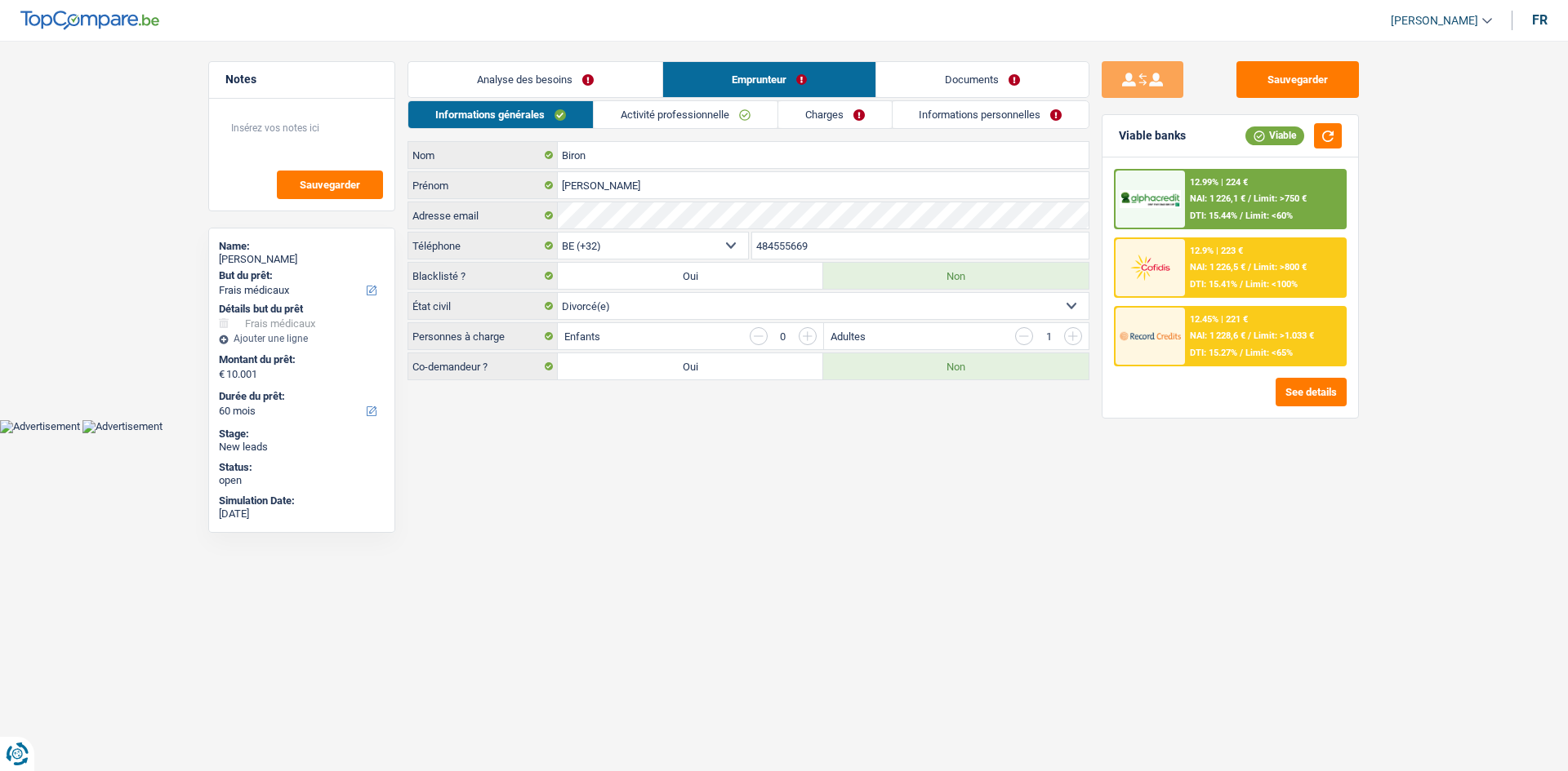
click at [599, 75] on link "Analyse des besoins" at bounding box center [535, 80] width 254 height 35
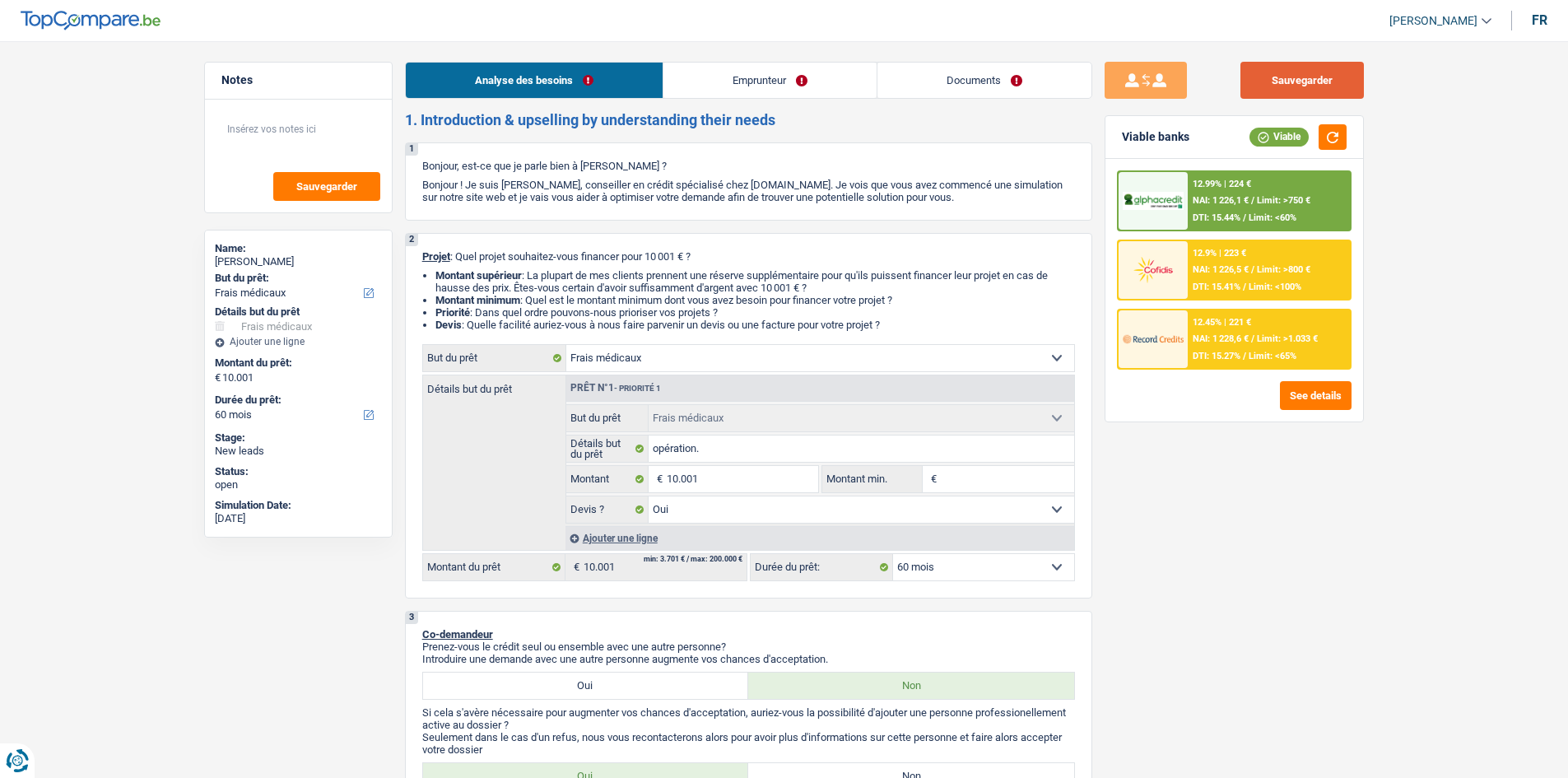
click at [697, 74] on button "Sauvegarder" at bounding box center [1303, 81] width 124 height 37
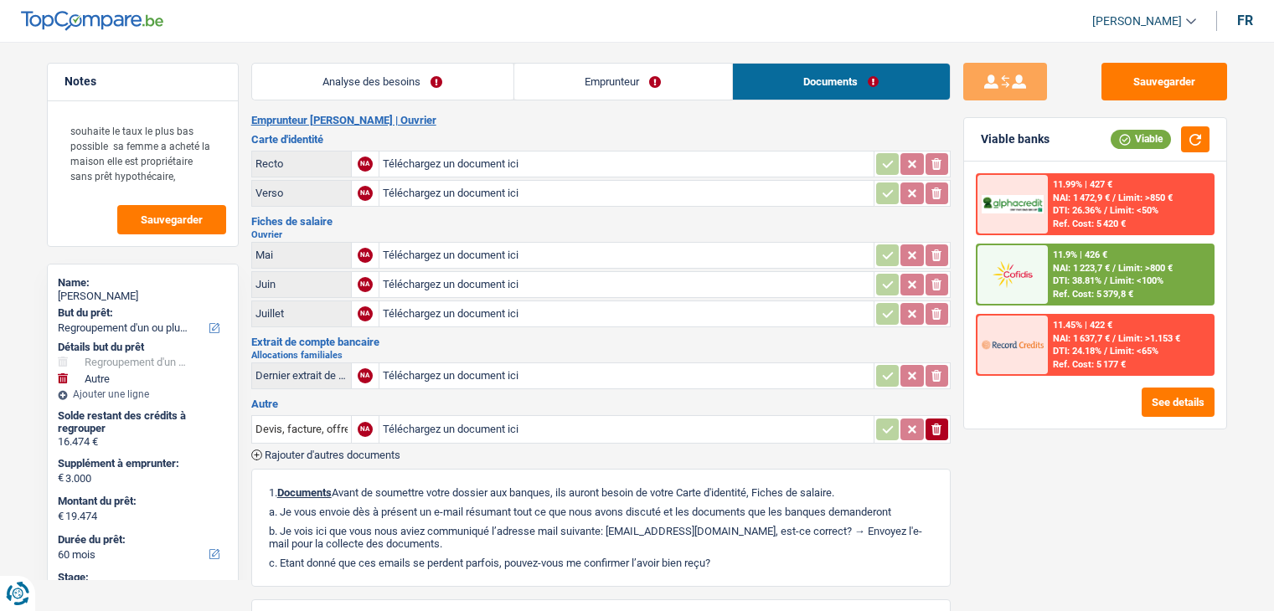
select select "refinancing"
select select "other"
select select "60"
click at [375, 70] on link "Analyse des besoins" at bounding box center [382, 82] width 261 height 36
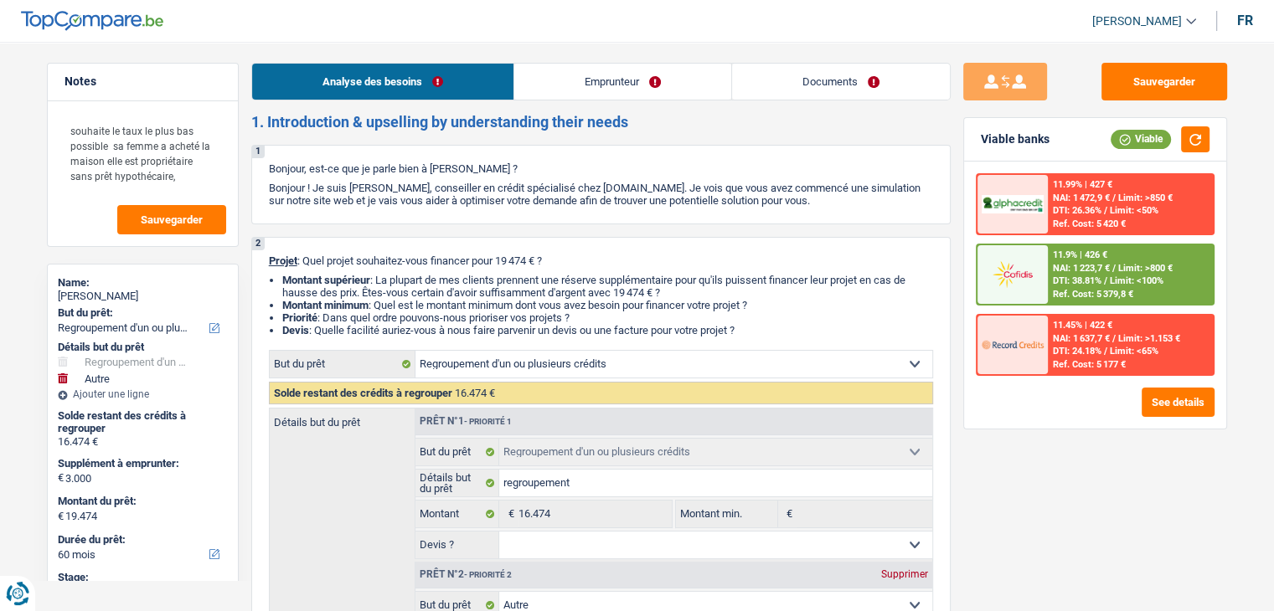
click at [882, 91] on link "Documents" at bounding box center [841, 82] width 218 height 36
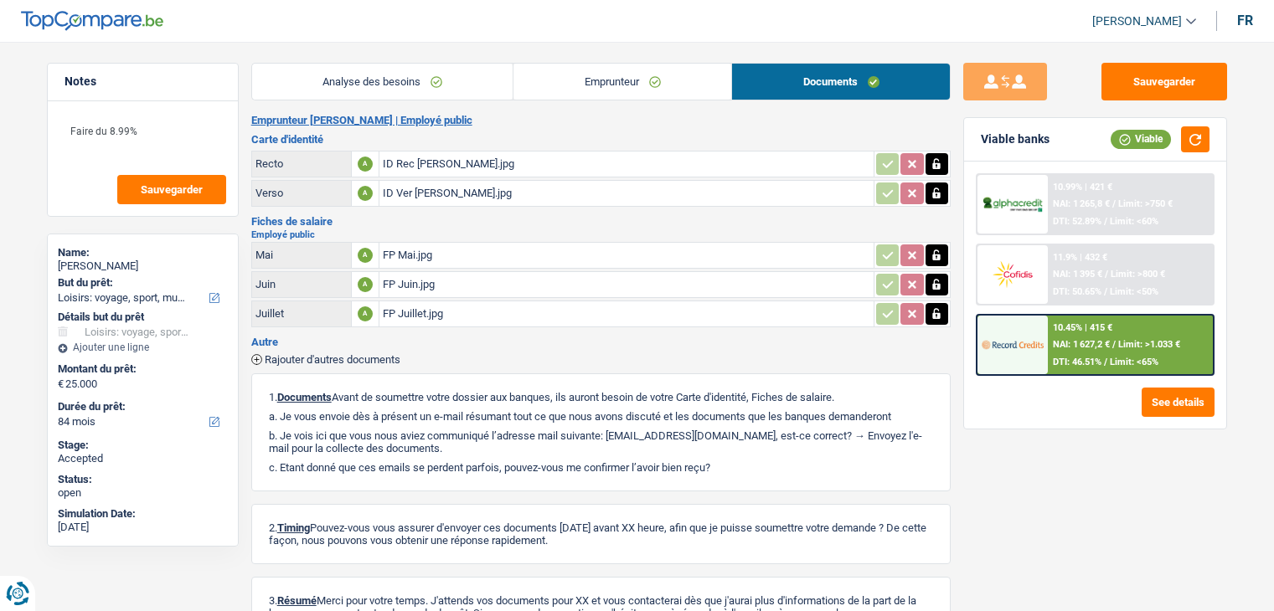
select select "hobbies"
select select "84"
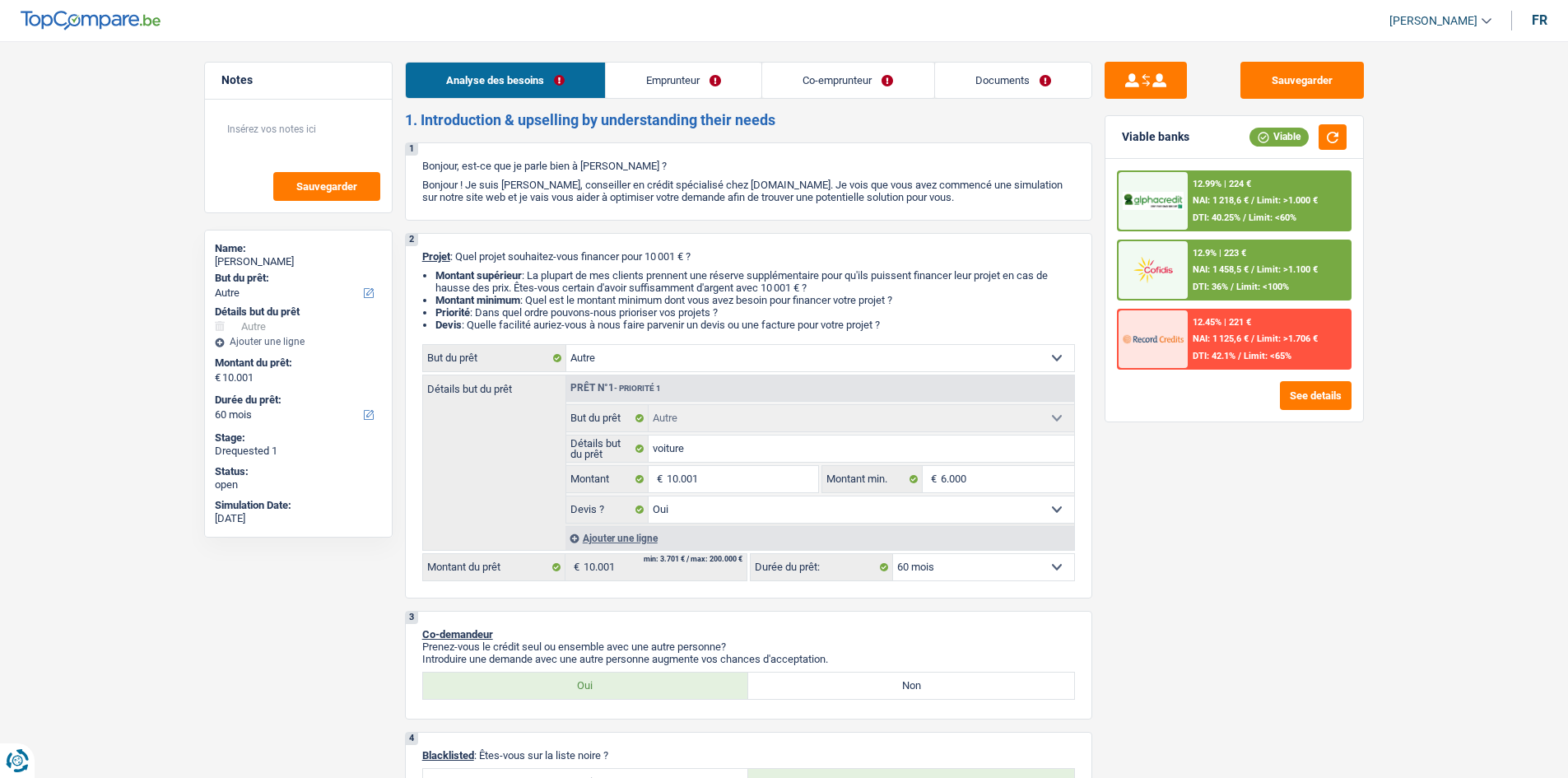
select select "other"
select select "60"
select select "other"
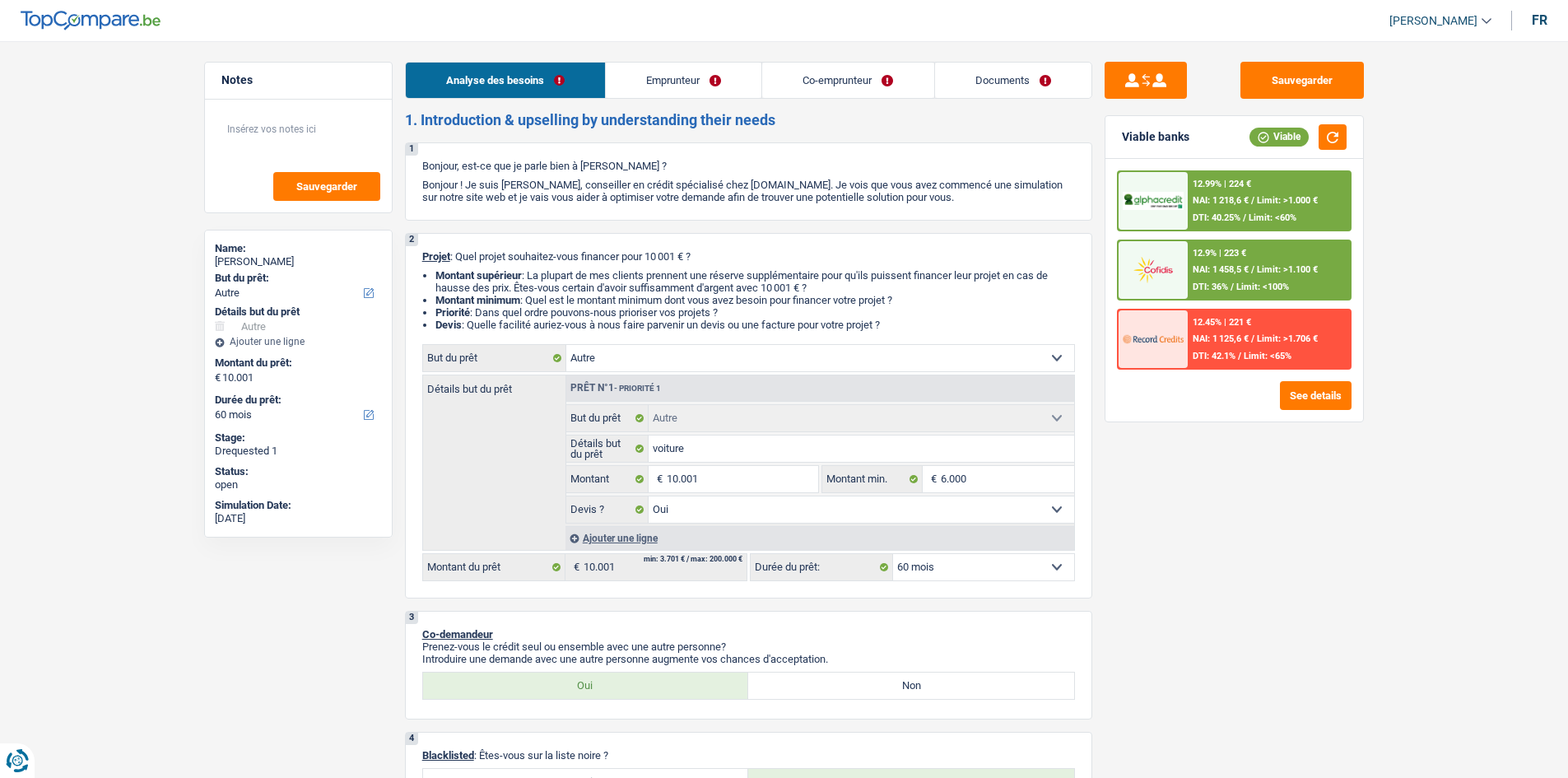
select select "yes"
select select "60"
select select "worker"
select select "housewife"
select select "netSalary"
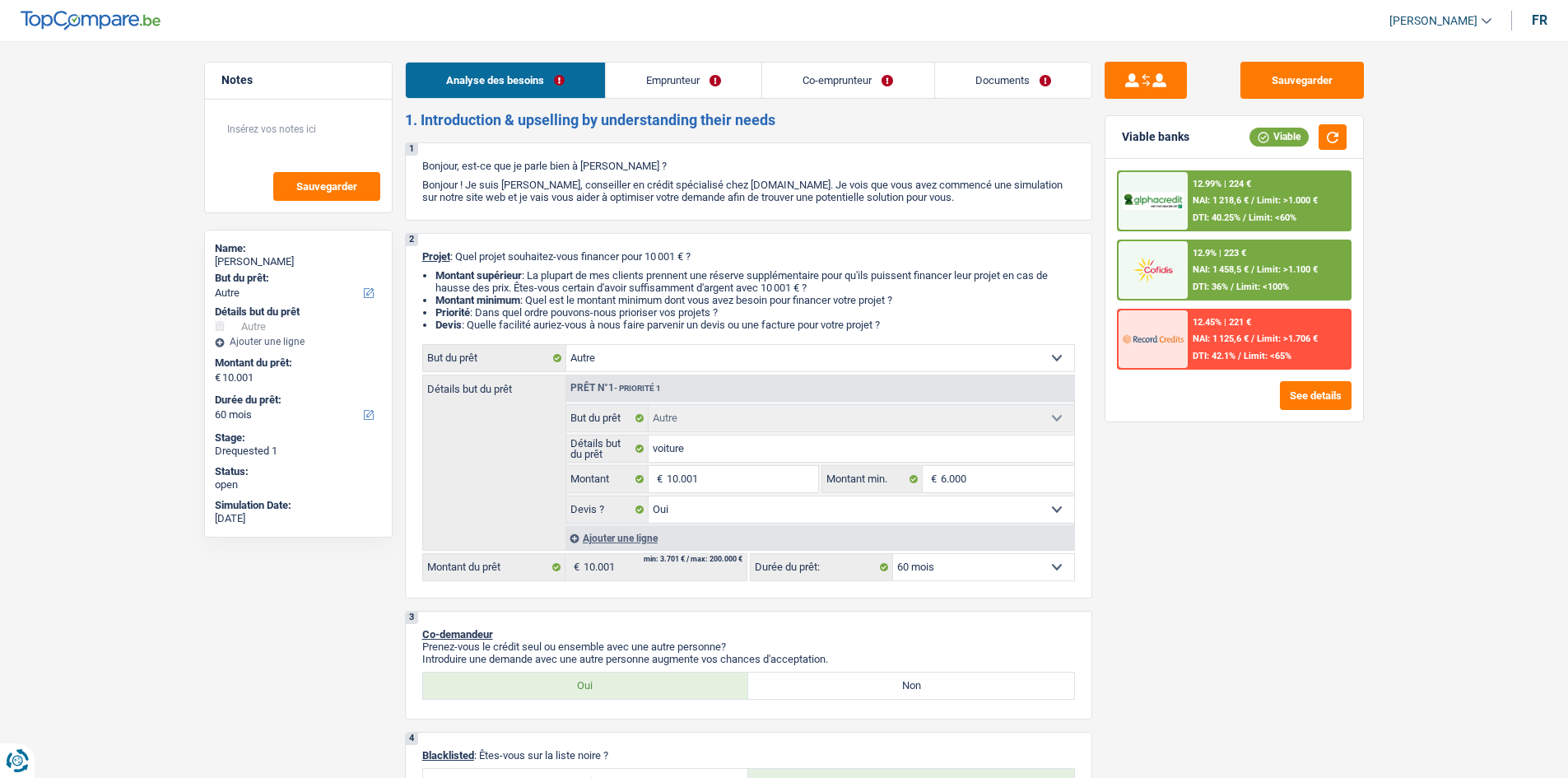
select select "familyAllowances"
select select "rents"
select select "personalSale"
select select "42"
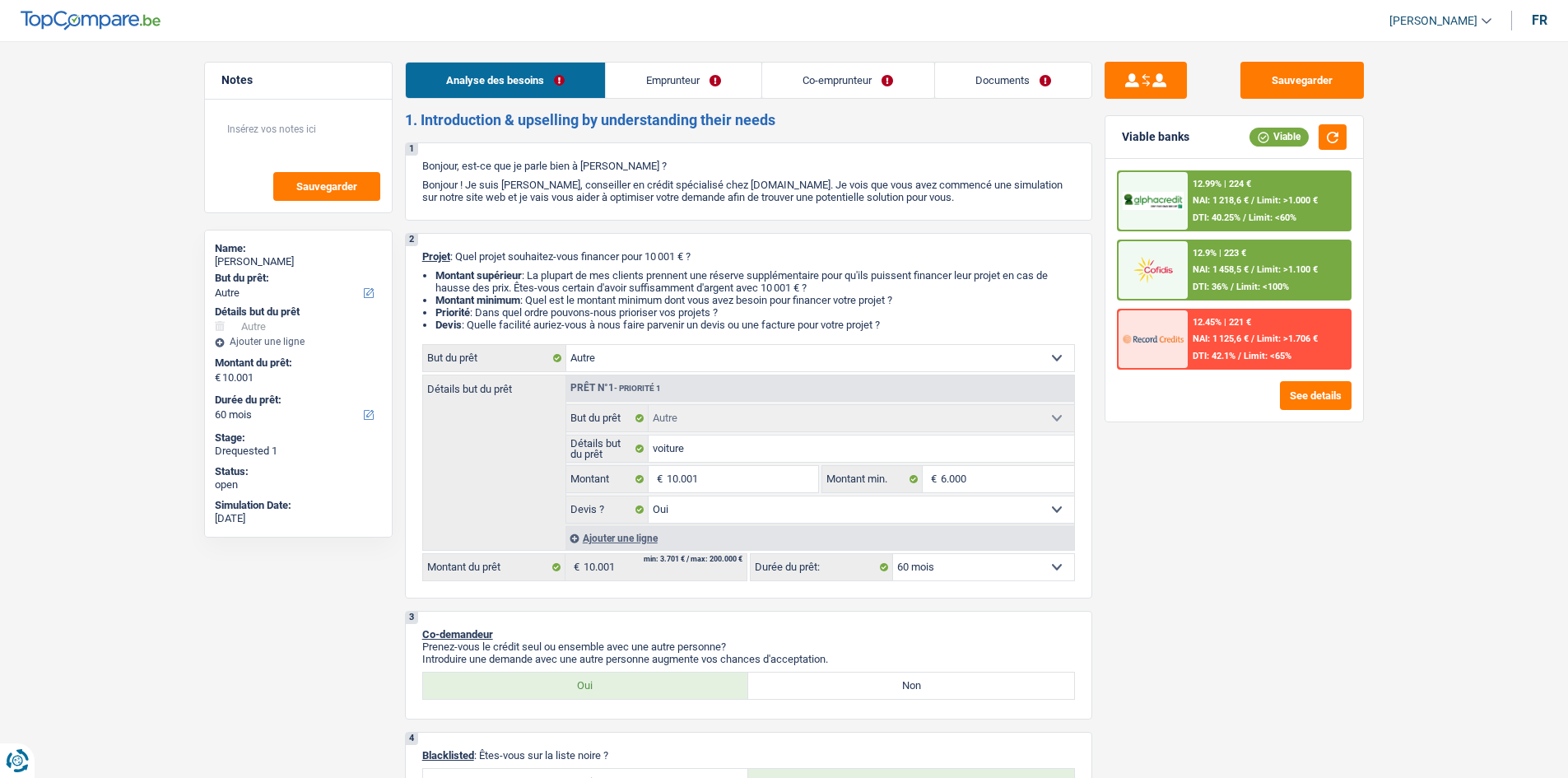
select select "other"
select select "yes"
select select "60"
click at [1075, 83] on link "Documents" at bounding box center [1013, 81] width 156 height 35
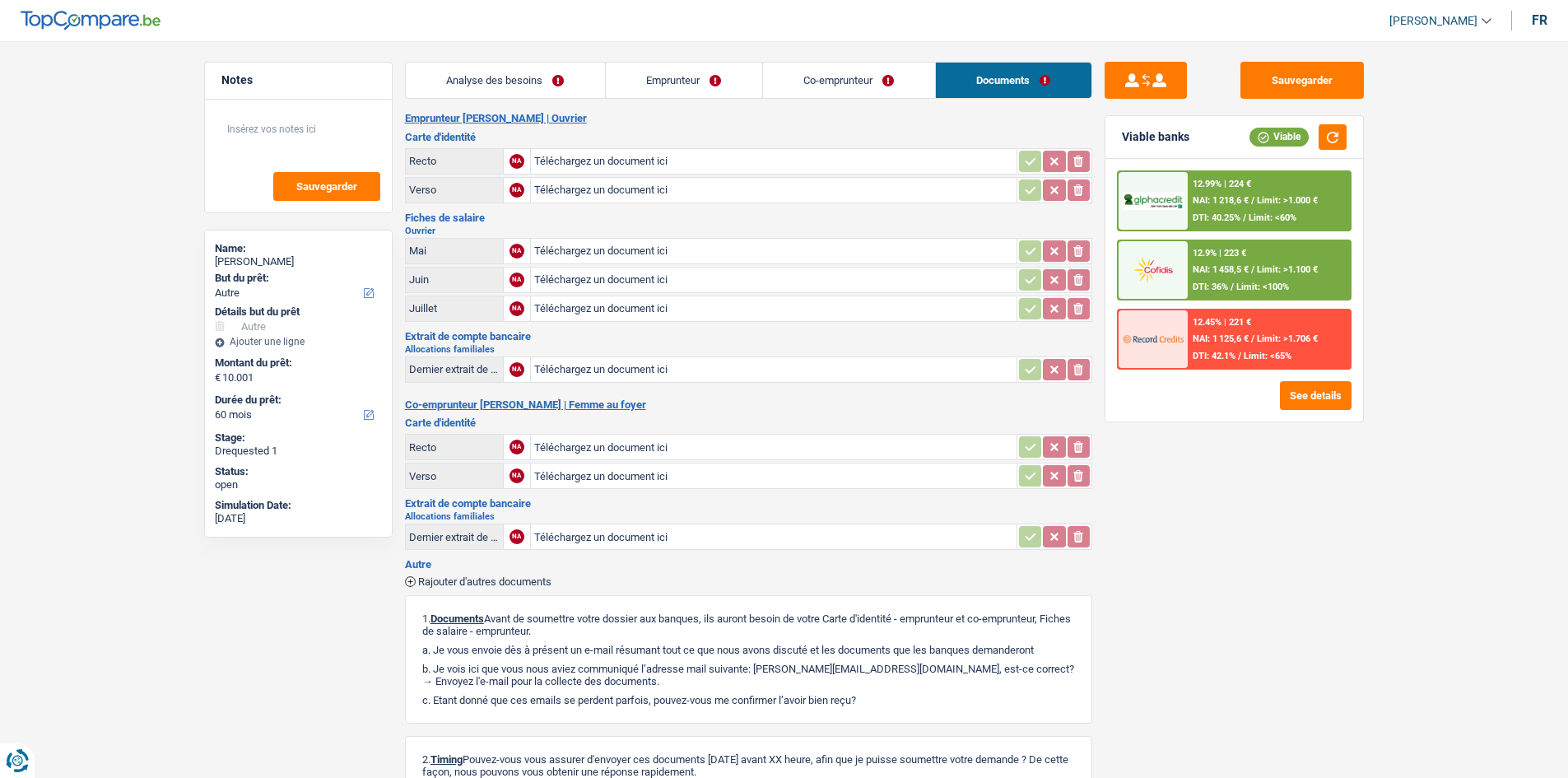
click at [524, 69] on link "Analyse des besoins" at bounding box center [505, 81] width 200 height 35
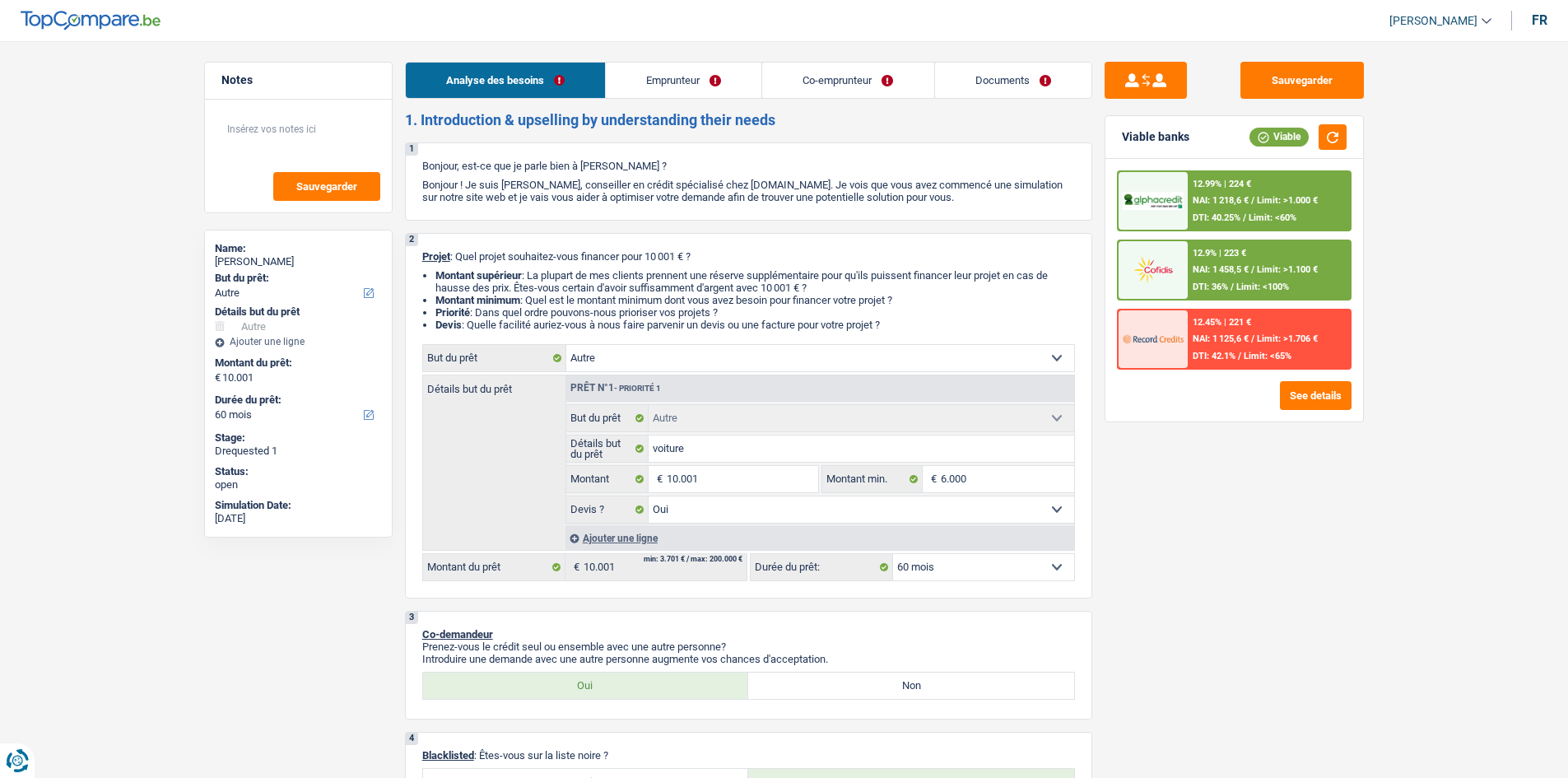
click at [1043, 95] on link "Documents" at bounding box center [1013, 81] width 156 height 35
